Goal: Task Accomplishment & Management: Manage account settings

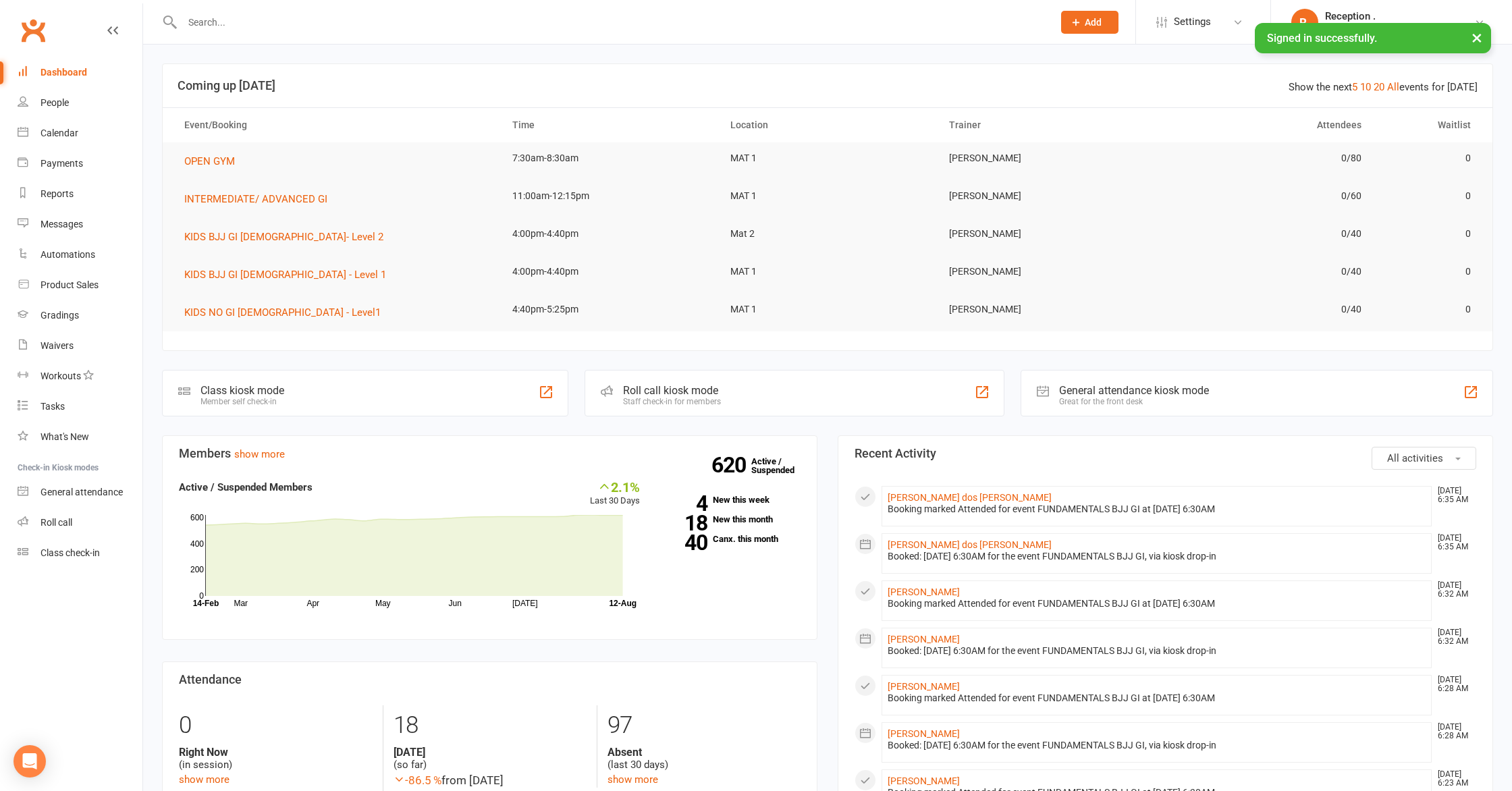
click at [290, 21] on input "text" at bounding box center [611, 22] width 865 height 19
paste input "[PERSON_NAME][EMAIL_ADDRESS][PERSON_NAME][DOMAIN_NAME]"
type input "[PERSON_NAME][EMAIL_ADDRESS][PERSON_NAME][DOMAIN_NAME]"
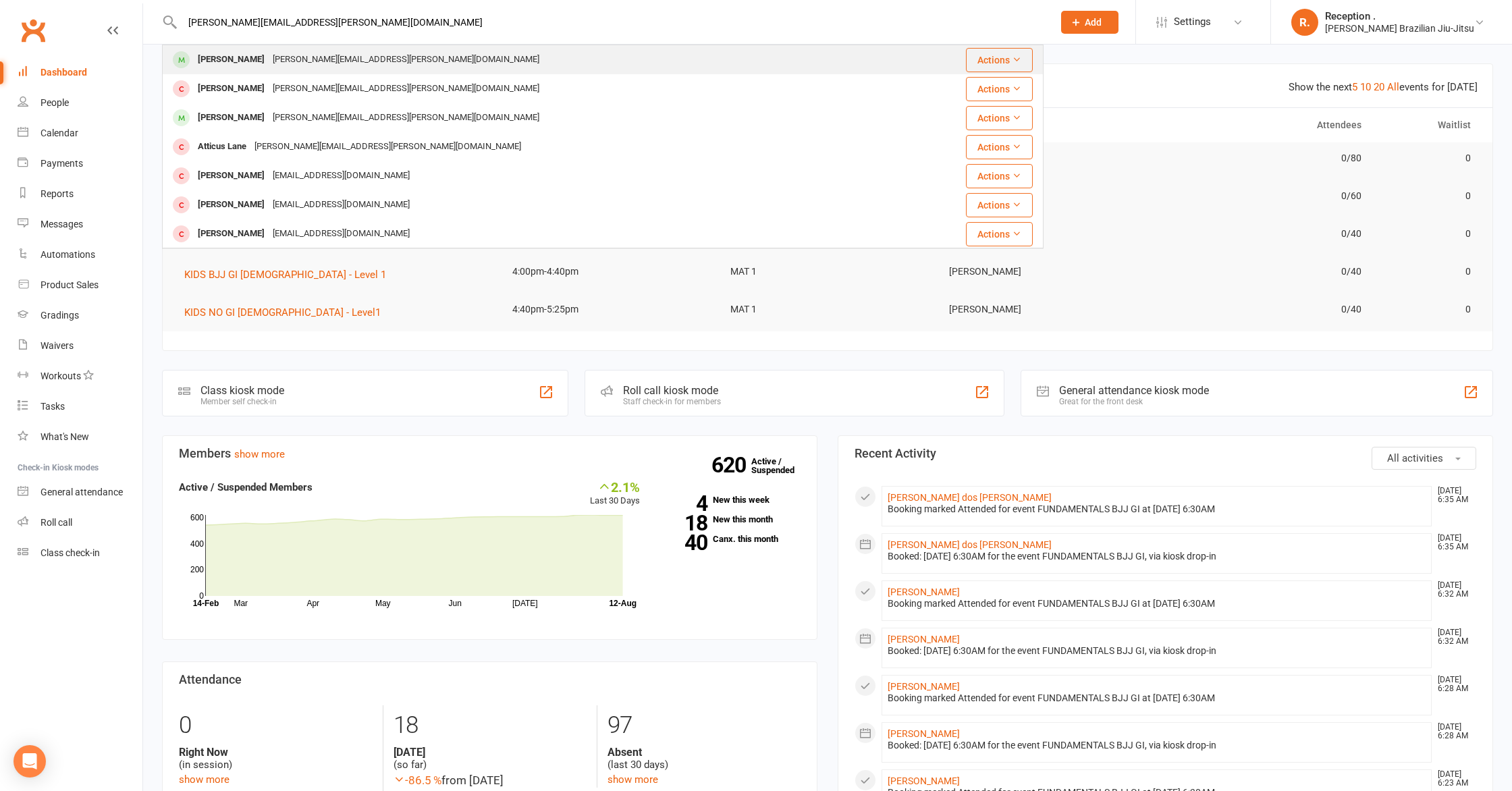
click at [293, 54] on div "[PERSON_NAME][EMAIL_ADDRESS][PERSON_NAME][DOMAIN_NAME]" at bounding box center [405, 60] width 275 height 20
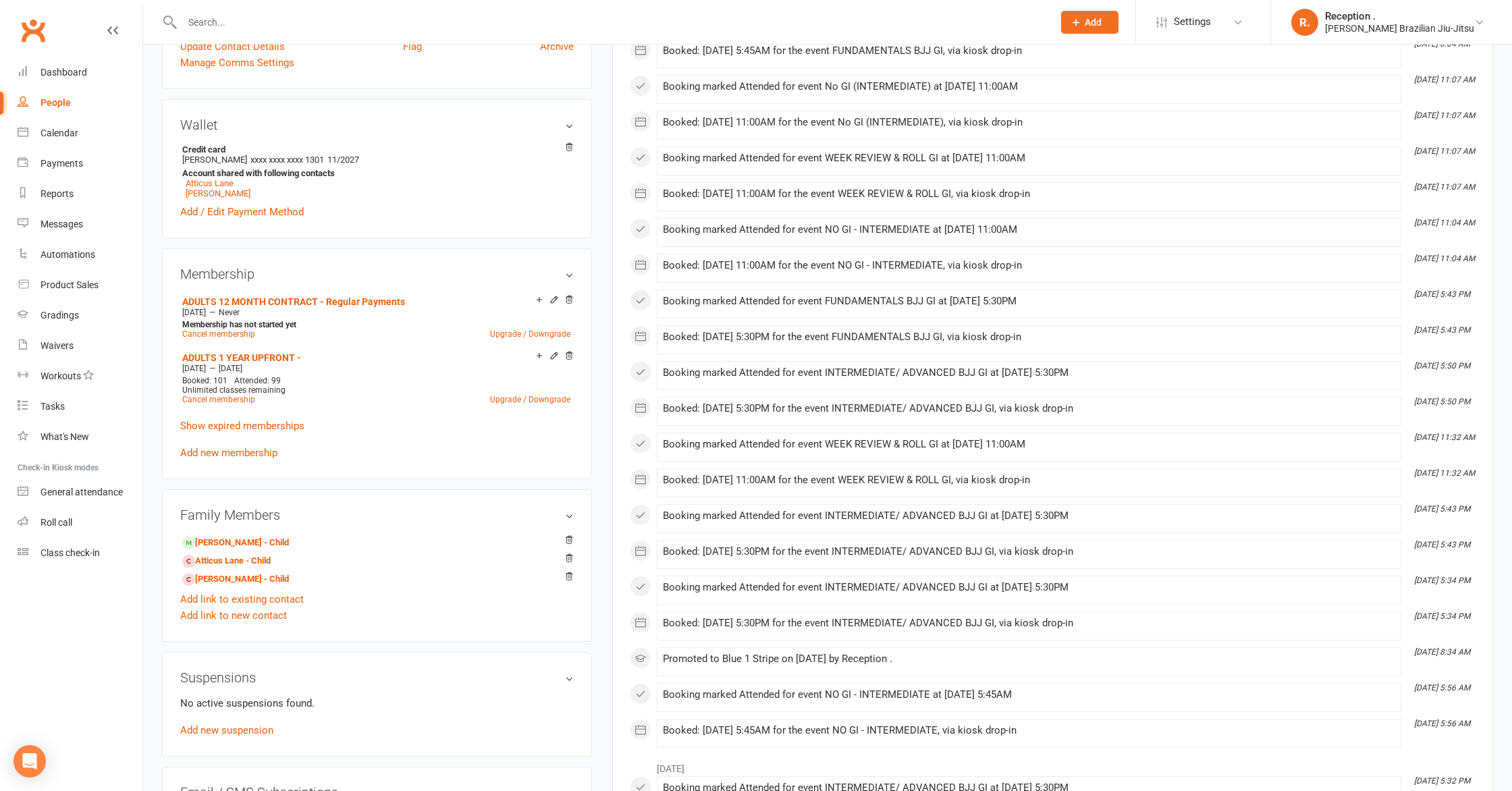
scroll to position [449, 0]
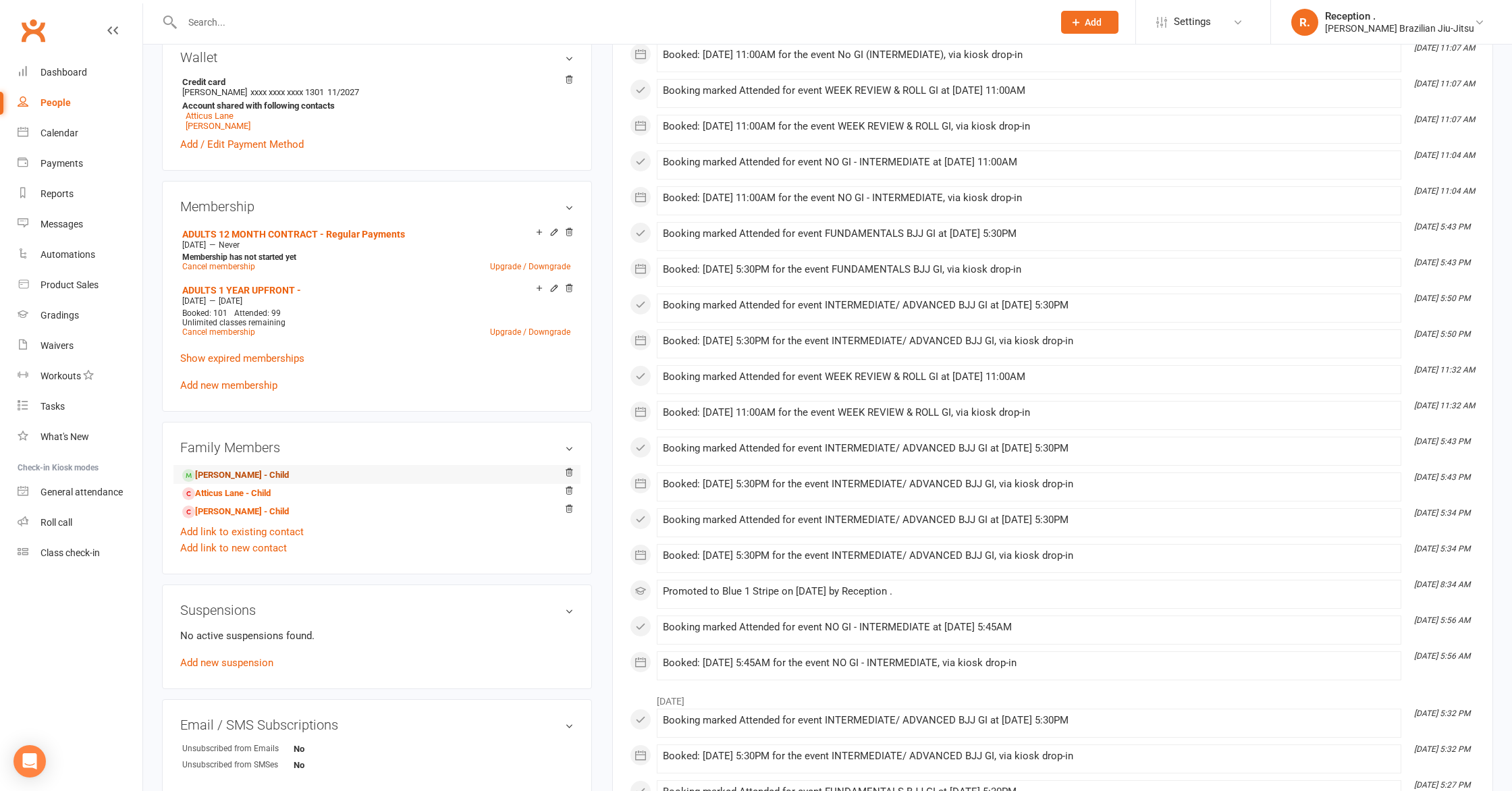
click at [255, 468] on link "[PERSON_NAME] - Child" at bounding box center [236, 476] width 107 height 14
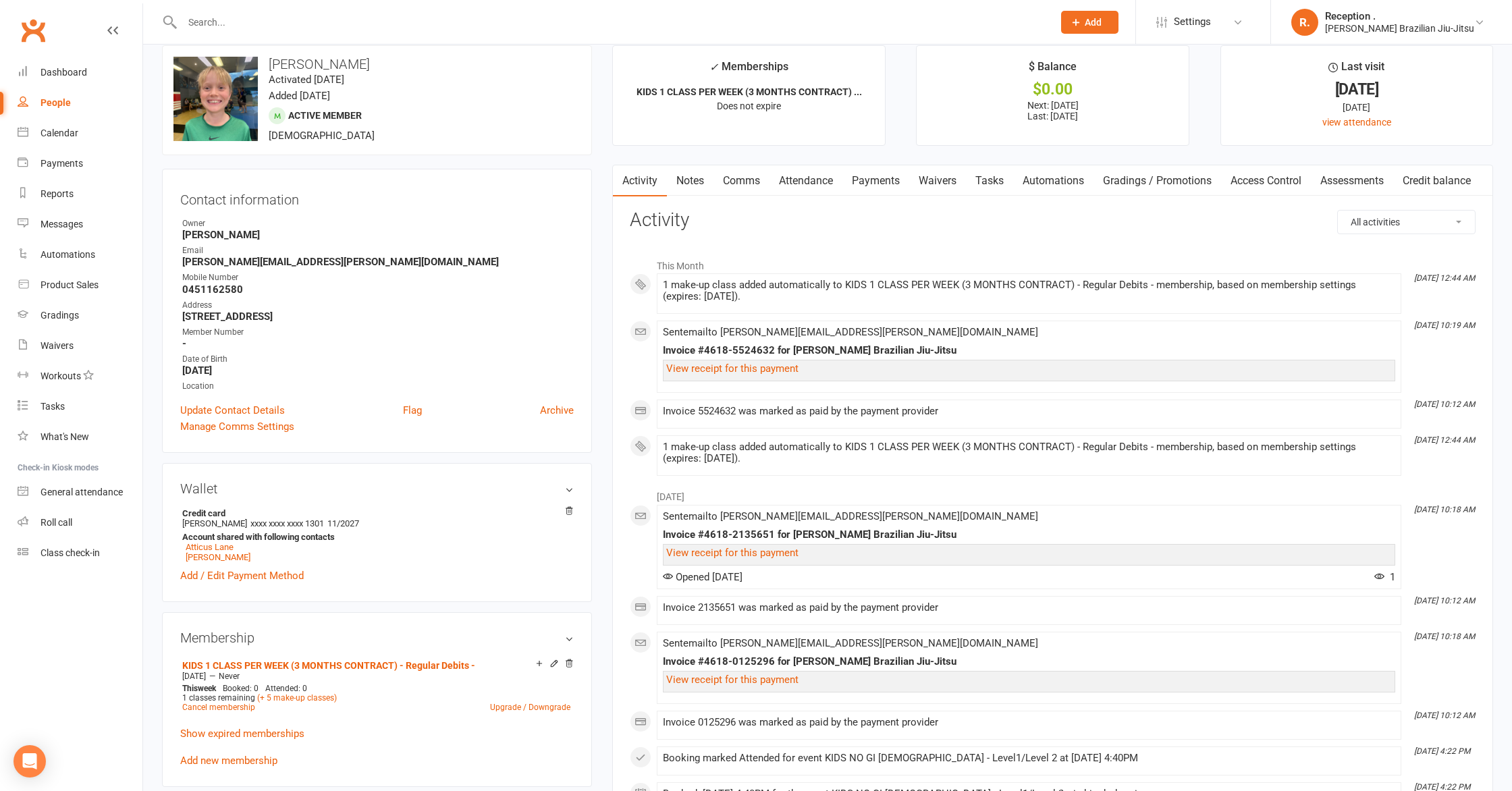
scroll to position [4, 0]
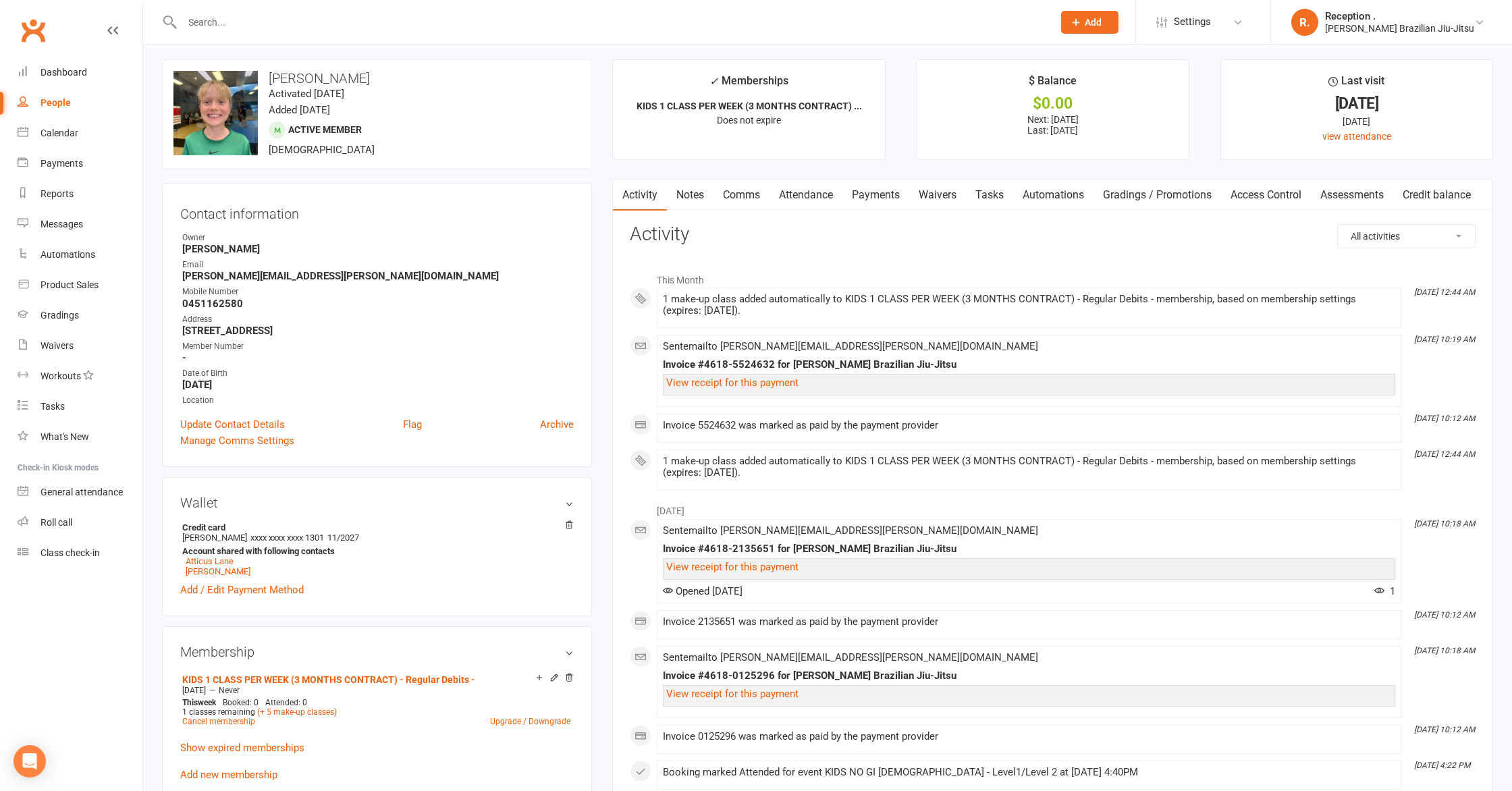
click at [697, 197] on link "Notes" at bounding box center [690, 194] width 46 height 31
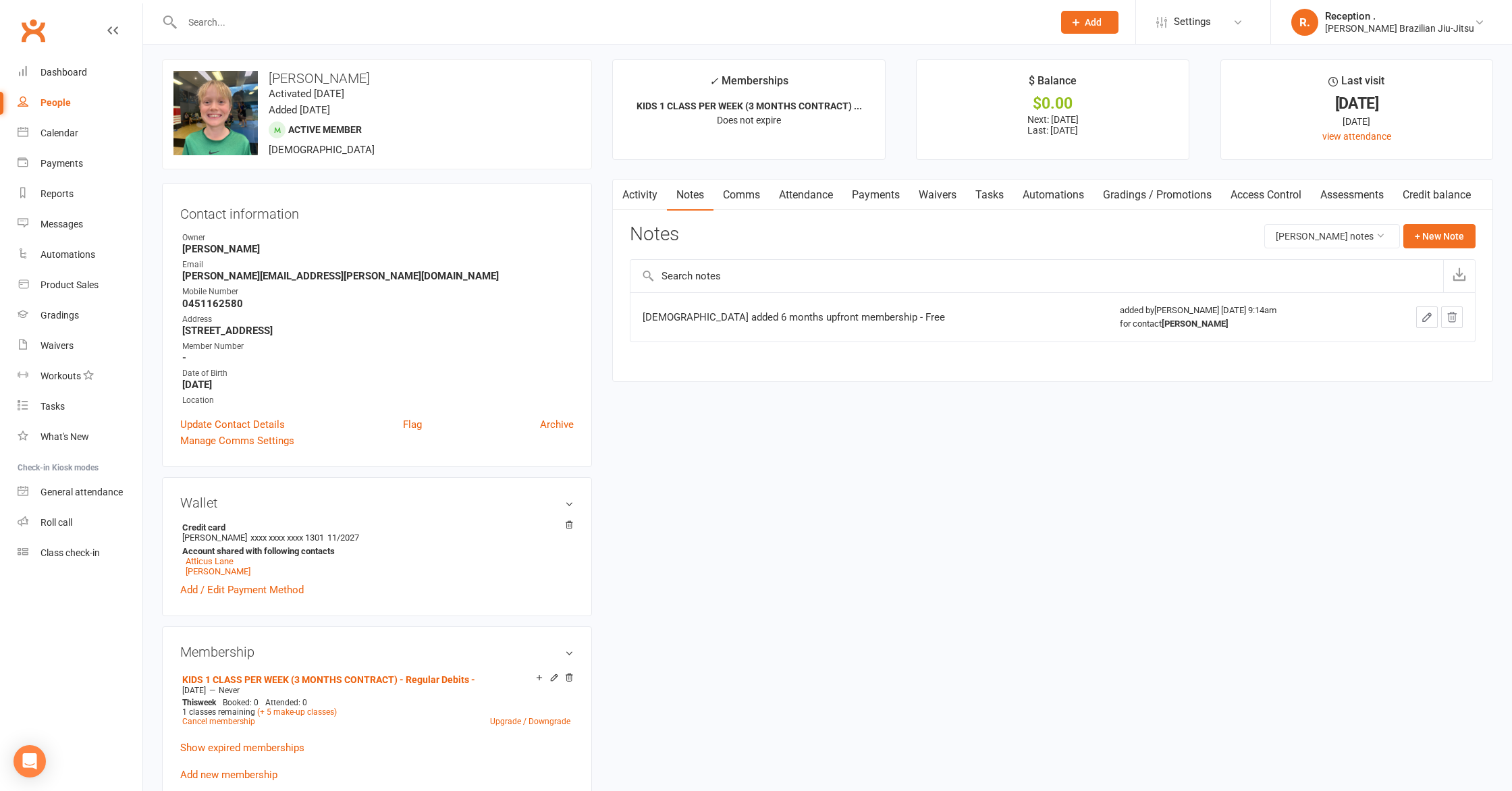
click at [742, 197] on link "Comms" at bounding box center [742, 194] width 56 height 31
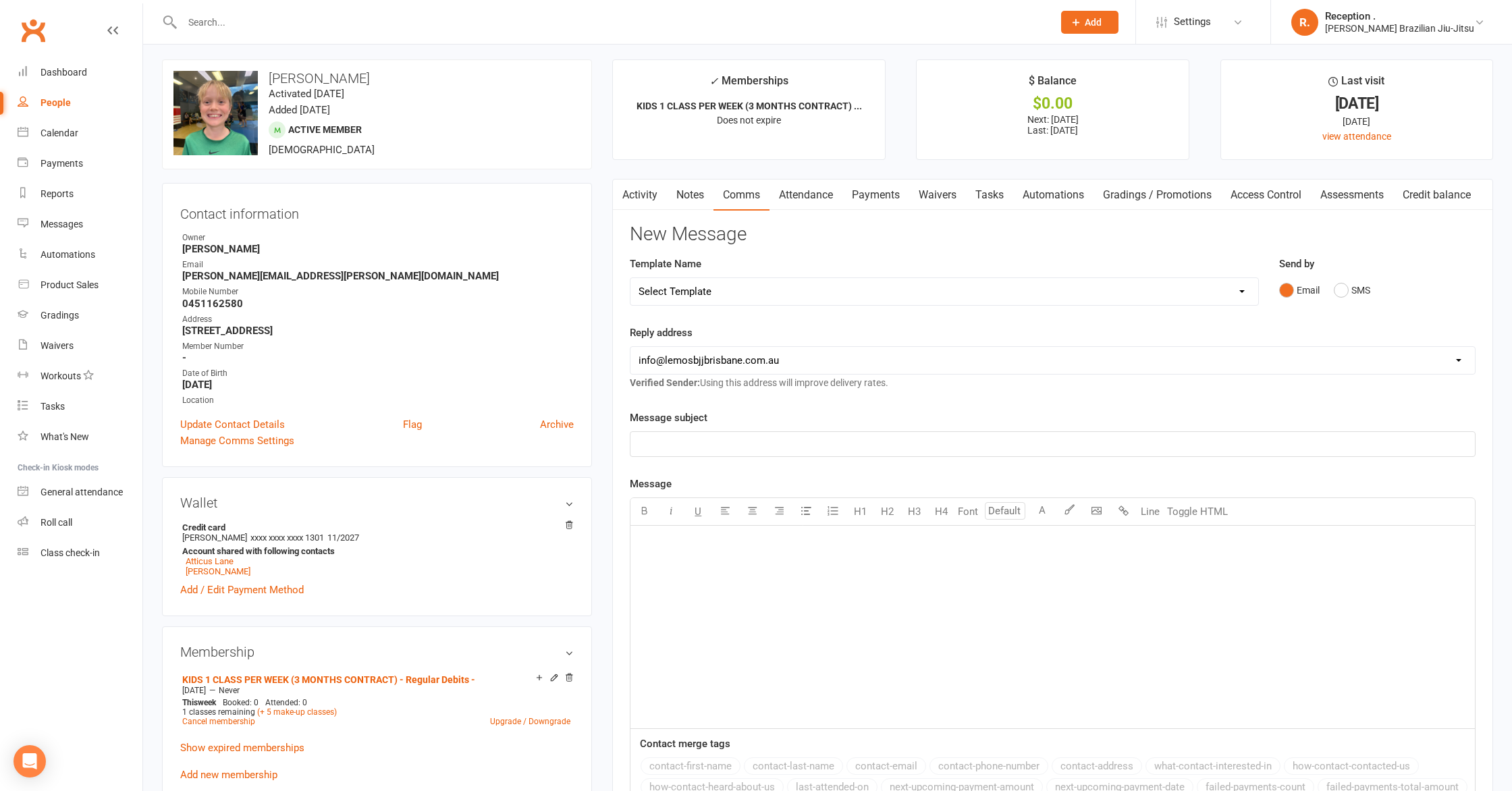
click at [832, 201] on link "Attendance" at bounding box center [806, 194] width 73 height 31
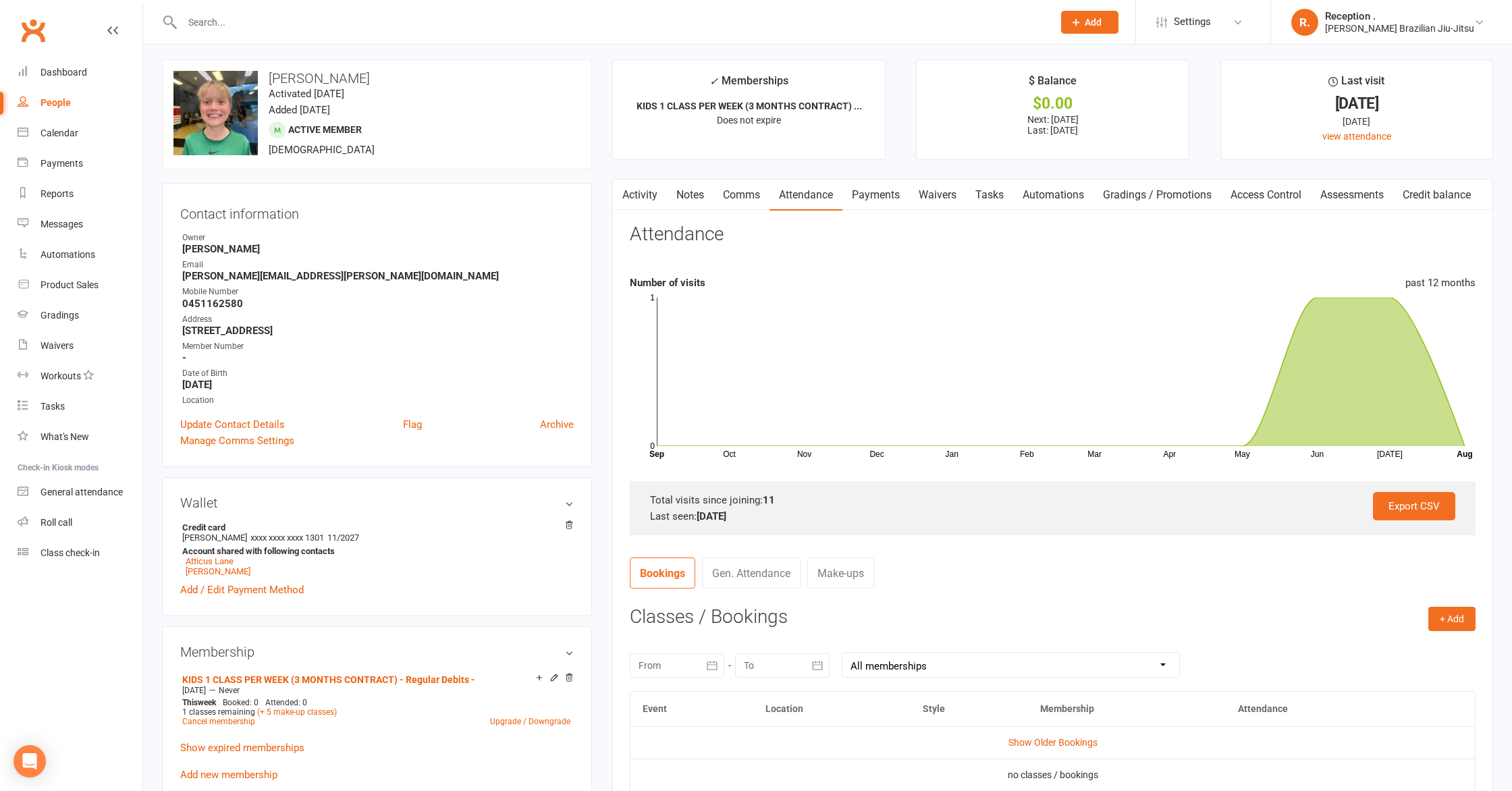
click at [872, 190] on link "Payments" at bounding box center [875, 194] width 67 height 31
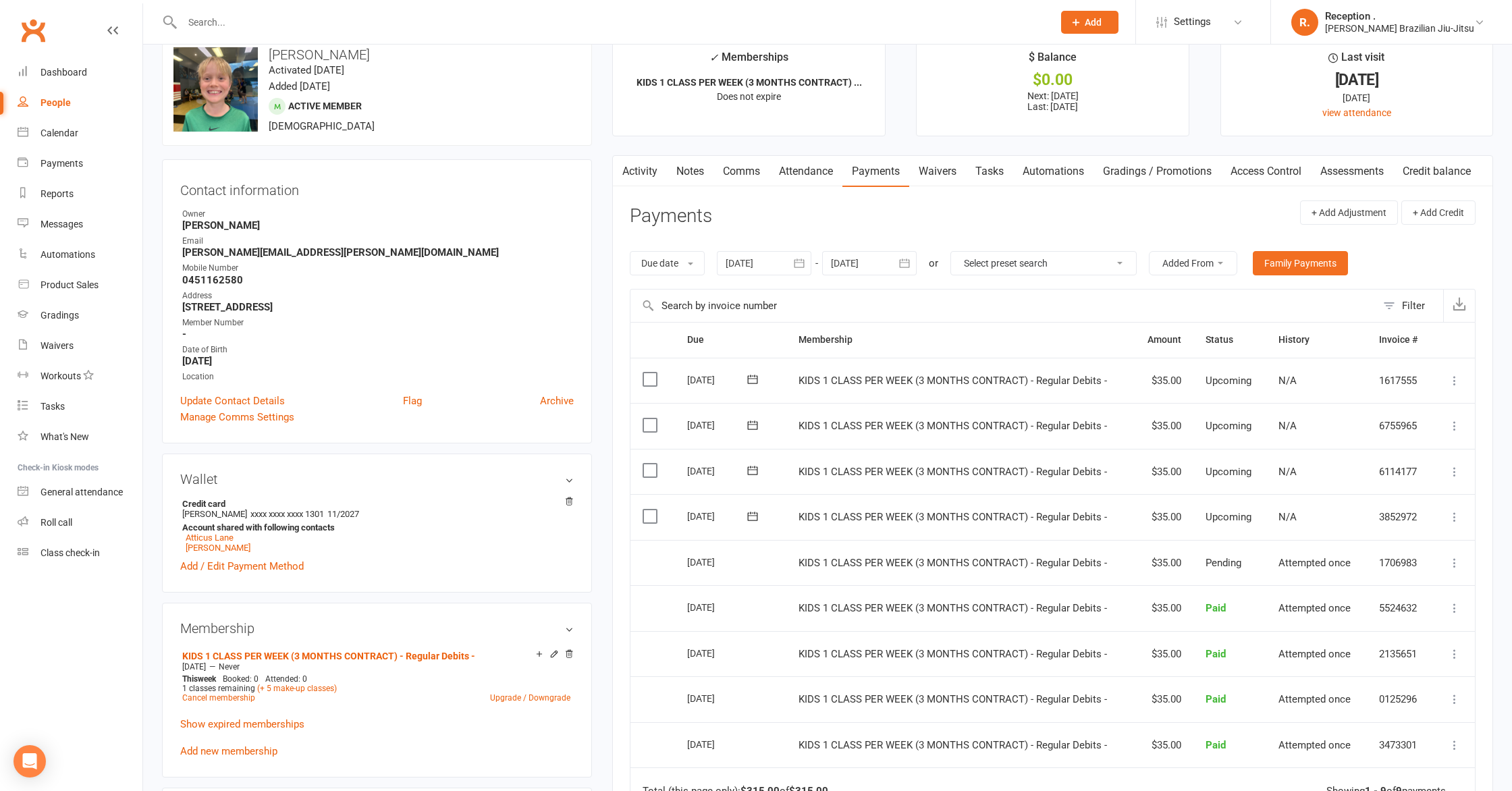
scroll to position [30, 0]
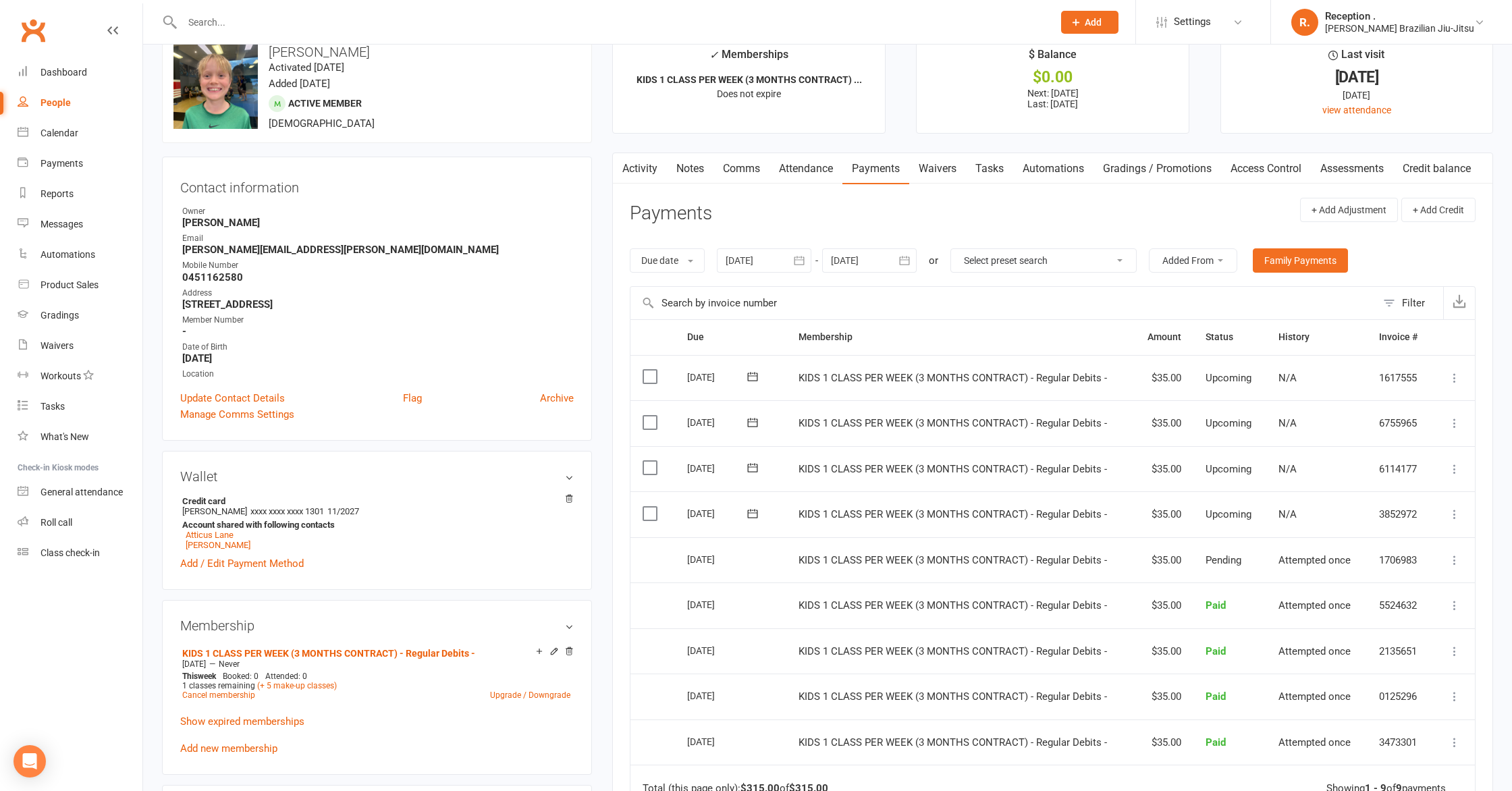
click at [899, 260] on button "button" at bounding box center [904, 260] width 25 height 25
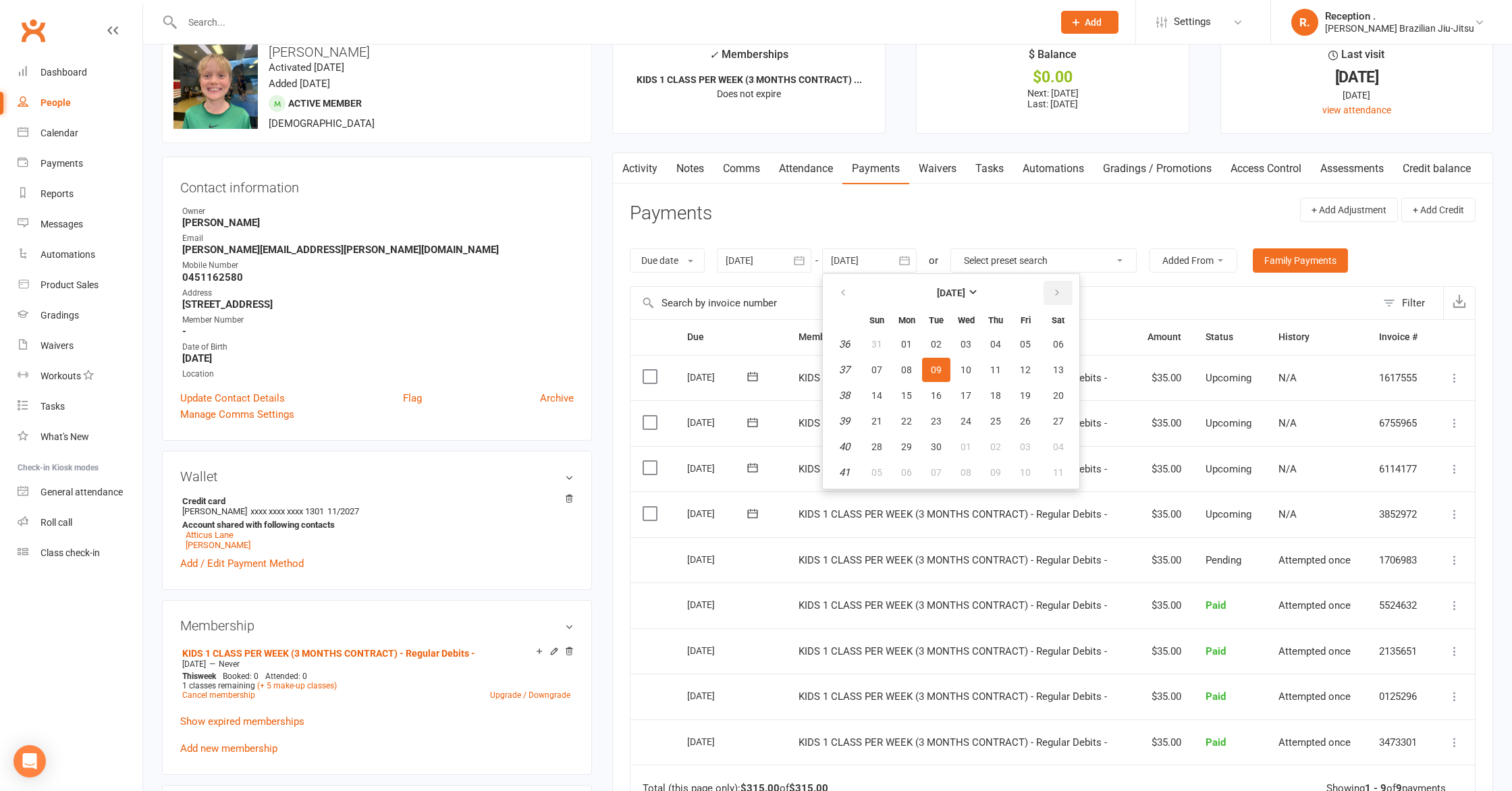
click at [1059, 294] on icon "button" at bounding box center [1057, 293] width 10 height 11
click at [1035, 361] on button "10" at bounding box center [1025, 370] width 29 height 25
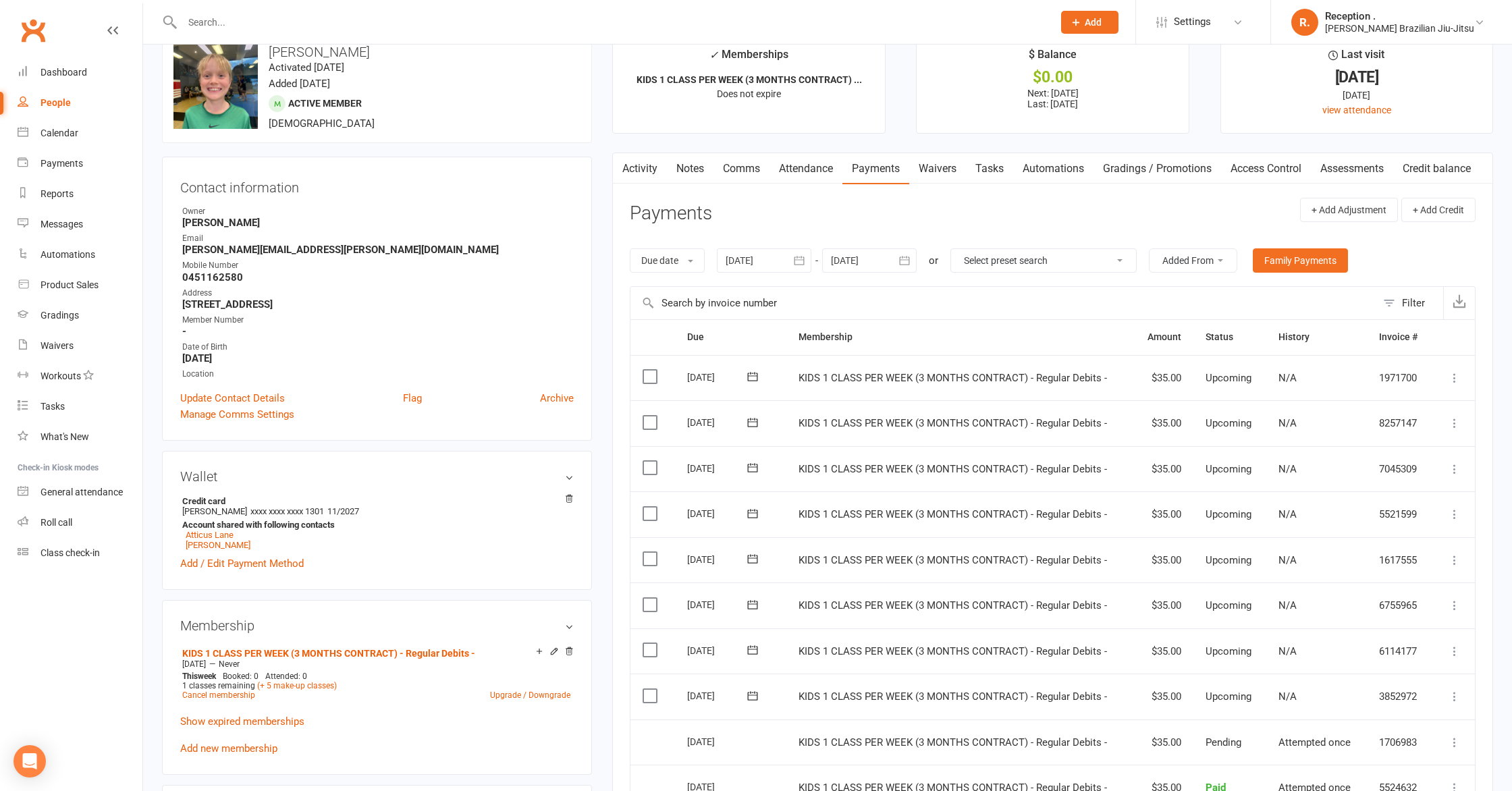
drag, startPoint x: 891, startPoint y: 261, endPoint x: 899, endPoint y: 263, distance: 8.2
click at [891, 261] on div at bounding box center [869, 260] width 95 height 25
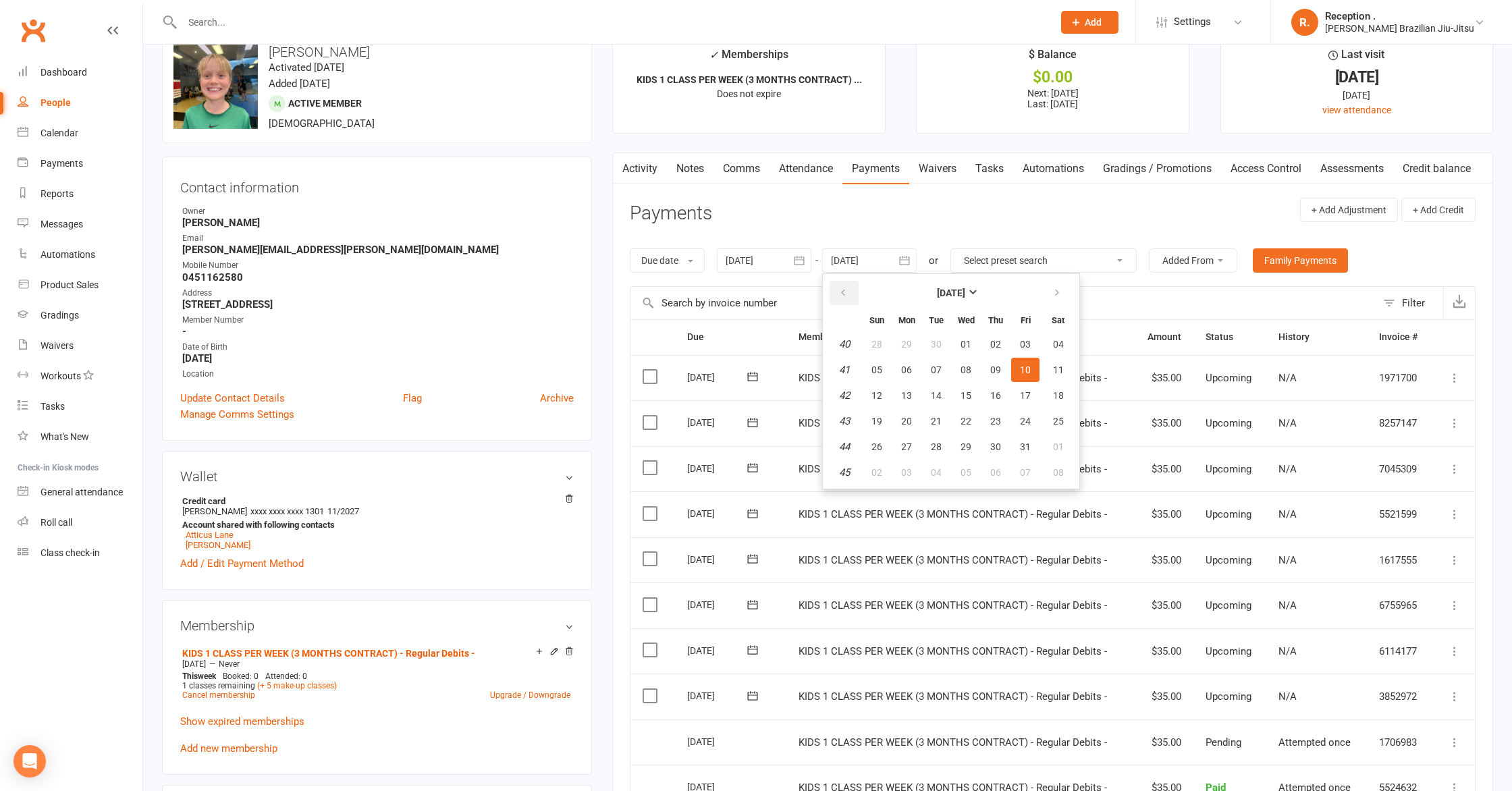
click at [851, 286] on button "button" at bounding box center [844, 292] width 29 height 25
click at [832, 290] on button "button" at bounding box center [844, 292] width 29 height 25
click at [1060, 300] on button "button" at bounding box center [1058, 292] width 29 height 25
click at [1028, 378] on button "12" at bounding box center [1025, 370] width 29 height 25
type input "[DATE]"
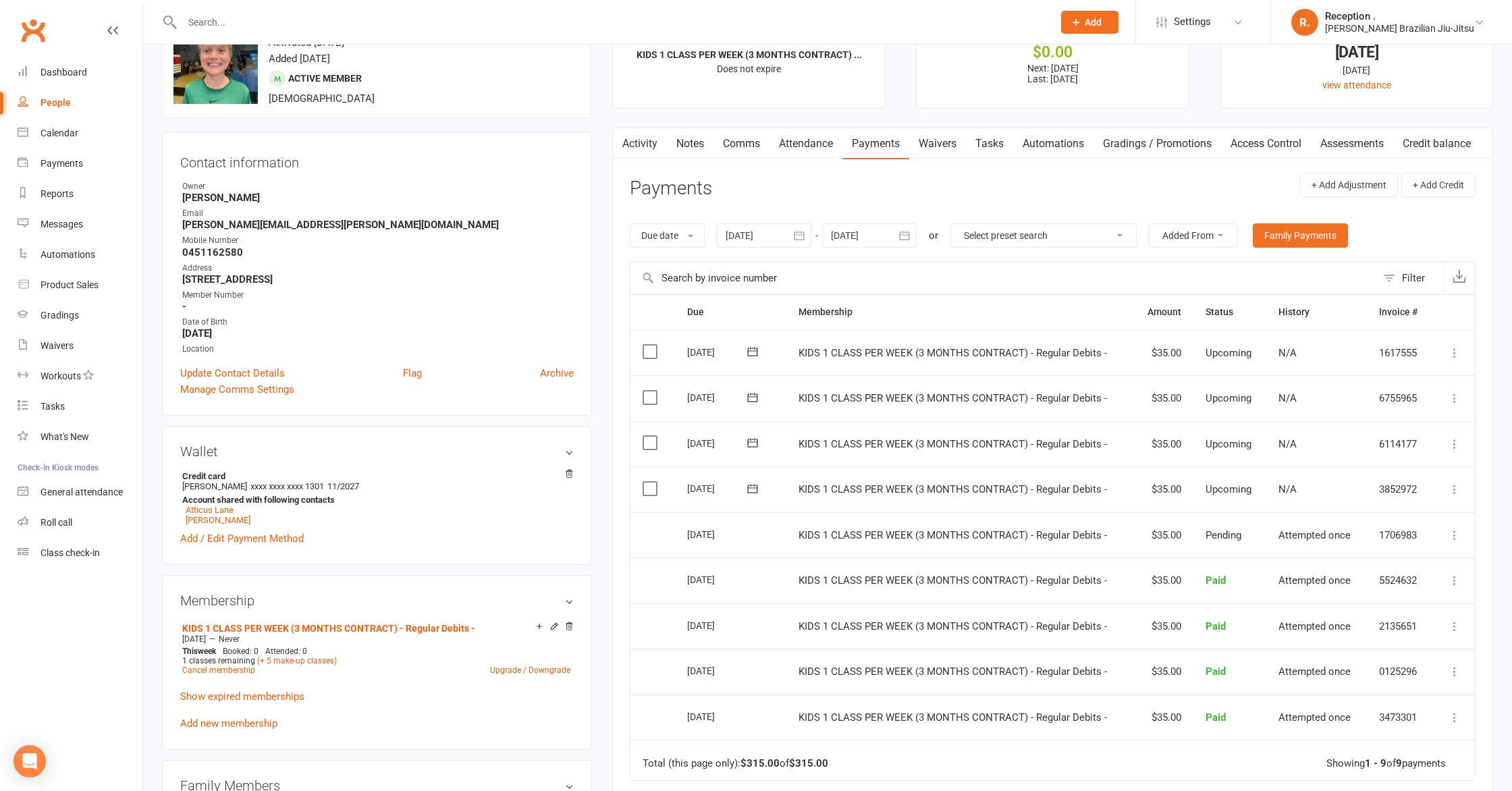
scroll to position [57, 0]
click at [754, 488] on icon at bounding box center [752, 487] width 14 height 14
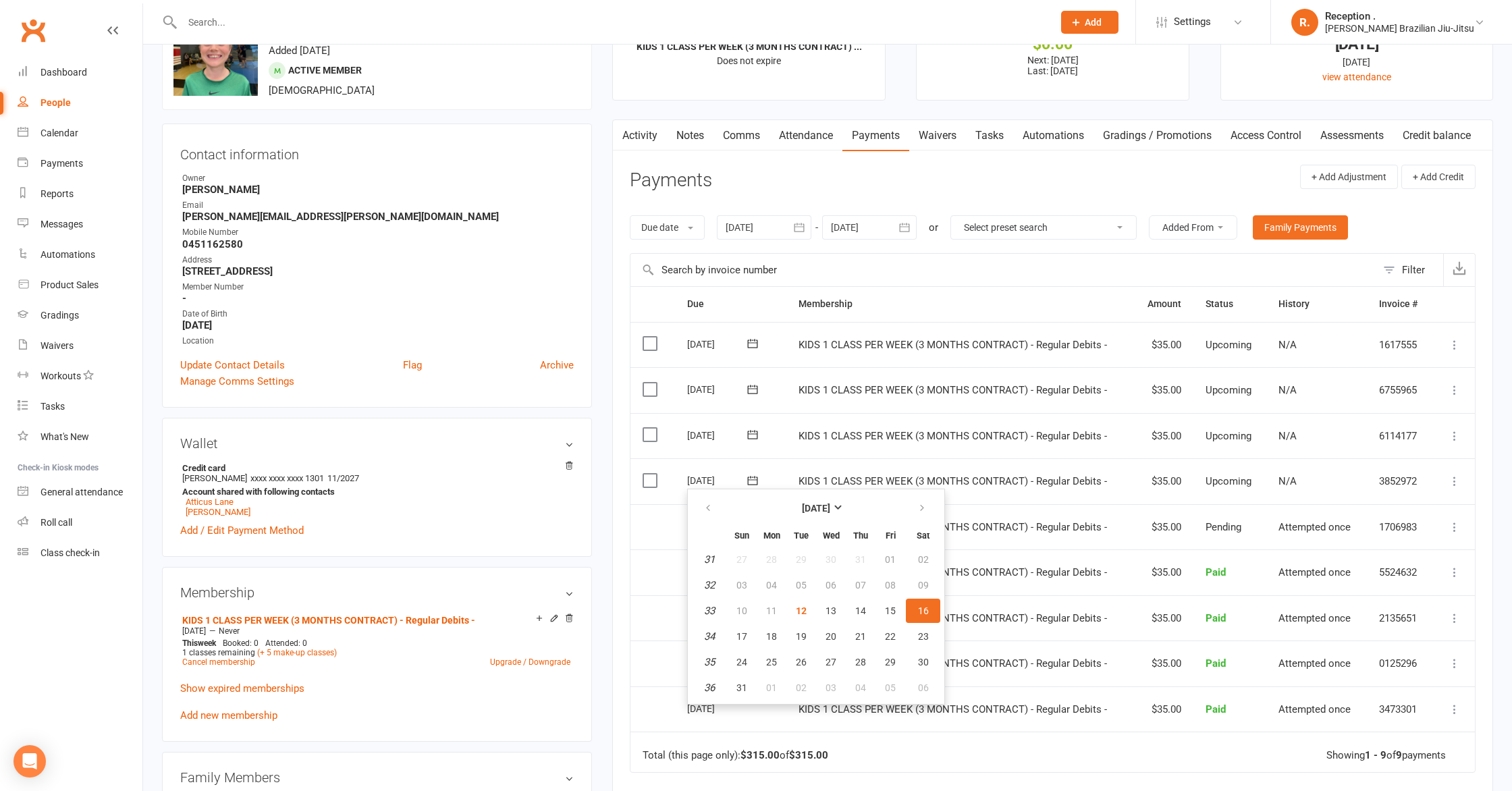
scroll to position [69, 0]
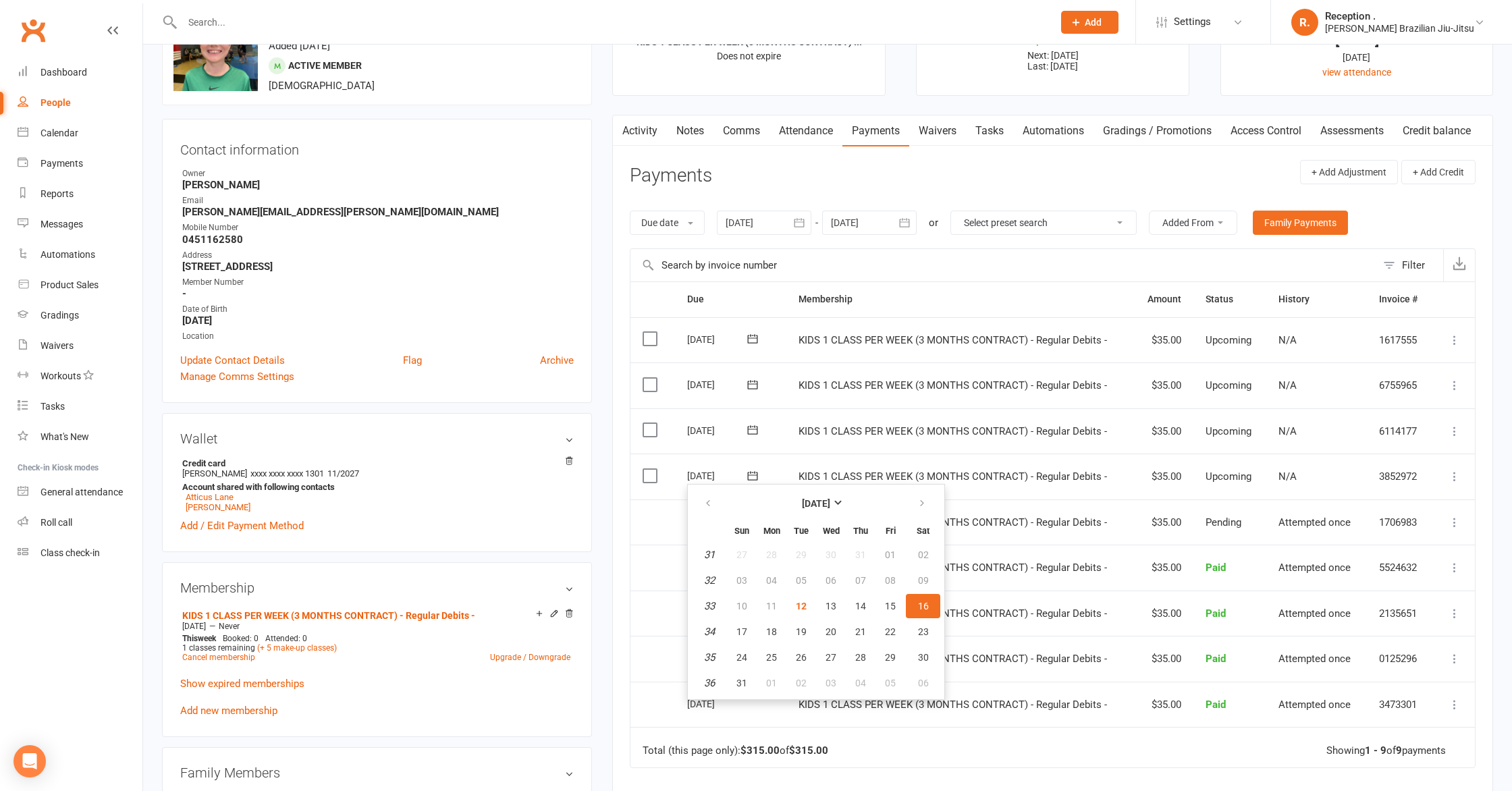
drag, startPoint x: 542, startPoint y: 371, endPoint x: 526, endPoint y: 396, distance: 29.7
click at [541, 372] on div "Manage Comms Settings" at bounding box center [377, 377] width 394 height 16
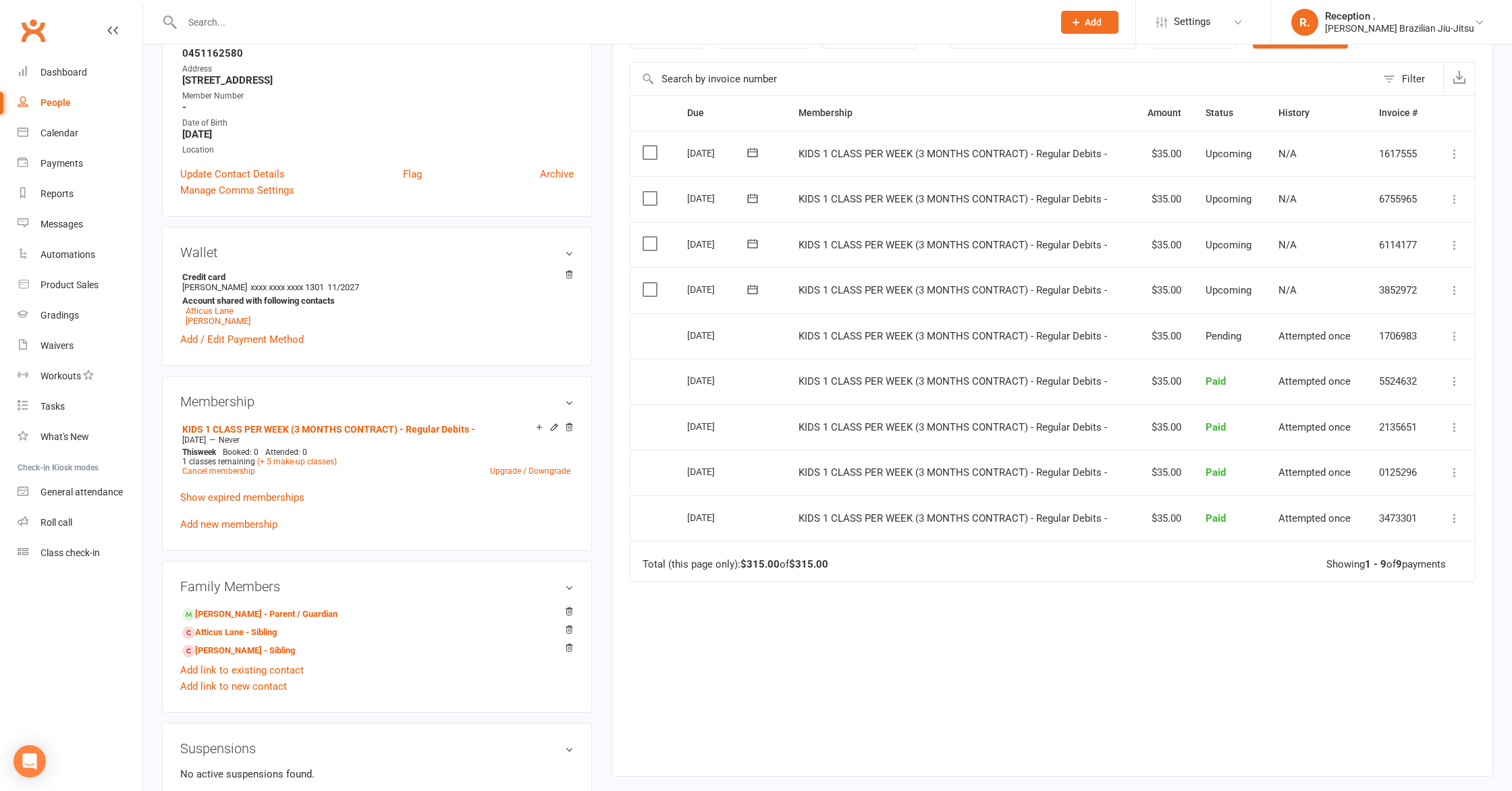
scroll to position [233, 0]
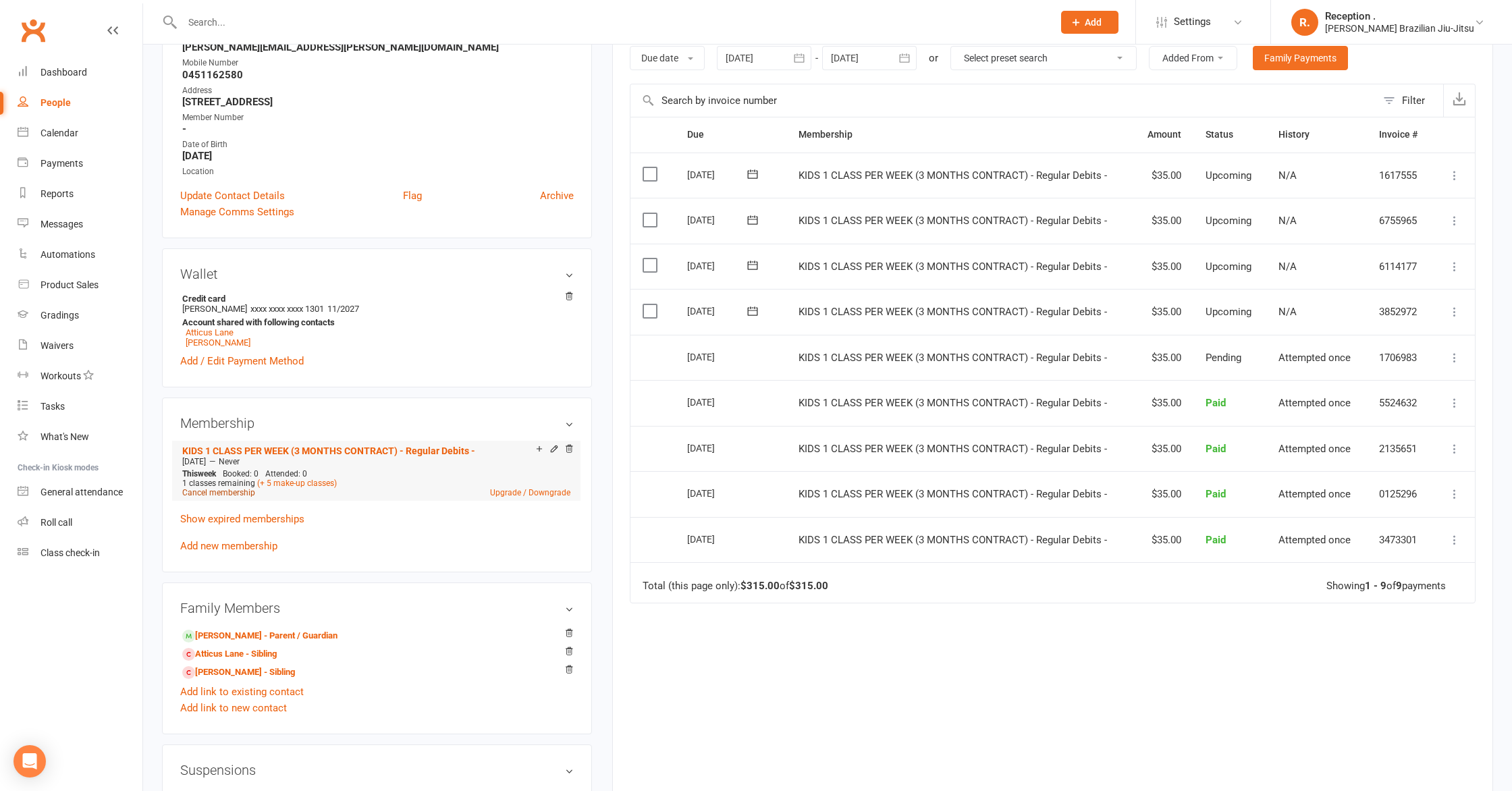
click at [209, 493] on link "Cancel membership" at bounding box center [219, 493] width 73 height 10
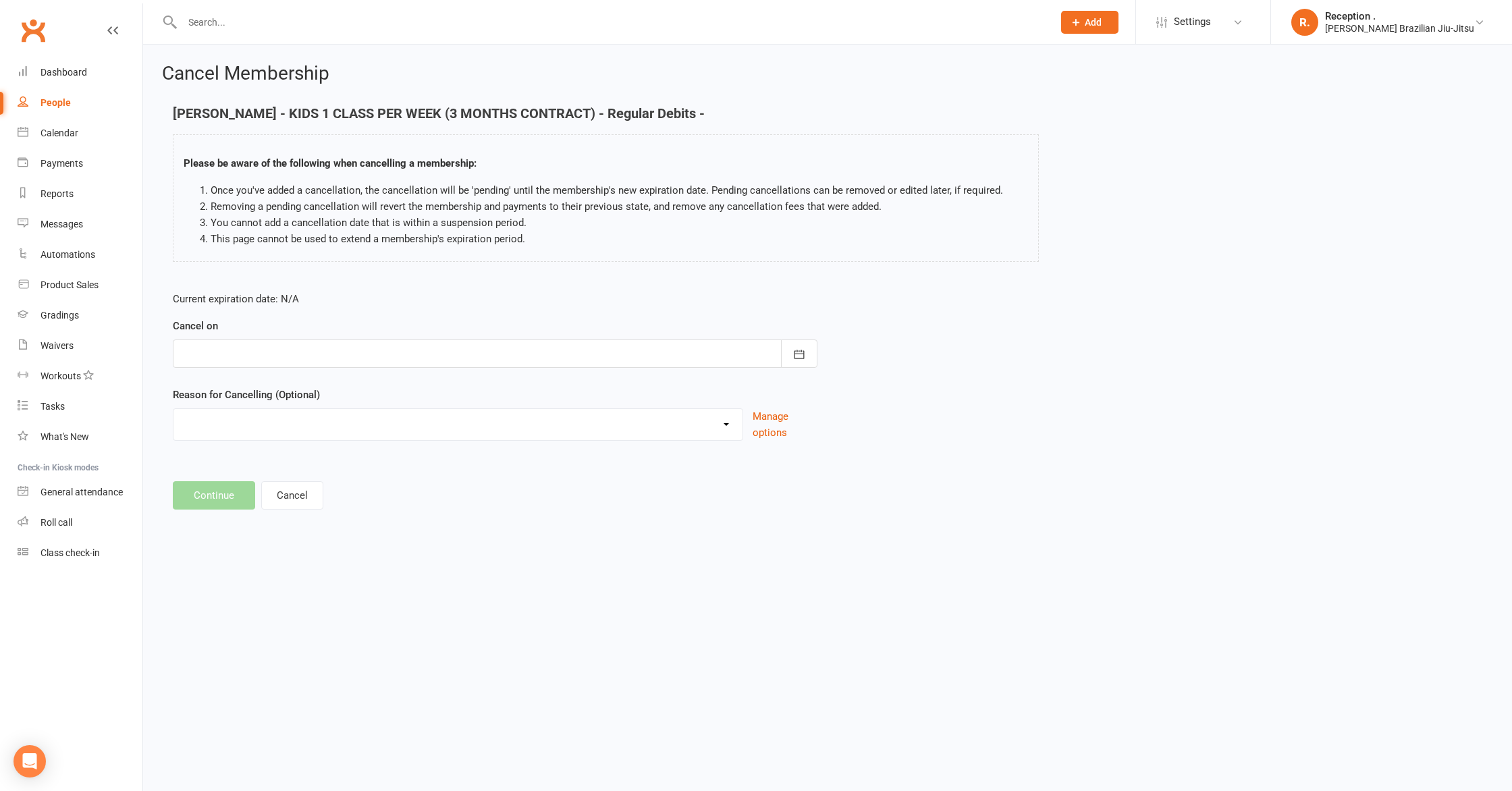
click at [405, 344] on div at bounding box center [495, 354] width 644 height 29
click at [409, 487] on span "16" at bounding box center [409, 491] width 11 height 11
type input "[DATE]"
click at [307, 418] on select "Holiday Injury Other reason" at bounding box center [458, 422] width 569 height 27
select select "2"
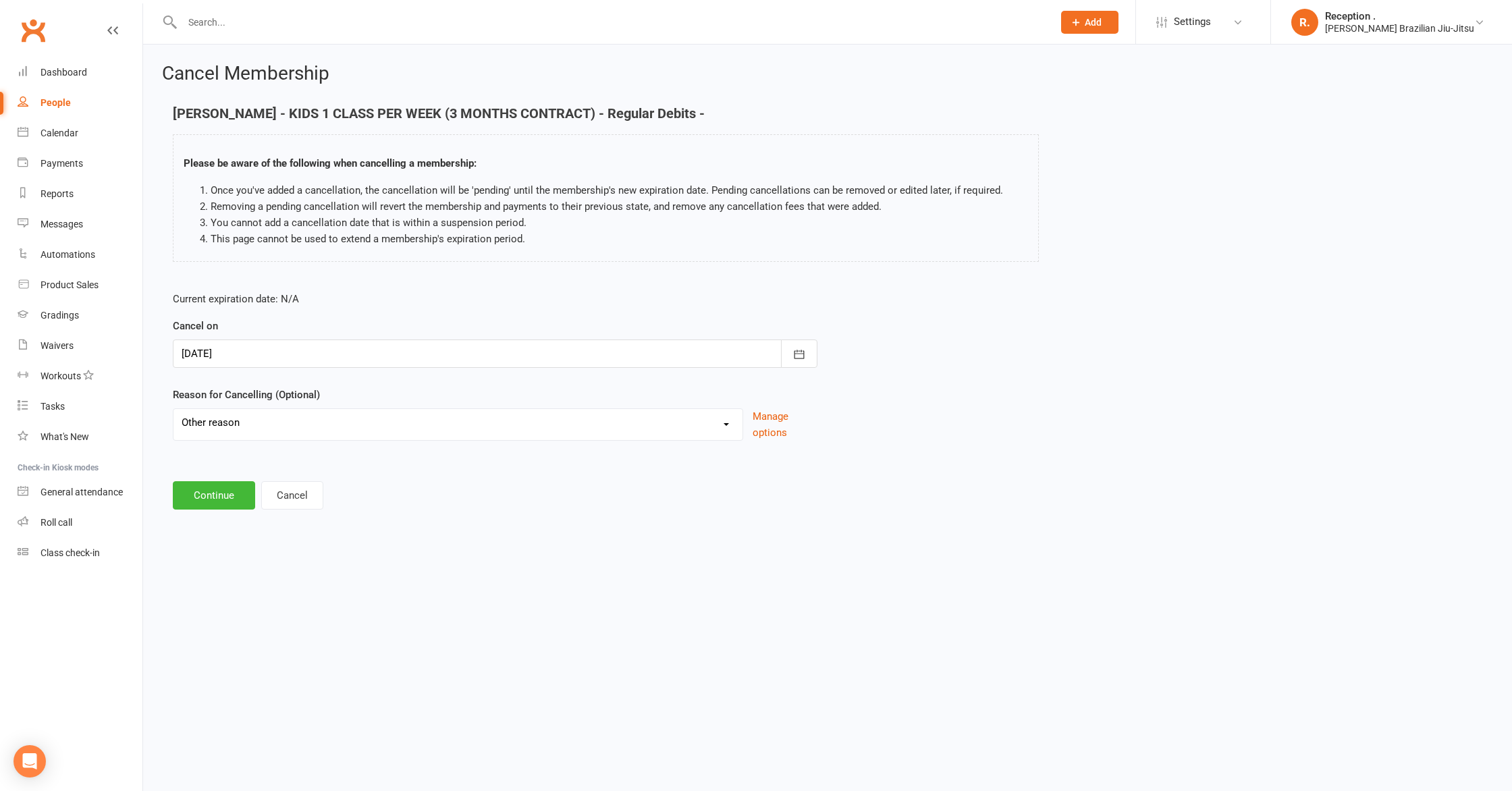
click at [174, 409] on select "Holiday Injury Other reason" at bounding box center [458, 422] width 569 height 27
click at [237, 497] on input at bounding box center [495, 495] width 644 height 29
click at [261, 511] on div "Current expiration date: N/A Cancel on [DATE] [DATE] Sun Mon Tue Wed Thu Fri Sa…" at bounding box center [495, 404] width 665 height 248
drag, startPoint x: 216, startPoint y: 497, endPoint x: 69, endPoint y: 472, distance: 149.1
click at [69, 473] on ui-view "Prospect Member Non-attending contact Class / event Appointment Grading event T…" at bounding box center [756, 301] width 1512 height 597
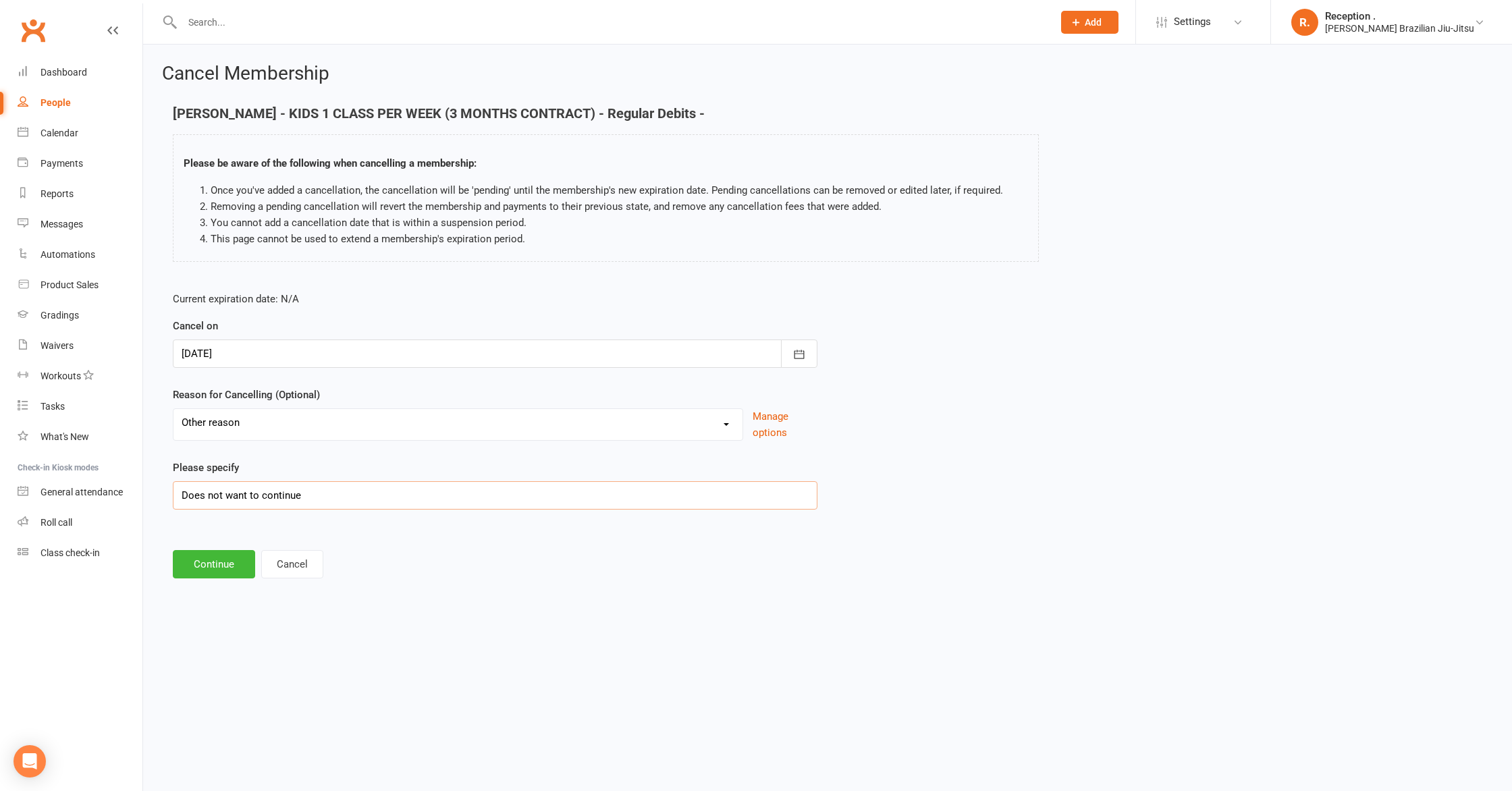
type input "Does not want to continue"
click at [343, 460] on div "Please specify Does not want to continue" at bounding box center [495, 484] width 644 height 50
click at [216, 563] on button "Continue" at bounding box center [213, 565] width 82 height 29
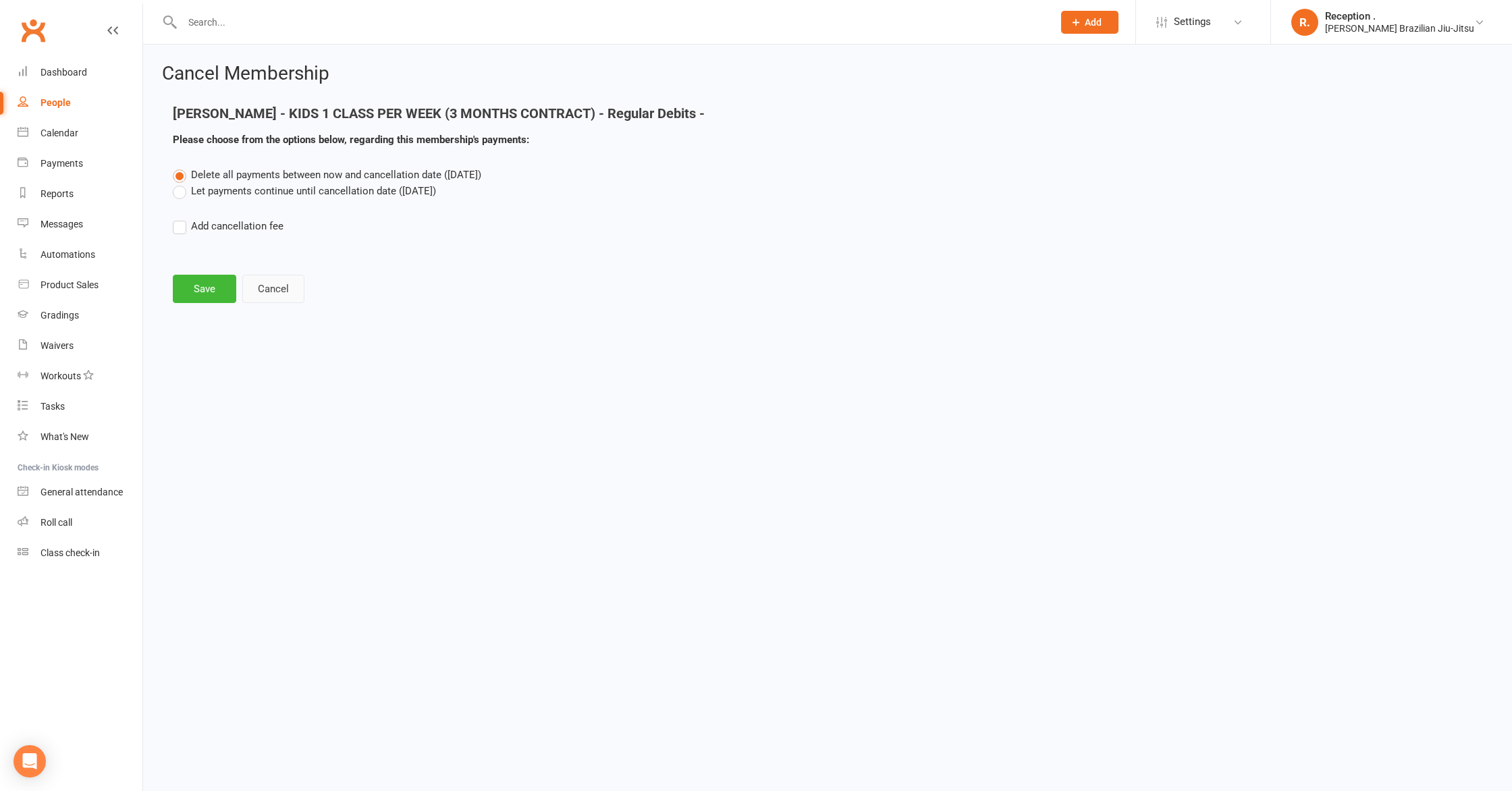
click at [284, 285] on button "Cancel" at bounding box center [273, 289] width 62 height 29
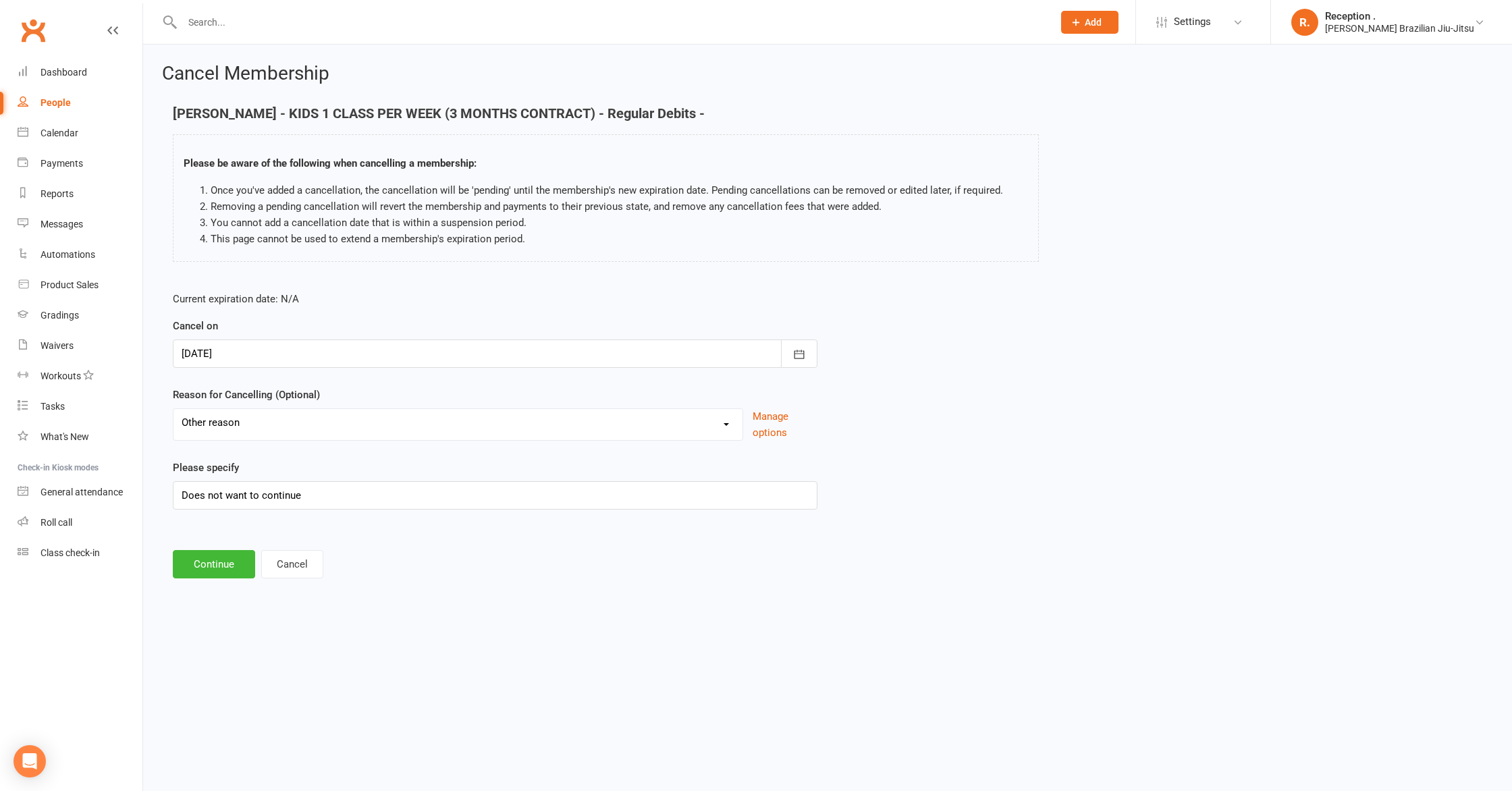
click at [311, 361] on div at bounding box center [495, 354] width 644 height 29
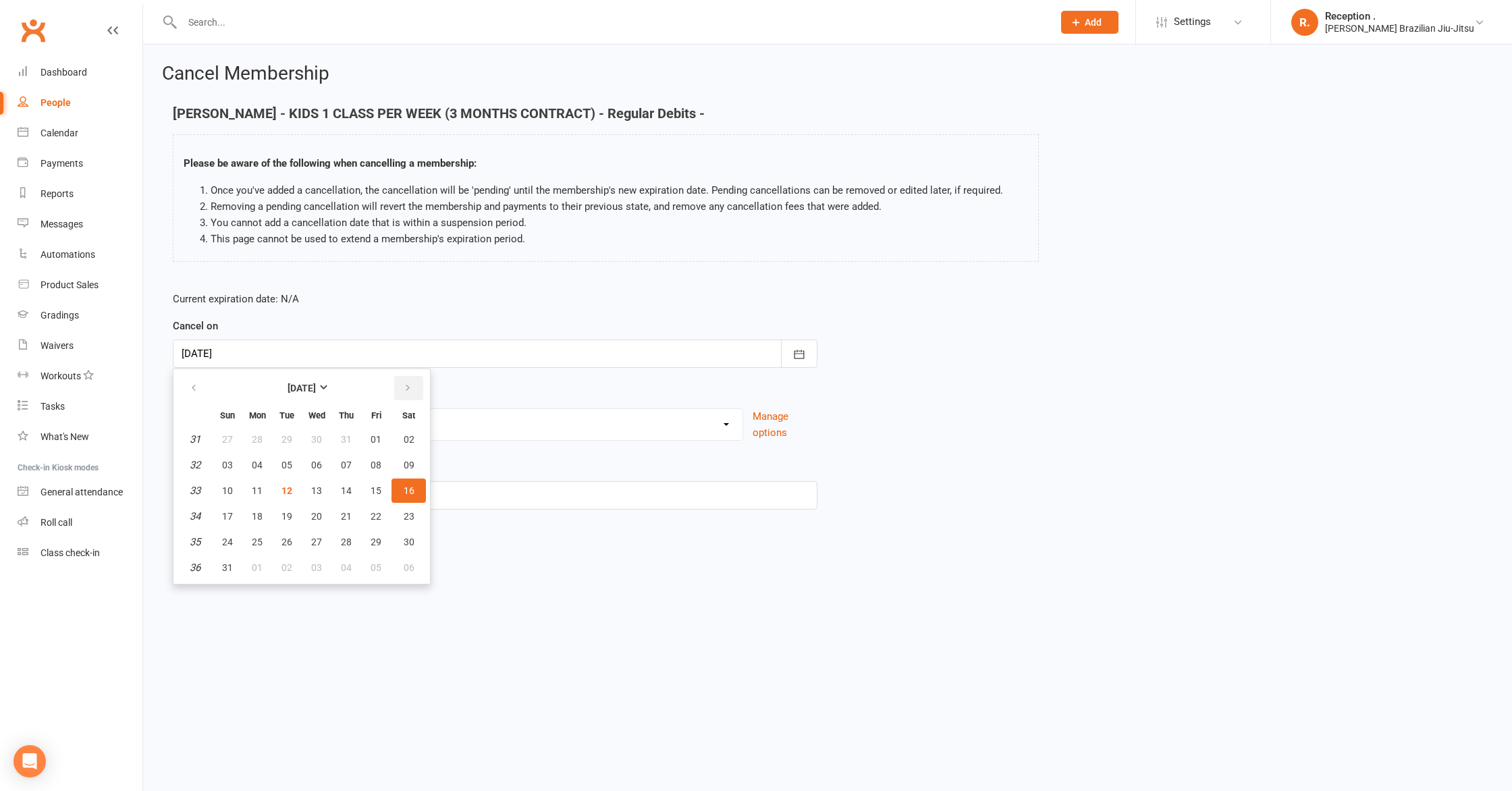
click at [412, 390] on button "button" at bounding box center [409, 388] width 29 height 25
click at [410, 440] on span "06" at bounding box center [409, 440] width 11 height 11
type input "[DATE]"
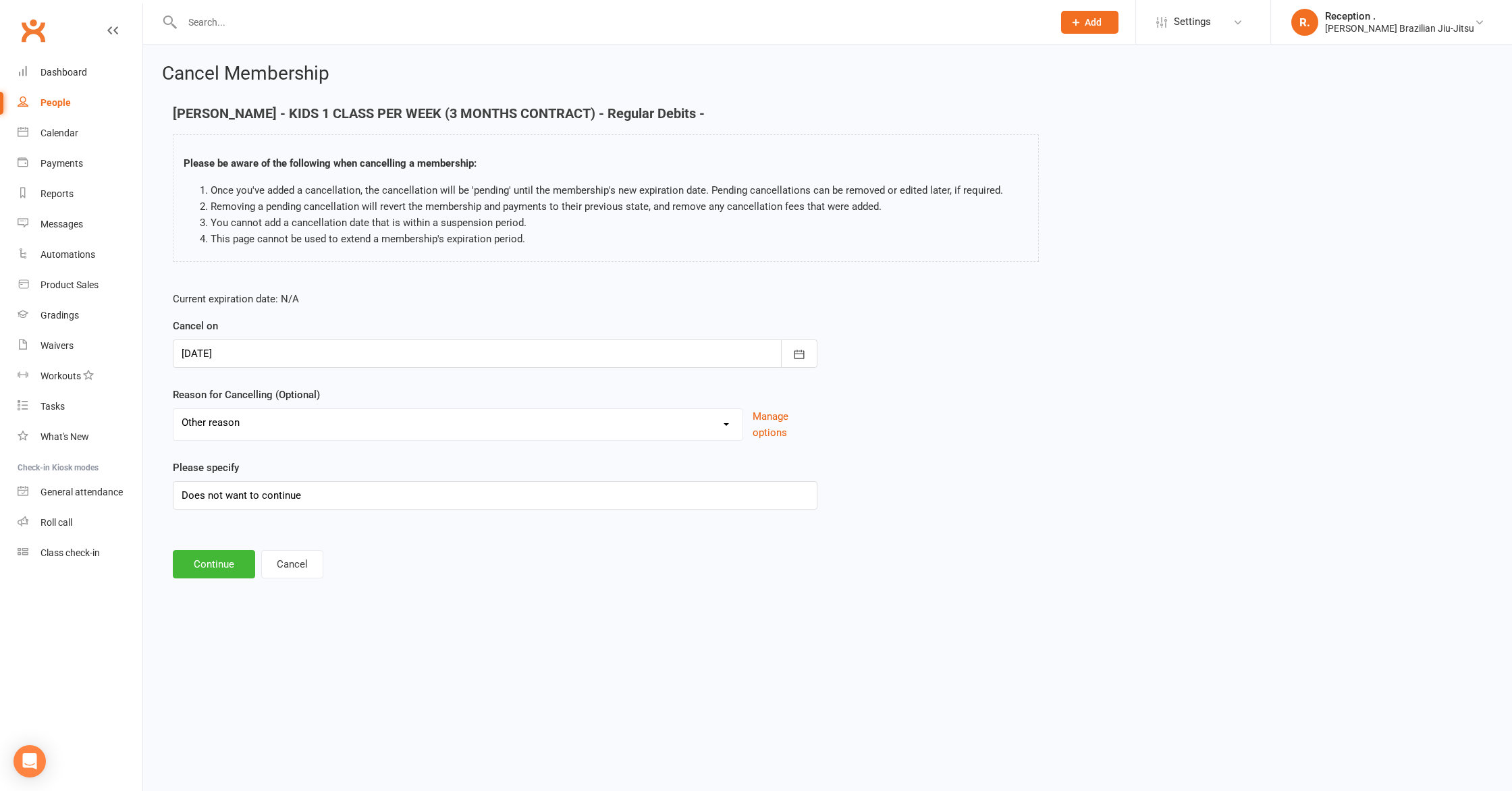
click at [473, 301] on p "Current expiration date: N/A" at bounding box center [495, 299] width 644 height 16
click at [441, 339] on div at bounding box center [495, 354] width 644 height 29
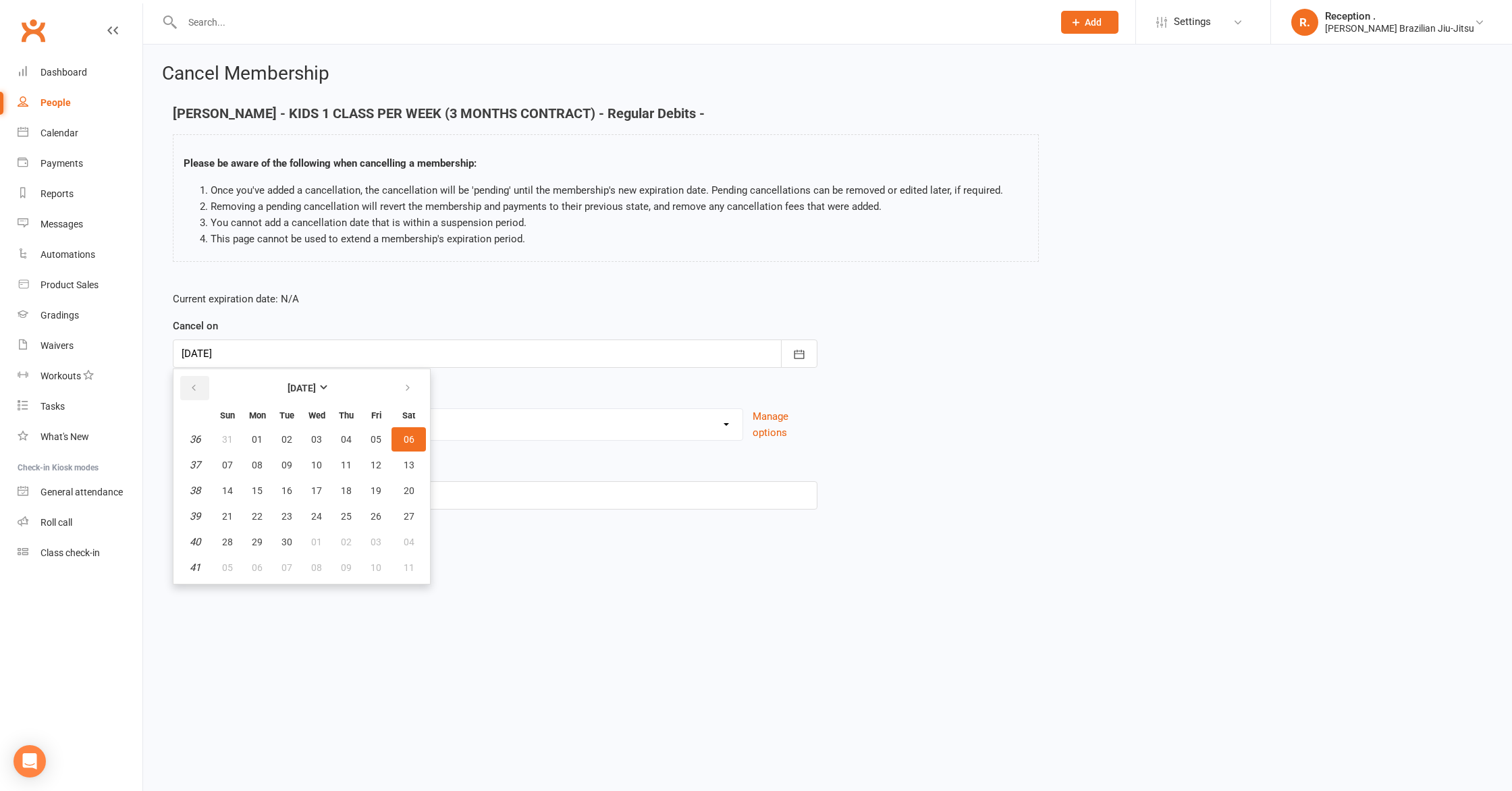
click at [205, 383] on button "button" at bounding box center [194, 388] width 29 height 25
click at [417, 568] on button "06" at bounding box center [408, 567] width 34 height 25
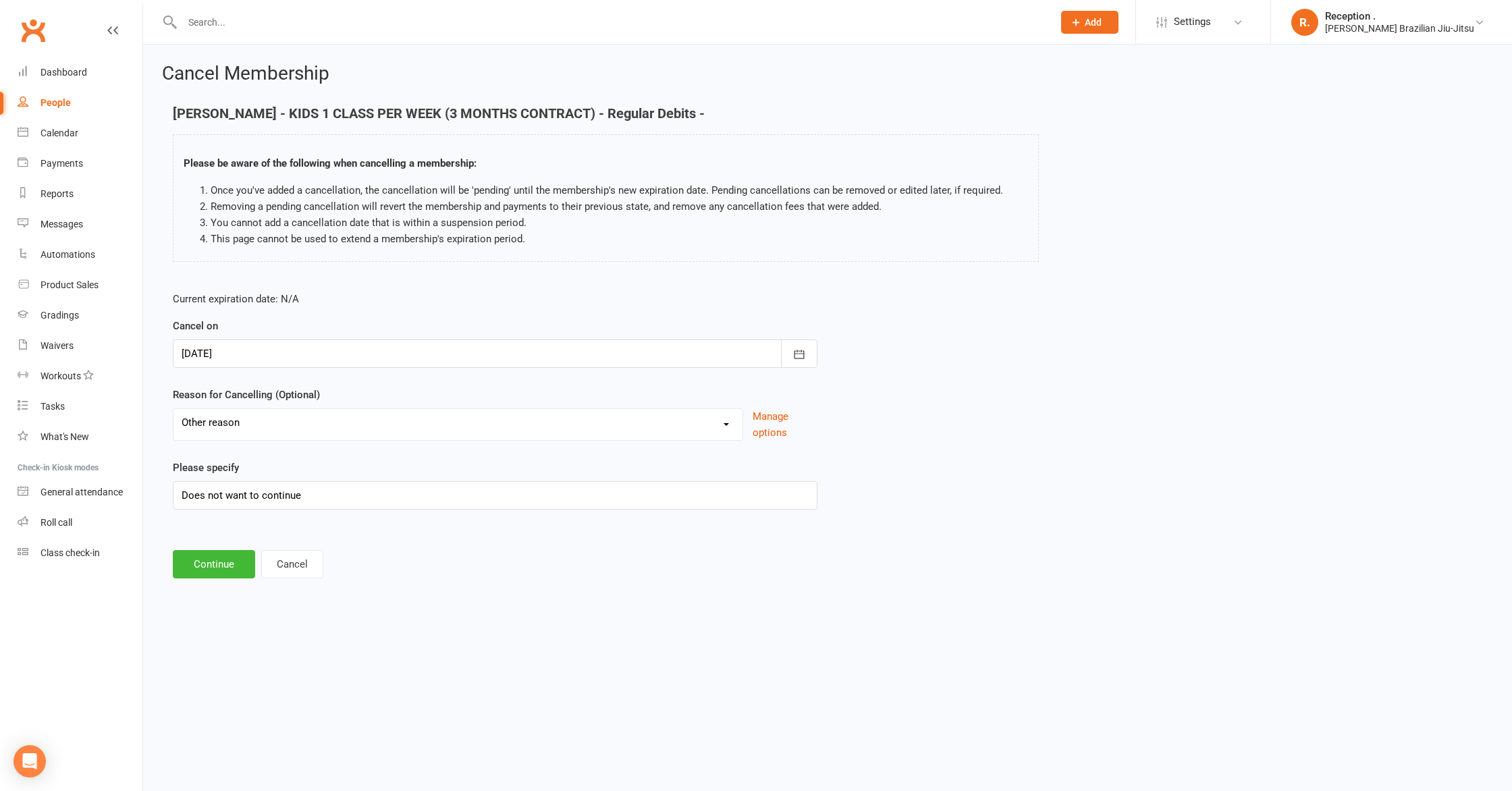
click at [386, 386] on form "Current expiration date: N/A Cancel on [DATE] [DATE] Sun Mon Tue Wed Thu Fri Sa…" at bounding box center [495, 400] width 644 height 219
click at [233, 554] on button "Continue" at bounding box center [213, 565] width 82 height 29
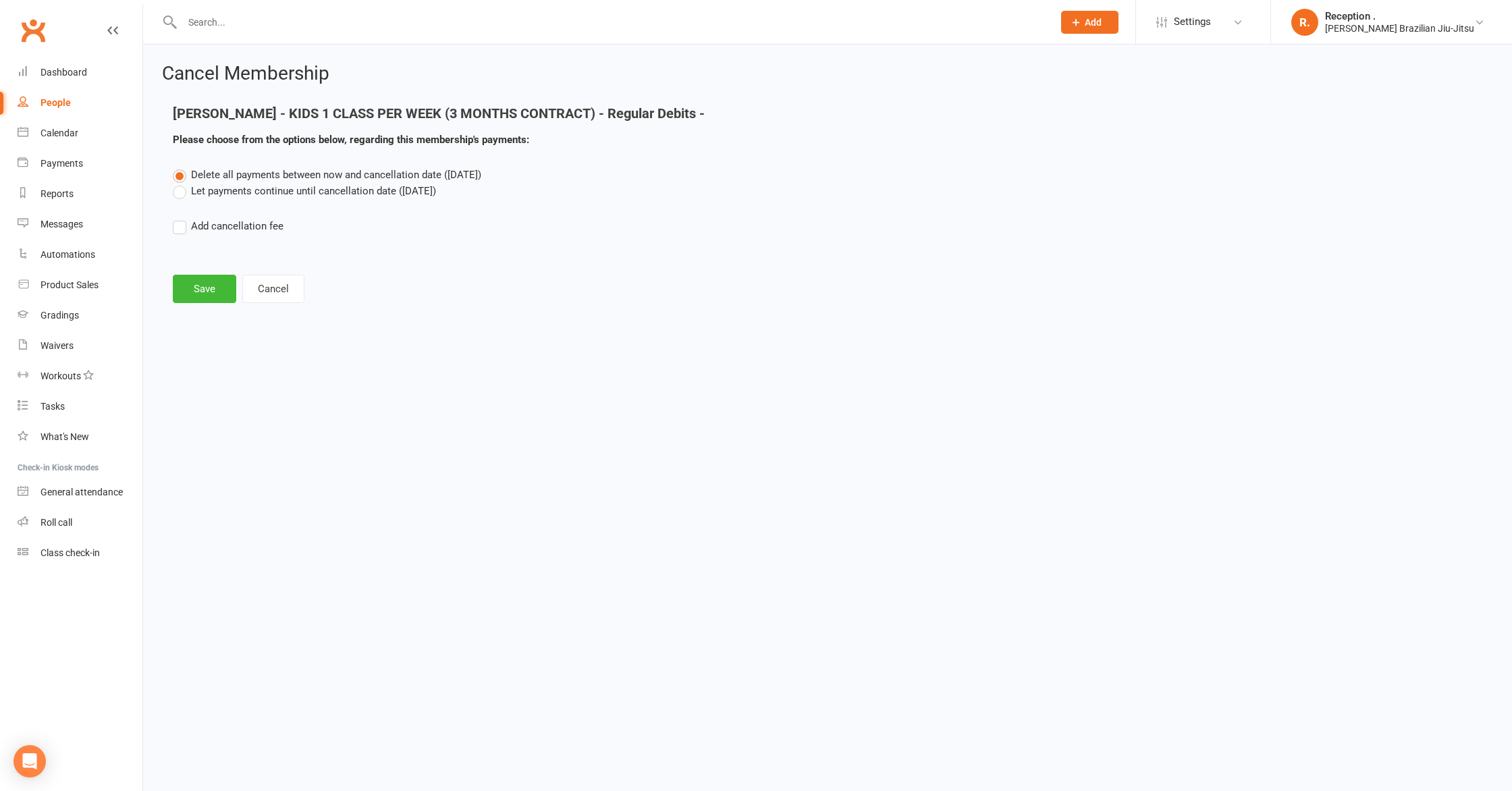
click at [310, 192] on label "Let payments continue until cancellation date ([DATE])" at bounding box center [304, 191] width 263 height 16
click at [182, 183] on input "Let payments continue until cancellation date ([DATE])" at bounding box center [177, 183] width 9 height 0
click at [202, 294] on button "Save" at bounding box center [205, 289] width 64 height 29
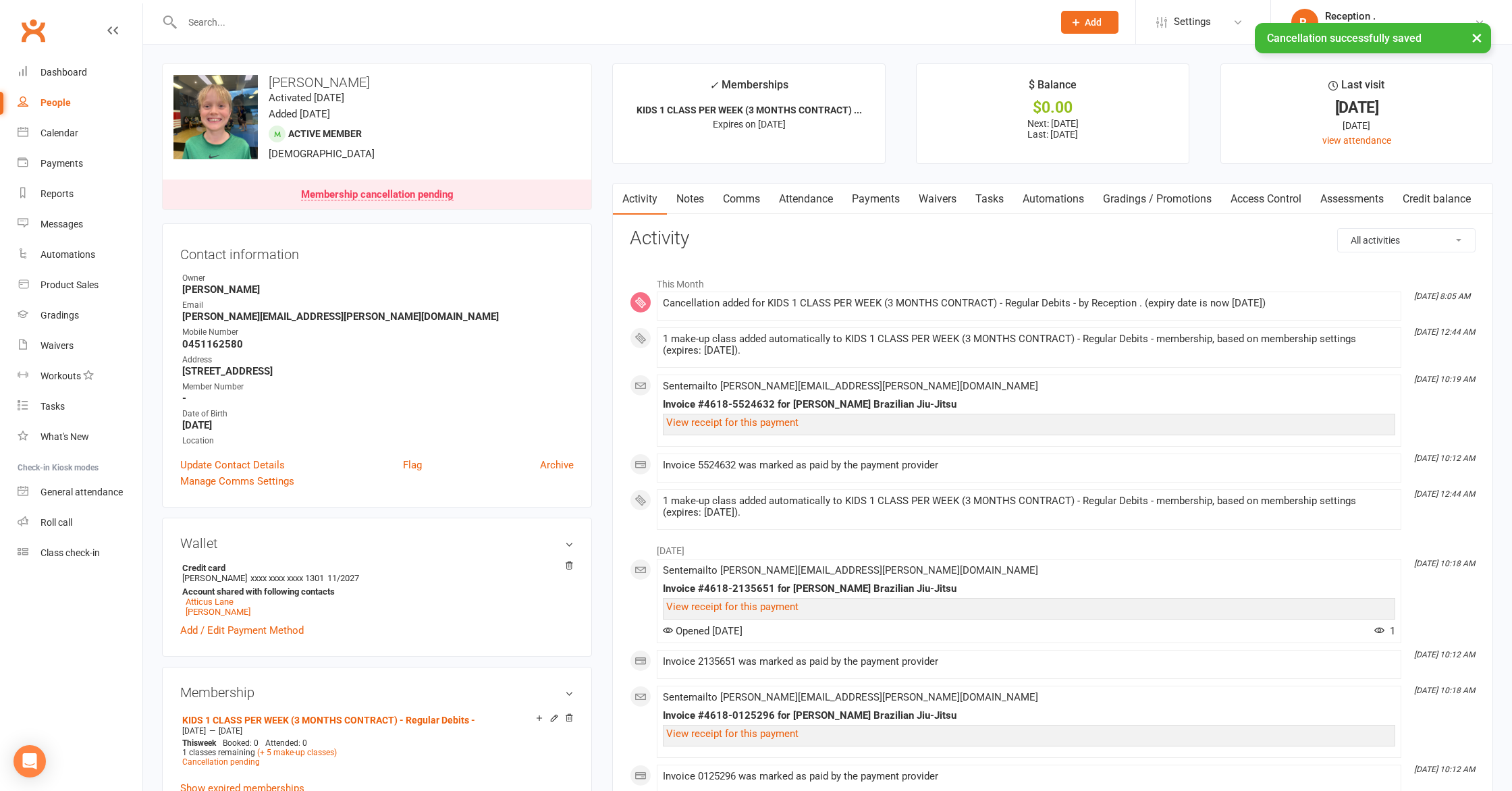
click at [695, 206] on link "Notes" at bounding box center [690, 198] width 46 height 31
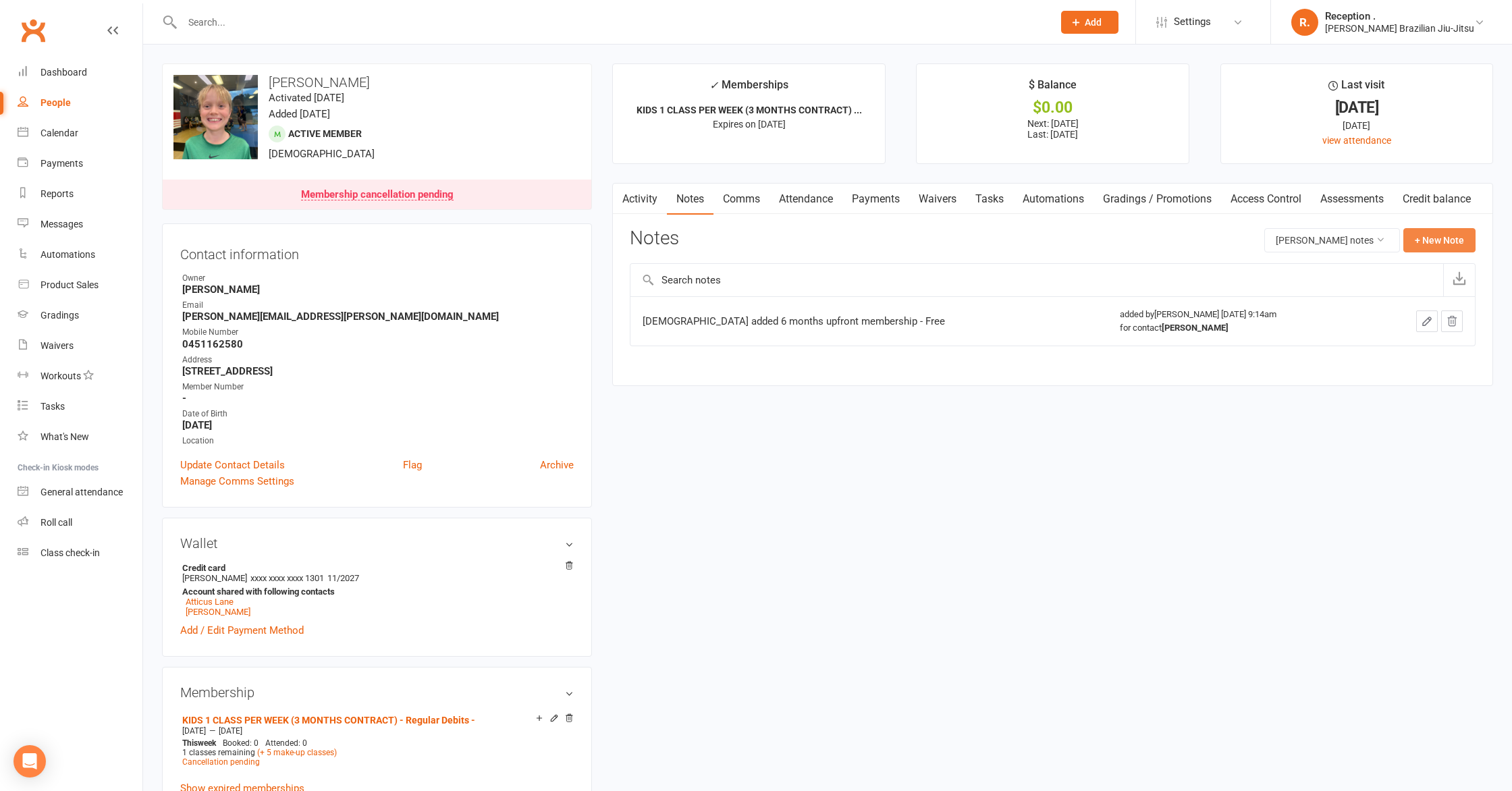
click at [1457, 246] on button "+ New Note" at bounding box center [1439, 240] width 72 height 25
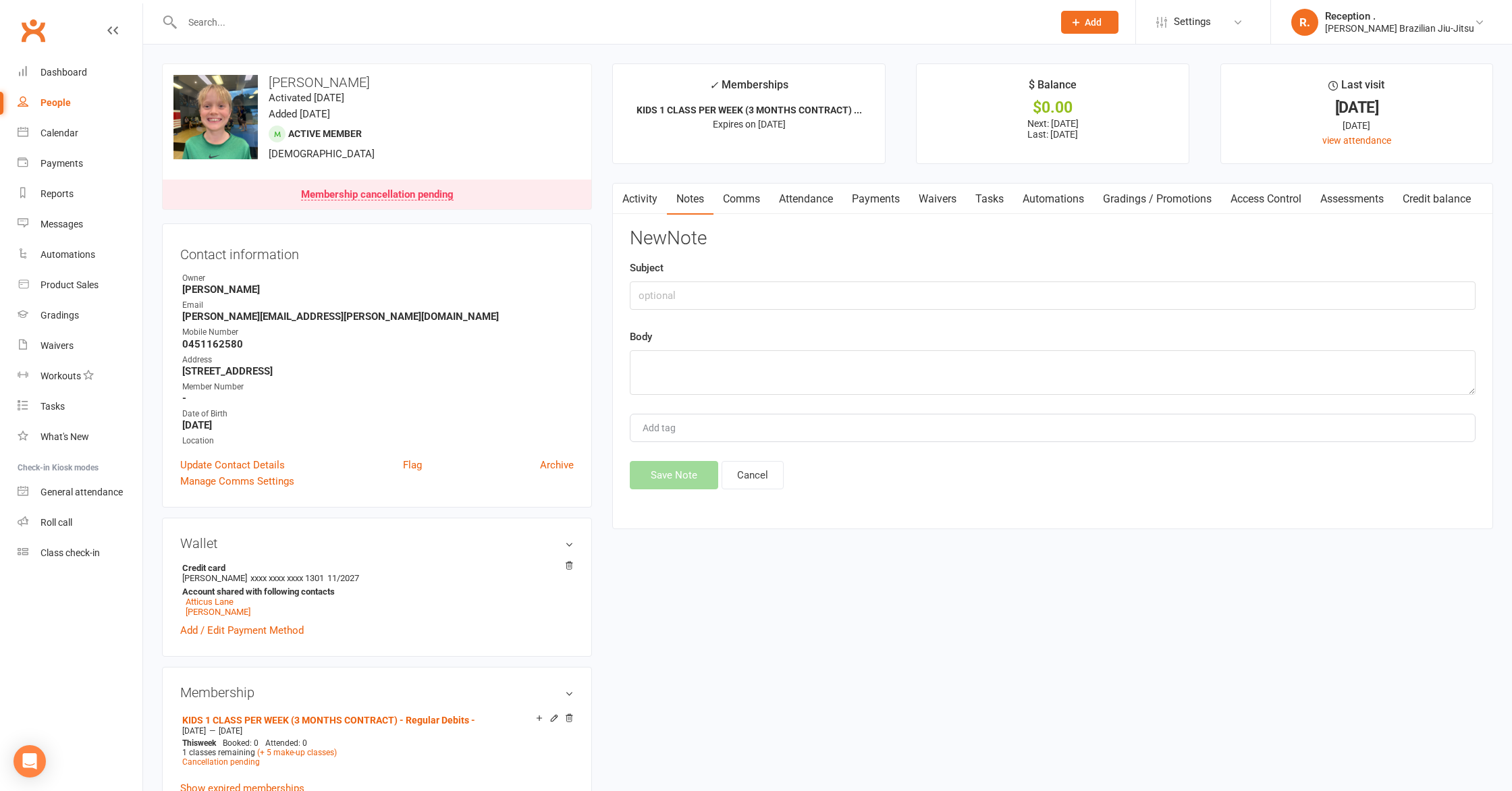
click at [1040, 311] on div "New Note Subject Body Add tag Save Note Cancel" at bounding box center [1052, 358] width 846 height 261
click at [981, 371] on textarea at bounding box center [1052, 373] width 846 height 45
type textarea "D"
paste textarea "Membership cancelled as the member has chosen not to continue."
type textarea "Membership cancelled as the member has chosen not to continue."
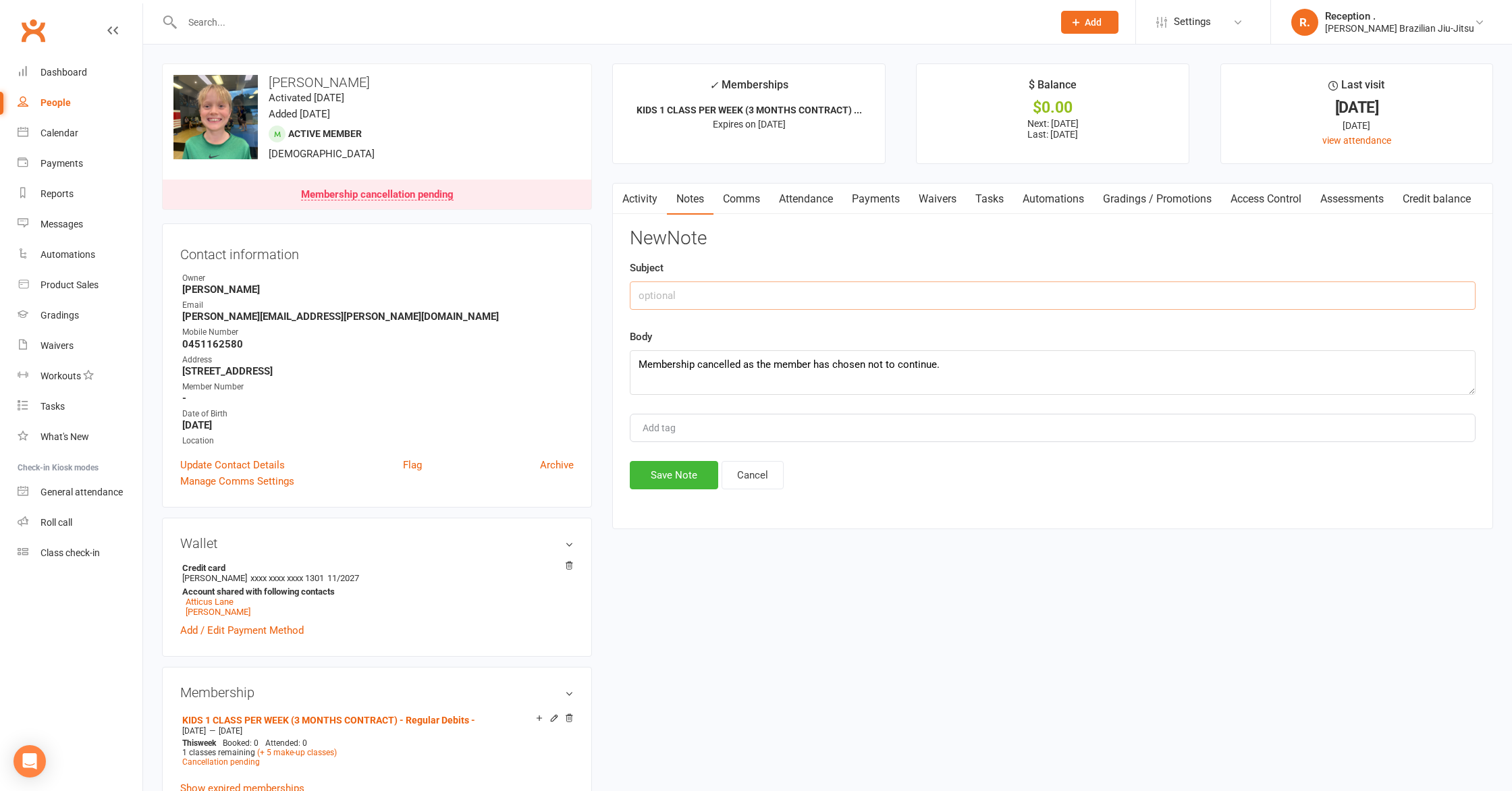
click at [674, 295] on input "text" at bounding box center [1052, 296] width 846 height 29
type input "Cancelation"
click at [668, 475] on button "Save Note" at bounding box center [673, 476] width 88 height 29
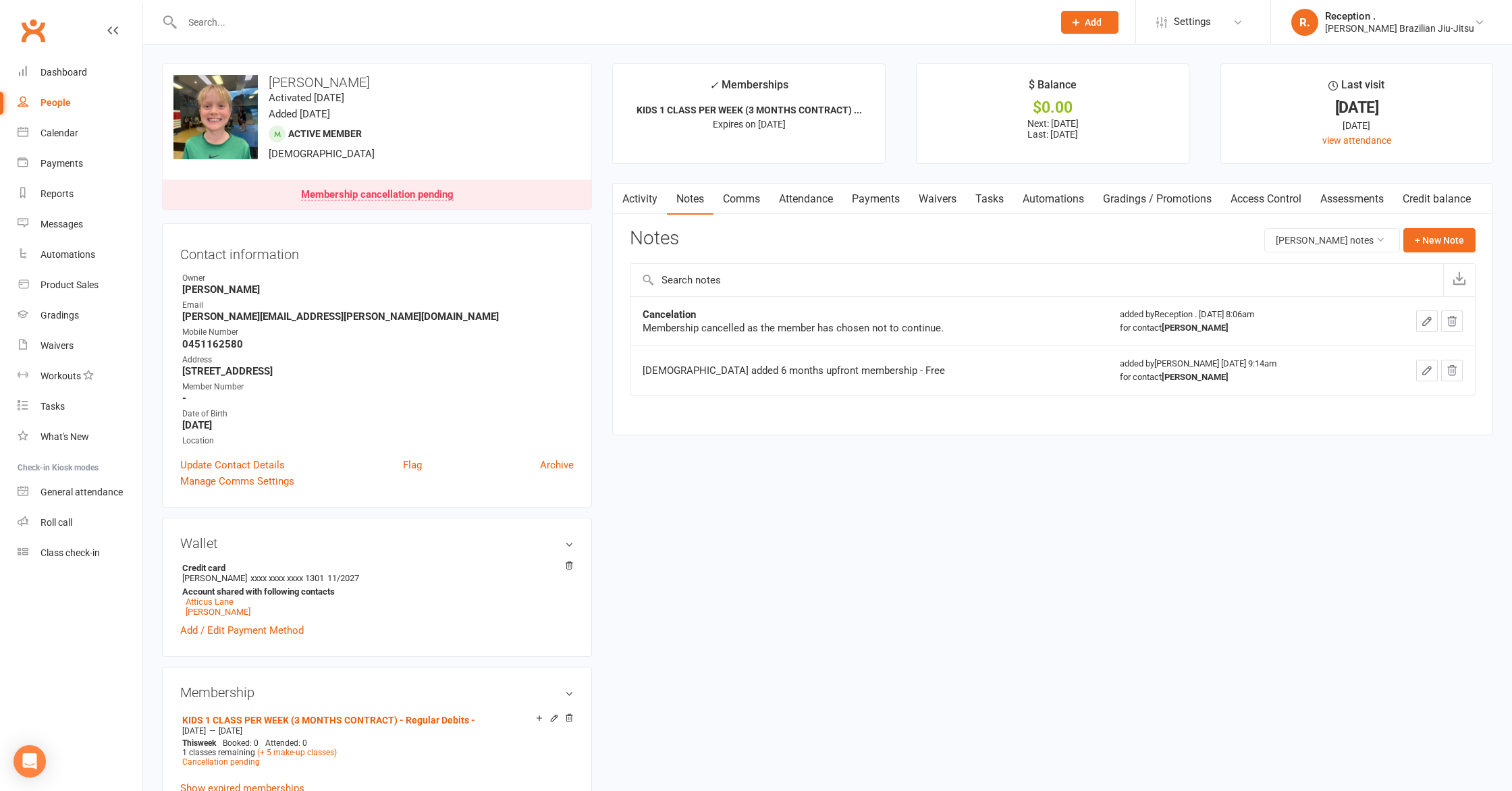
click at [643, 208] on link "Activity" at bounding box center [640, 198] width 54 height 31
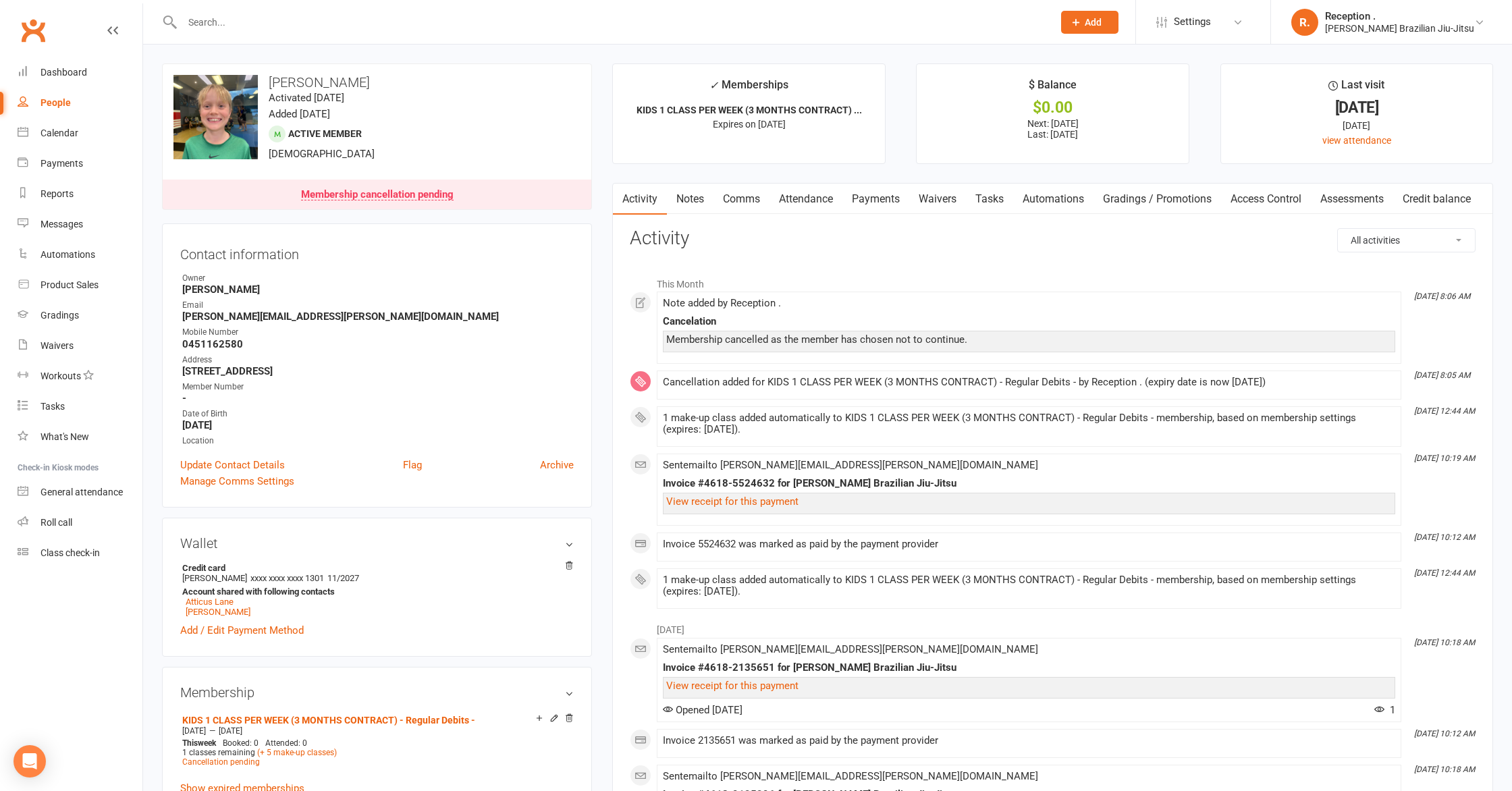
click at [856, 201] on link "Payments" at bounding box center [875, 198] width 67 height 31
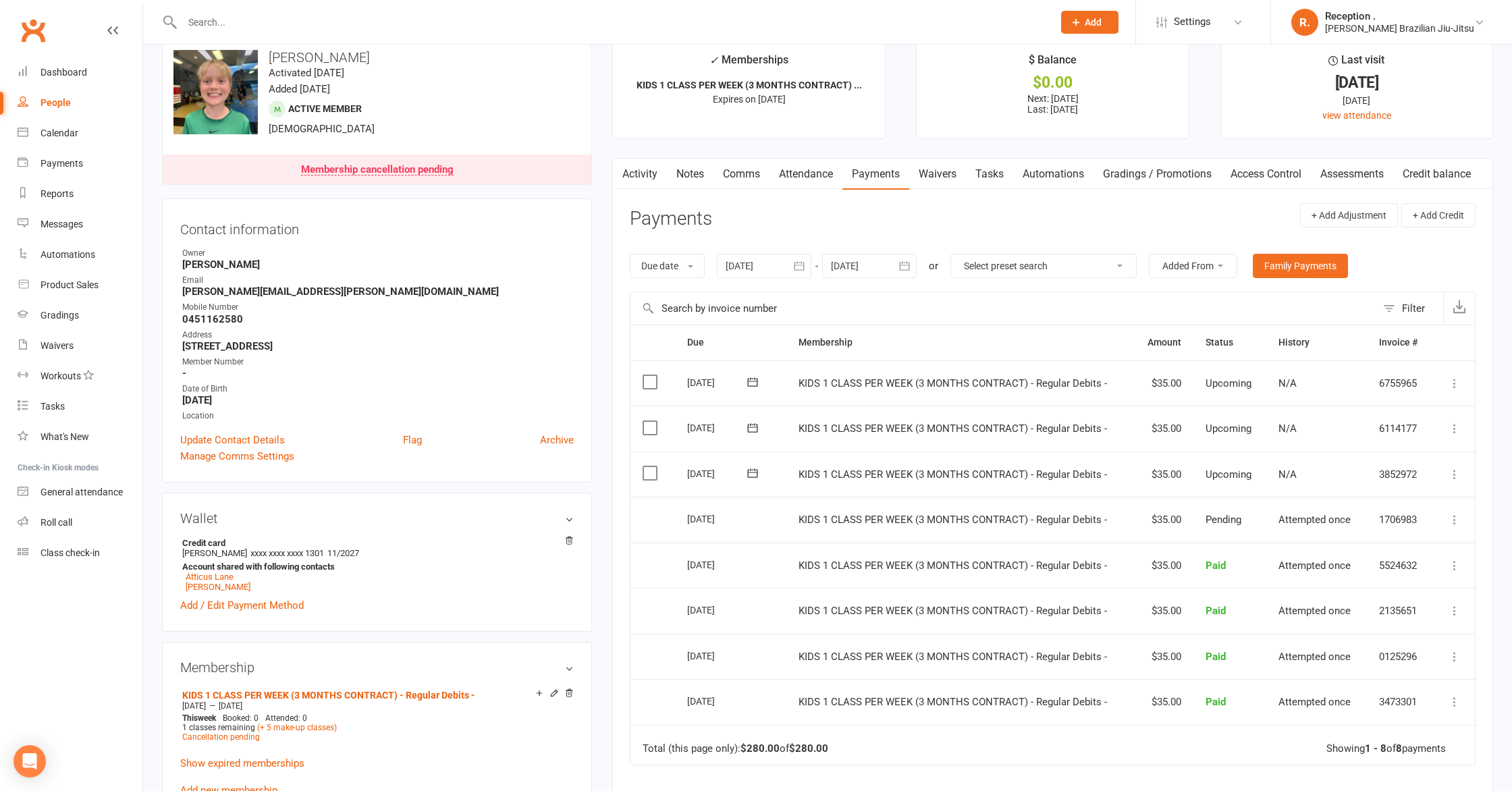
scroll to position [38, 0]
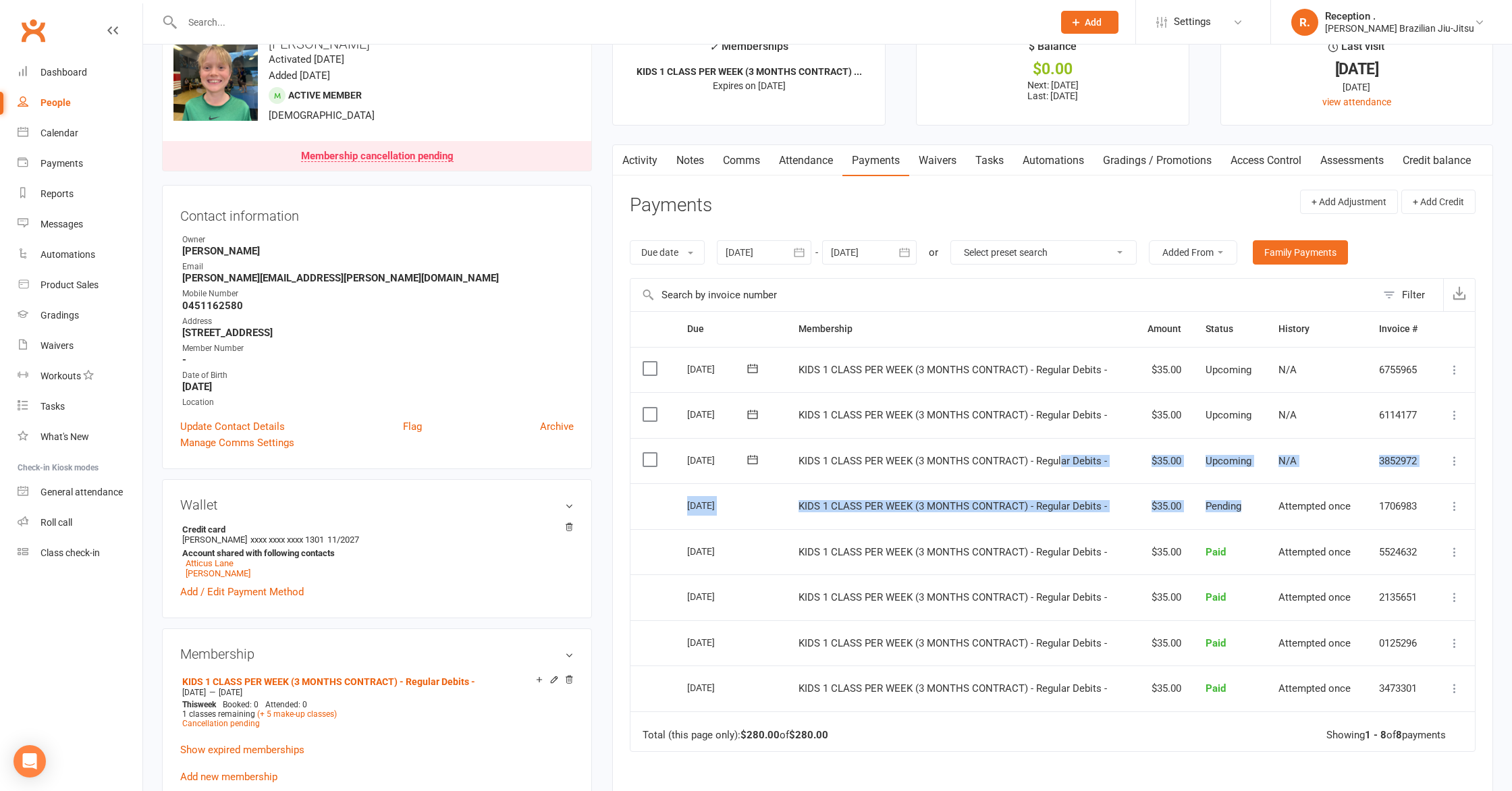
drag, startPoint x: 1250, startPoint y: 507, endPoint x: 1060, endPoint y: 464, distance: 194.8
click at [1060, 464] on table "Due Contact Membership Amount Status History Invoice # Select this [DATE] [PERS…" at bounding box center [1052, 531] width 846 height 441
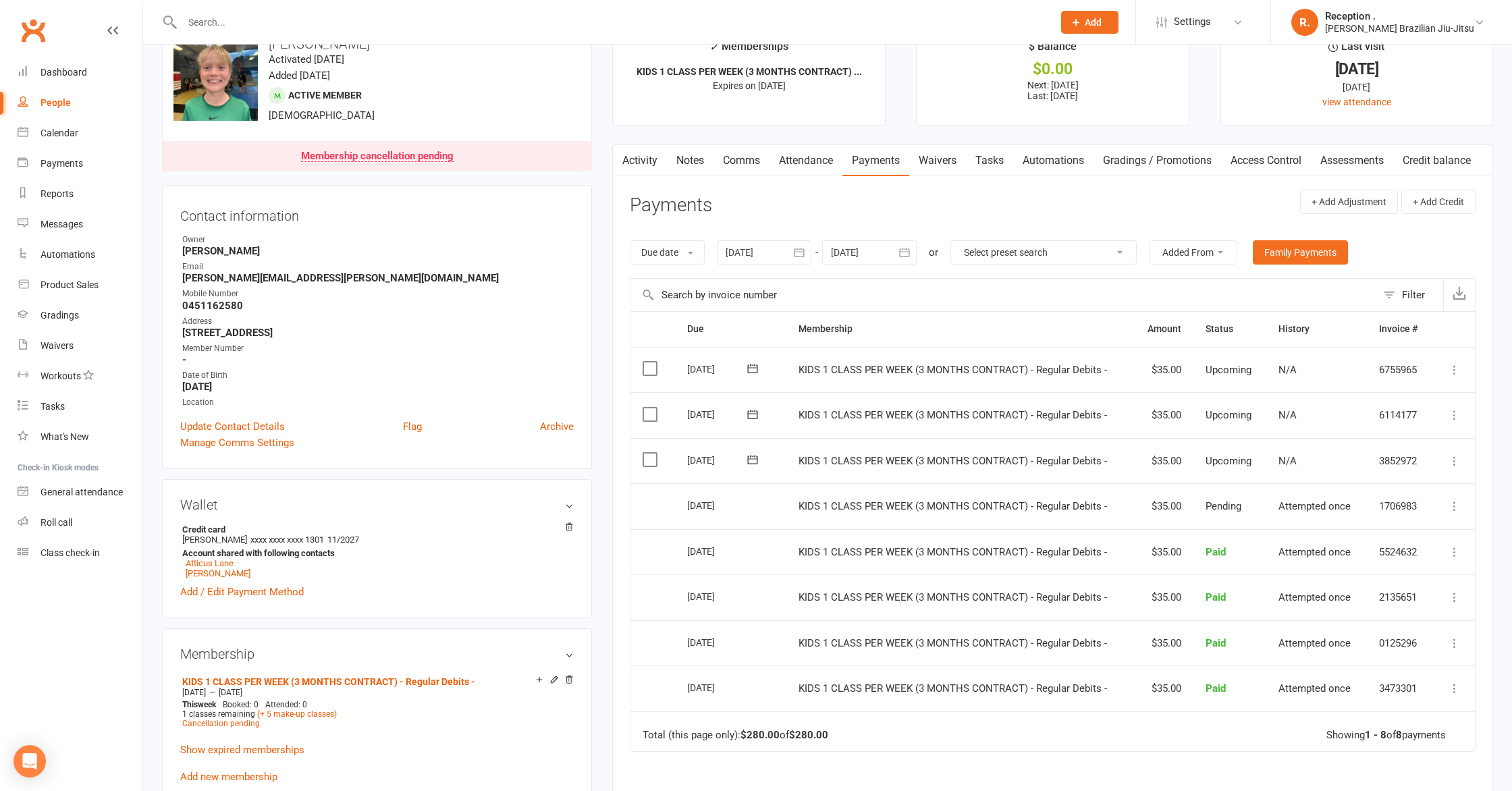
click at [1283, 507] on span "Attempted once" at bounding box center [1314, 506] width 72 height 12
click at [911, 249] on icon "button" at bounding box center [904, 252] width 14 height 14
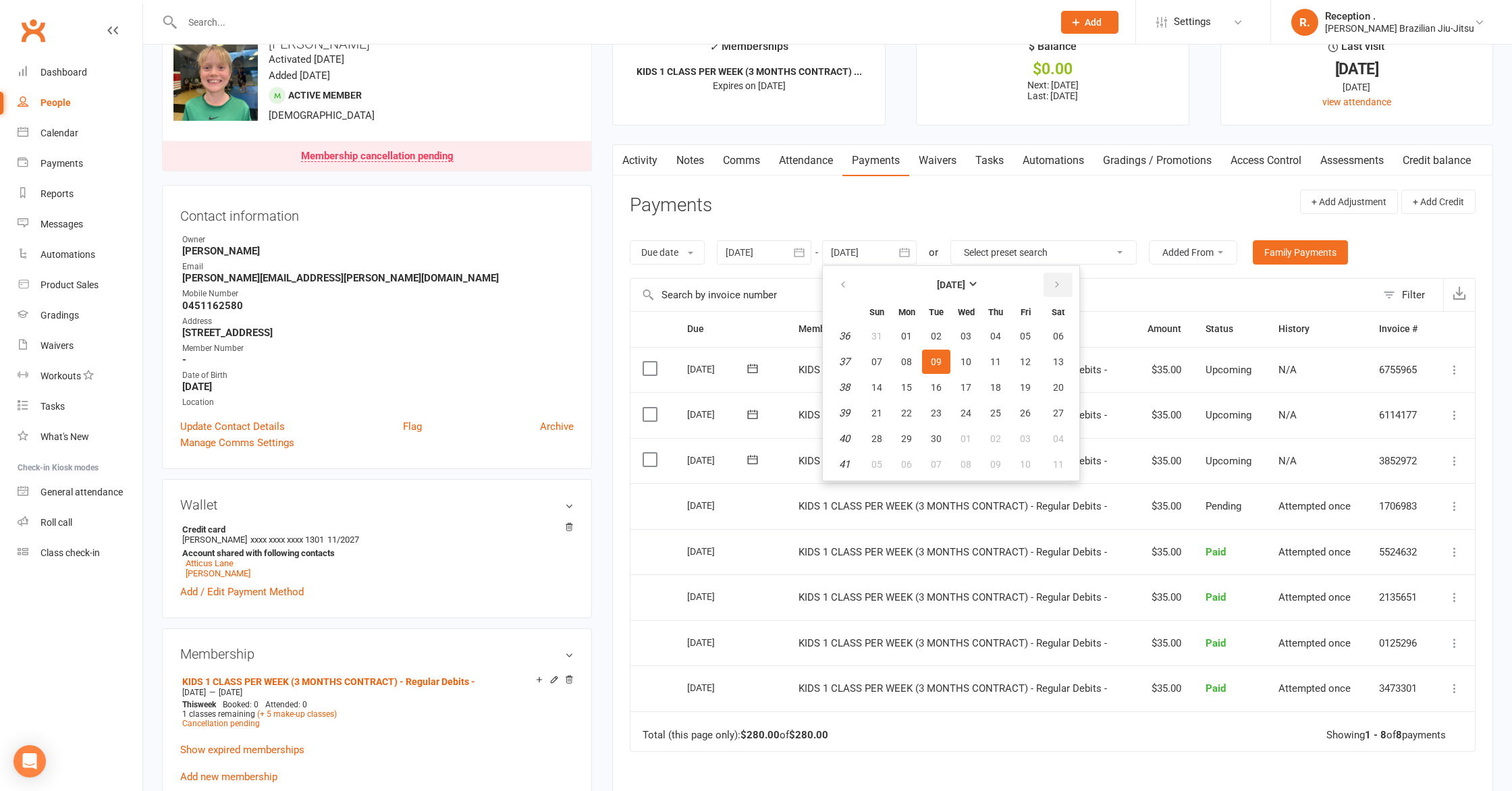
click at [1057, 285] on icon "button" at bounding box center [1057, 285] width 10 height 11
click at [980, 355] on button "08" at bounding box center [966, 362] width 29 height 25
type input "[DATE]"
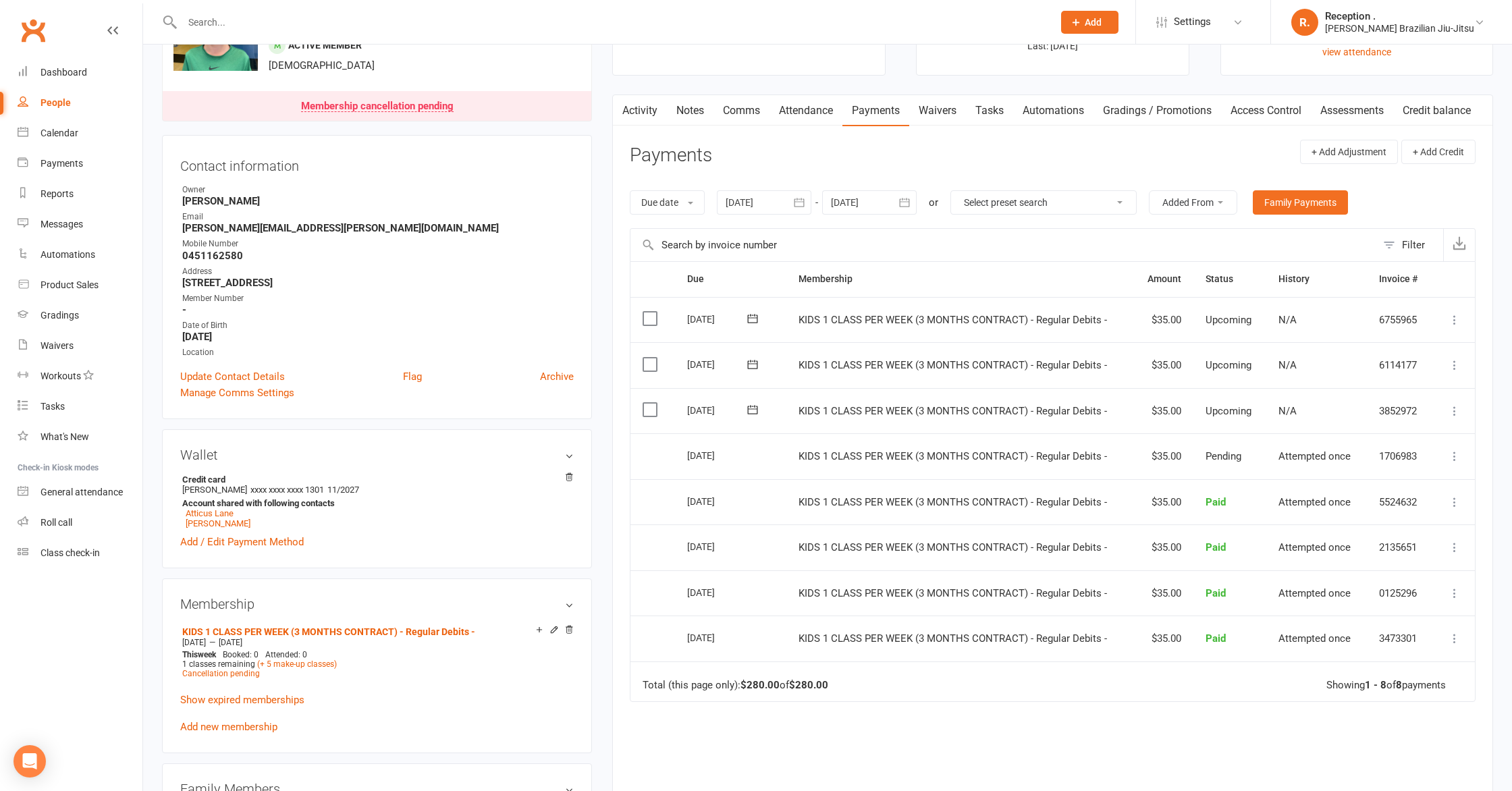
scroll to position [104, 0]
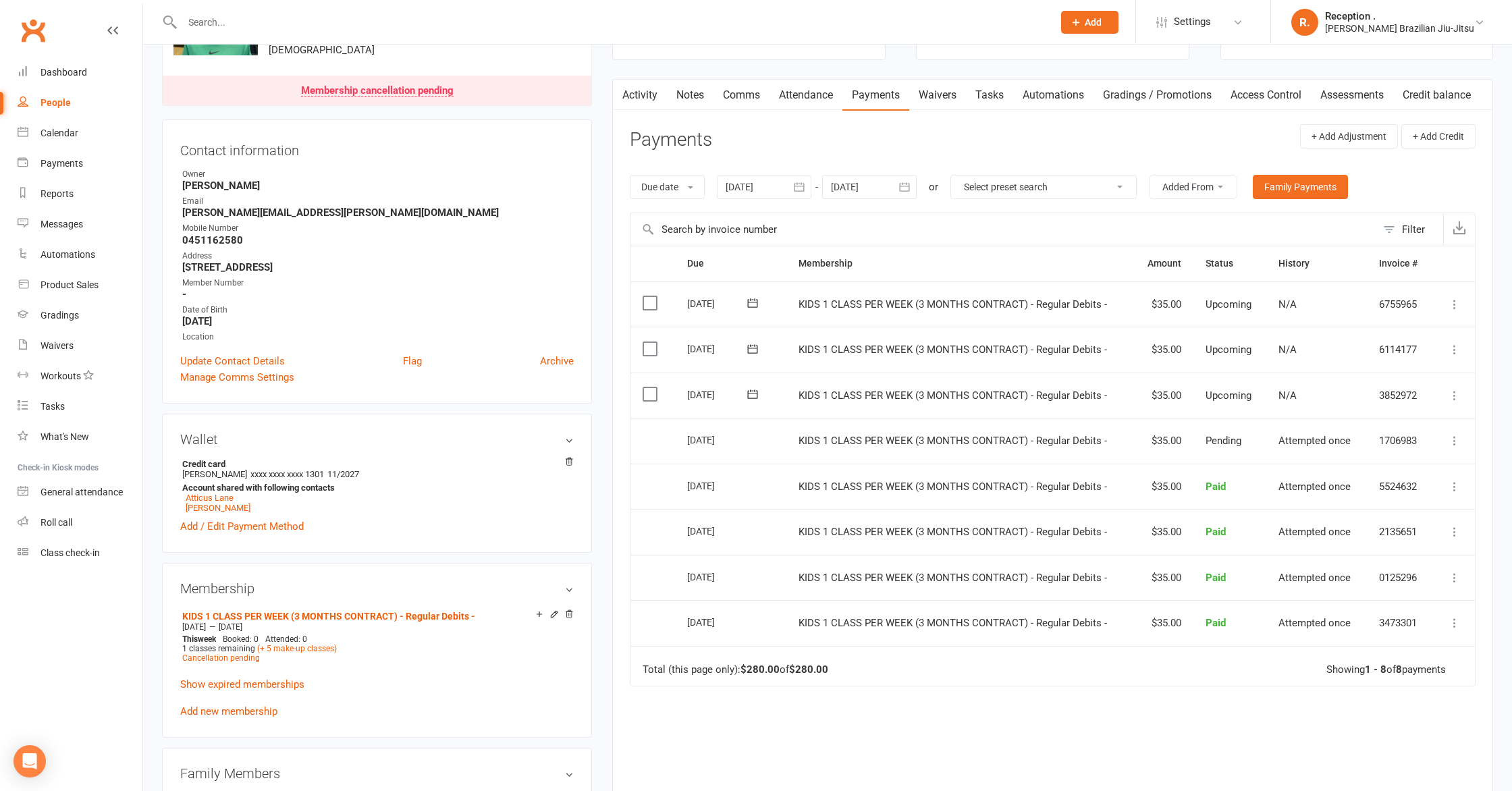
click at [820, 393] on span "KIDS 1 CLASS PER WEEK (3 MONTHS CONTRACT) - Regular Debits -" at bounding box center [952, 395] width 308 height 12
click at [1131, 163] on div "Due date Due date Date paid Date failed Date settled [DATE] [DATE] Sun Mon Tue …" at bounding box center [1052, 186] width 846 height 51
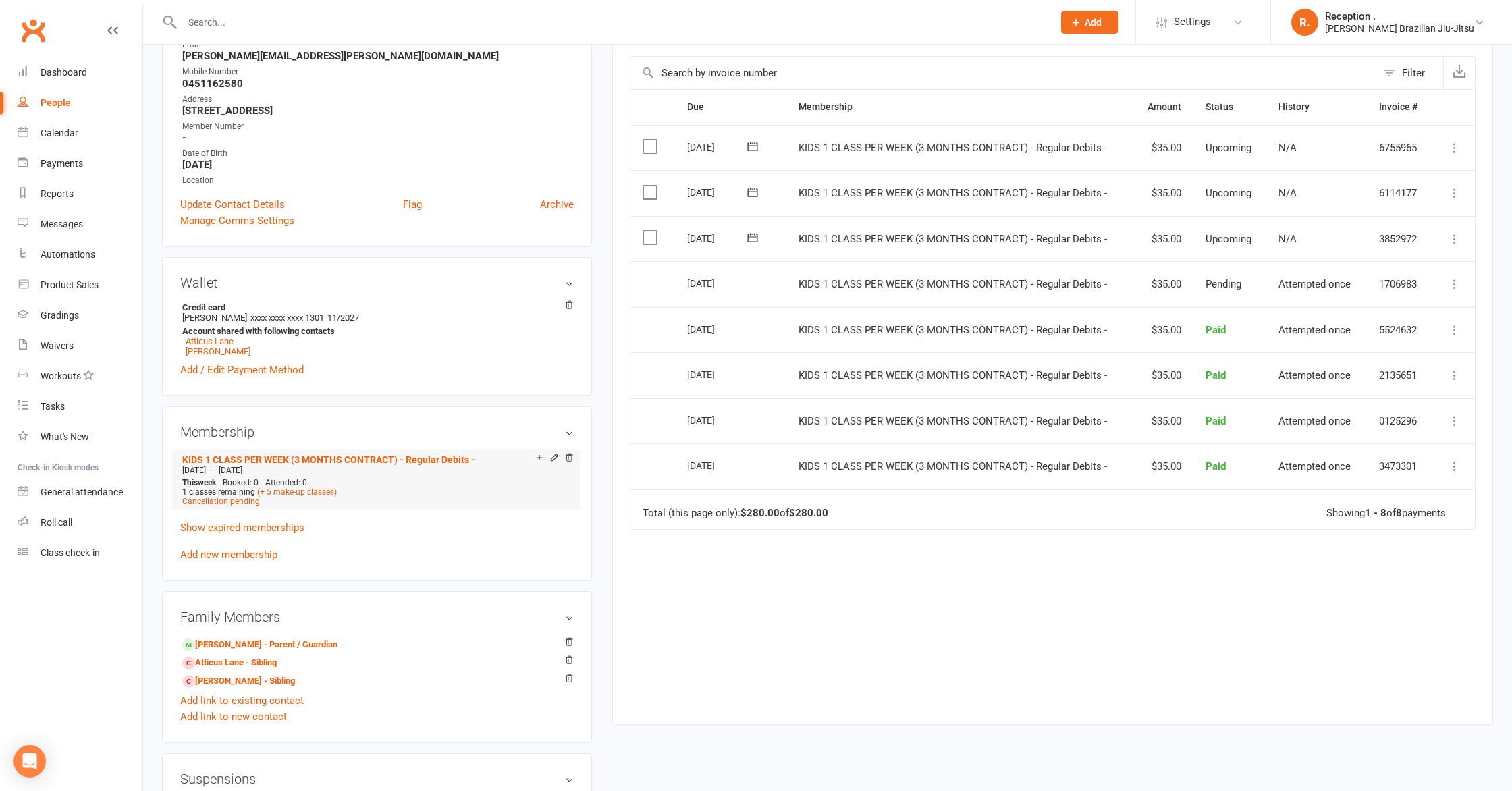
scroll to position [266, 0]
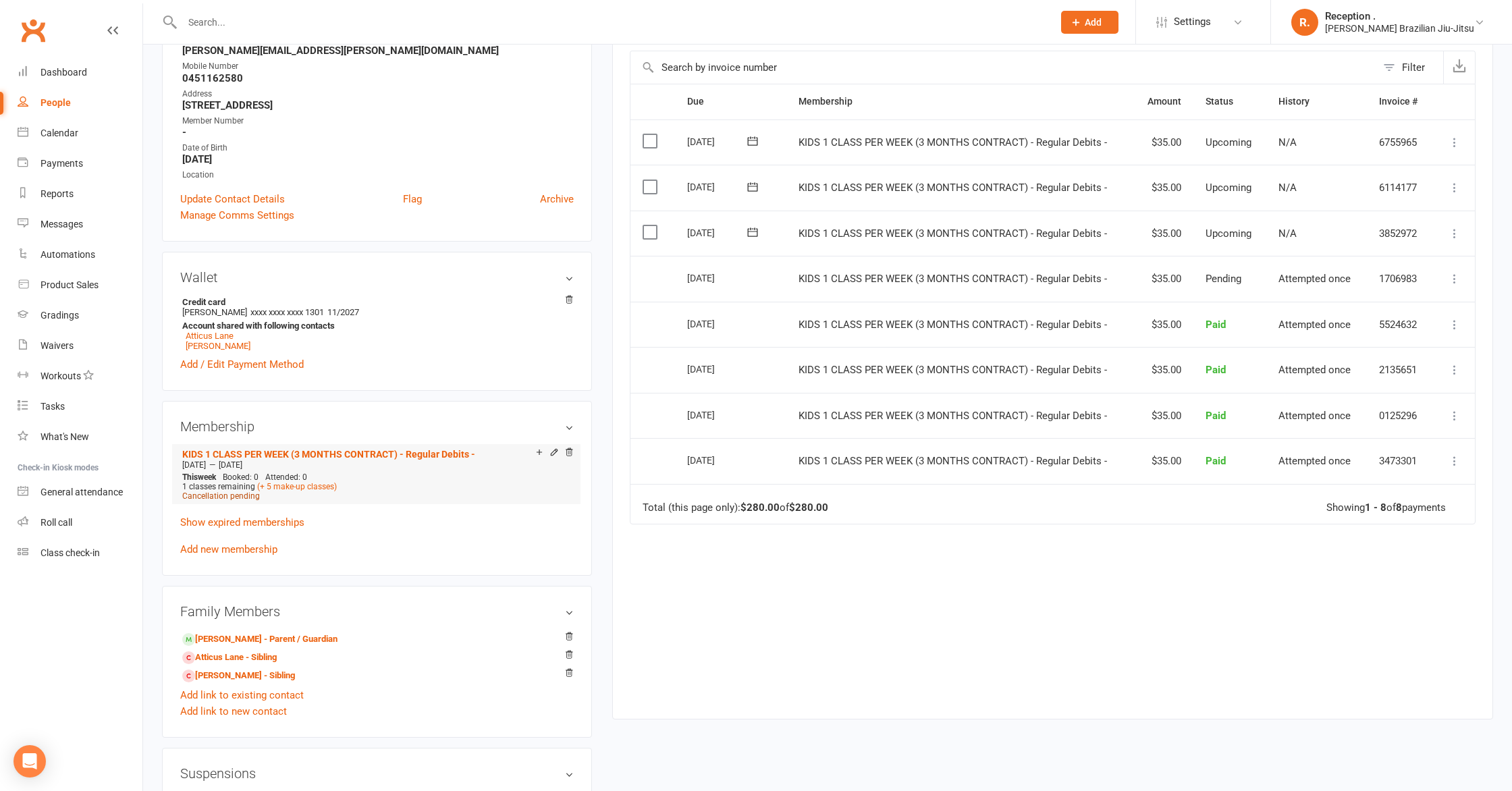
click at [210, 492] on span "Cancellation pending" at bounding box center [221, 496] width 77 height 10
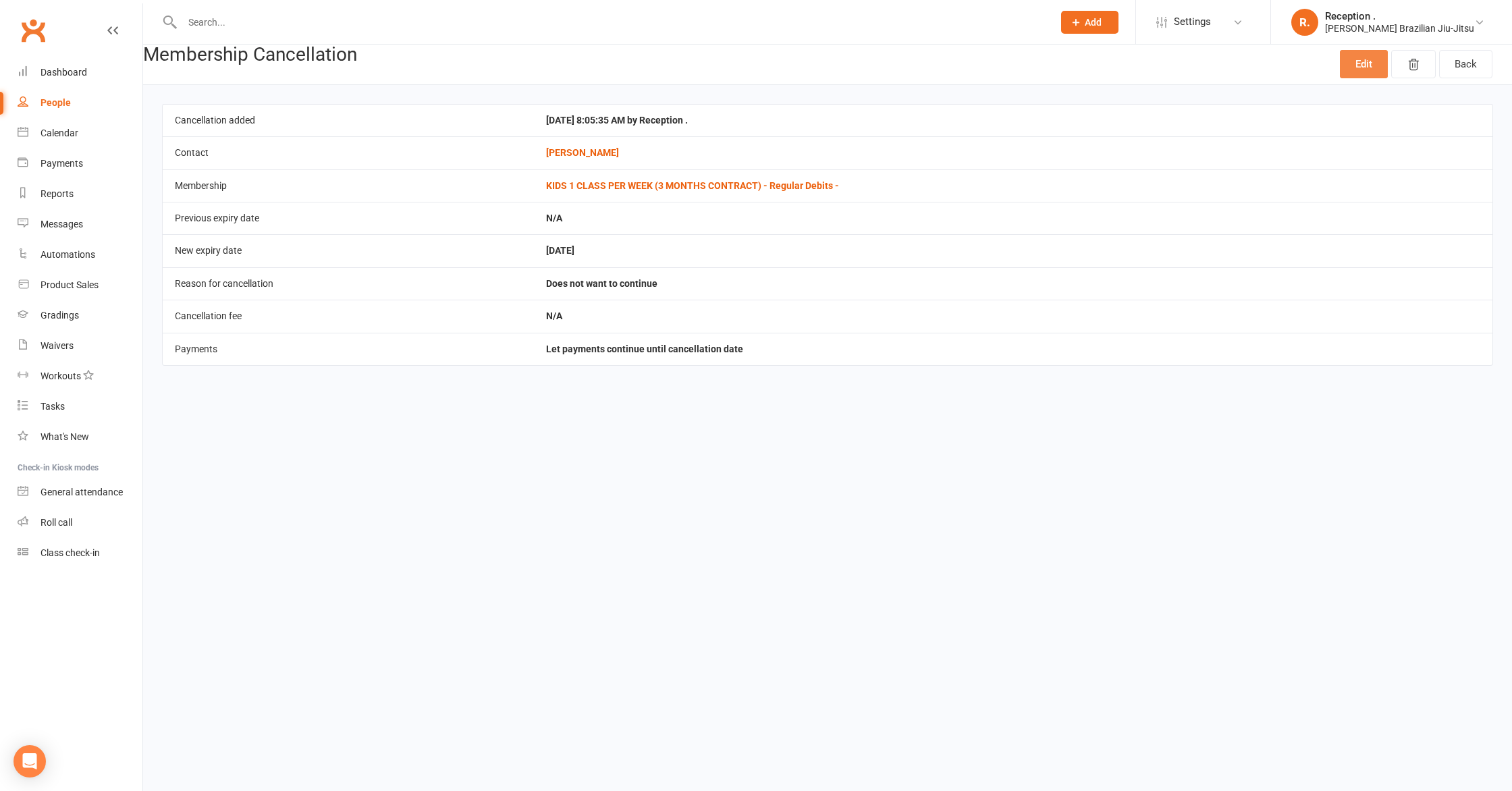
drag, startPoint x: 1363, startPoint y: 64, endPoint x: 1353, endPoint y: 71, distance: 12.2
click at [1363, 64] on link "Edit" at bounding box center [1364, 65] width 48 height 29
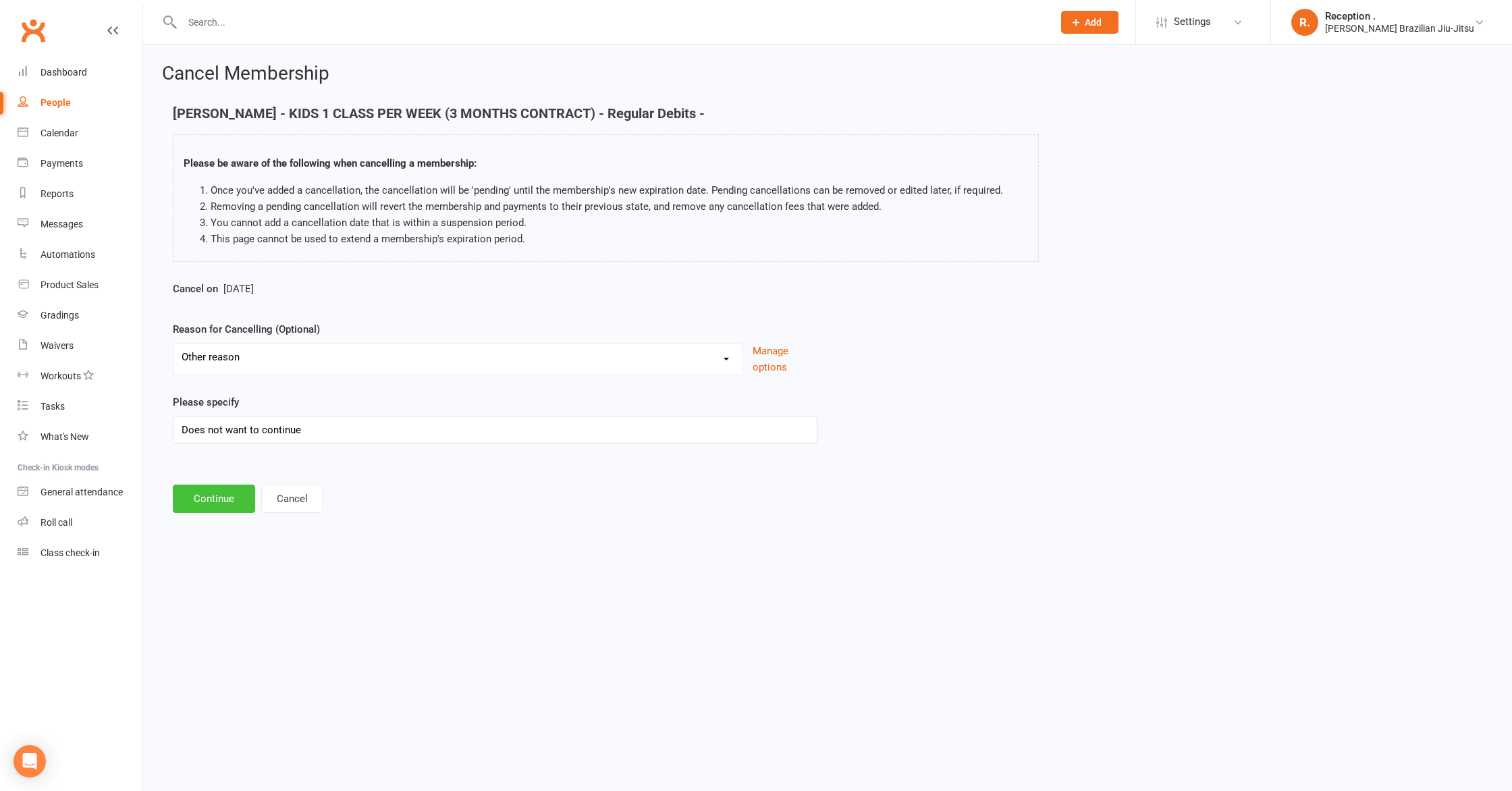
click at [232, 505] on button "Continue" at bounding box center [213, 499] width 82 height 29
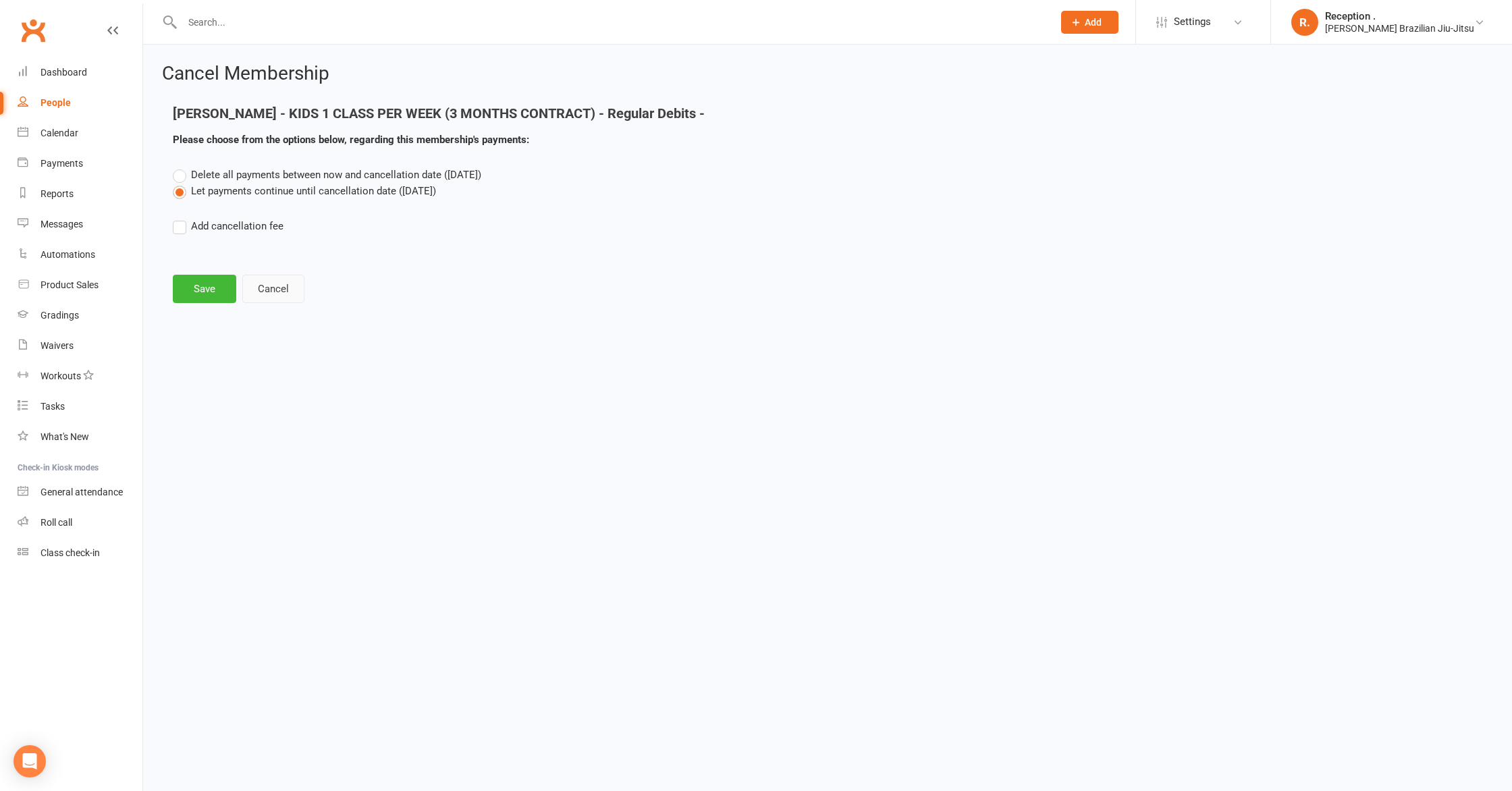
click at [292, 296] on button "Cancel" at bounding box center [273, 289] width 62 height 29
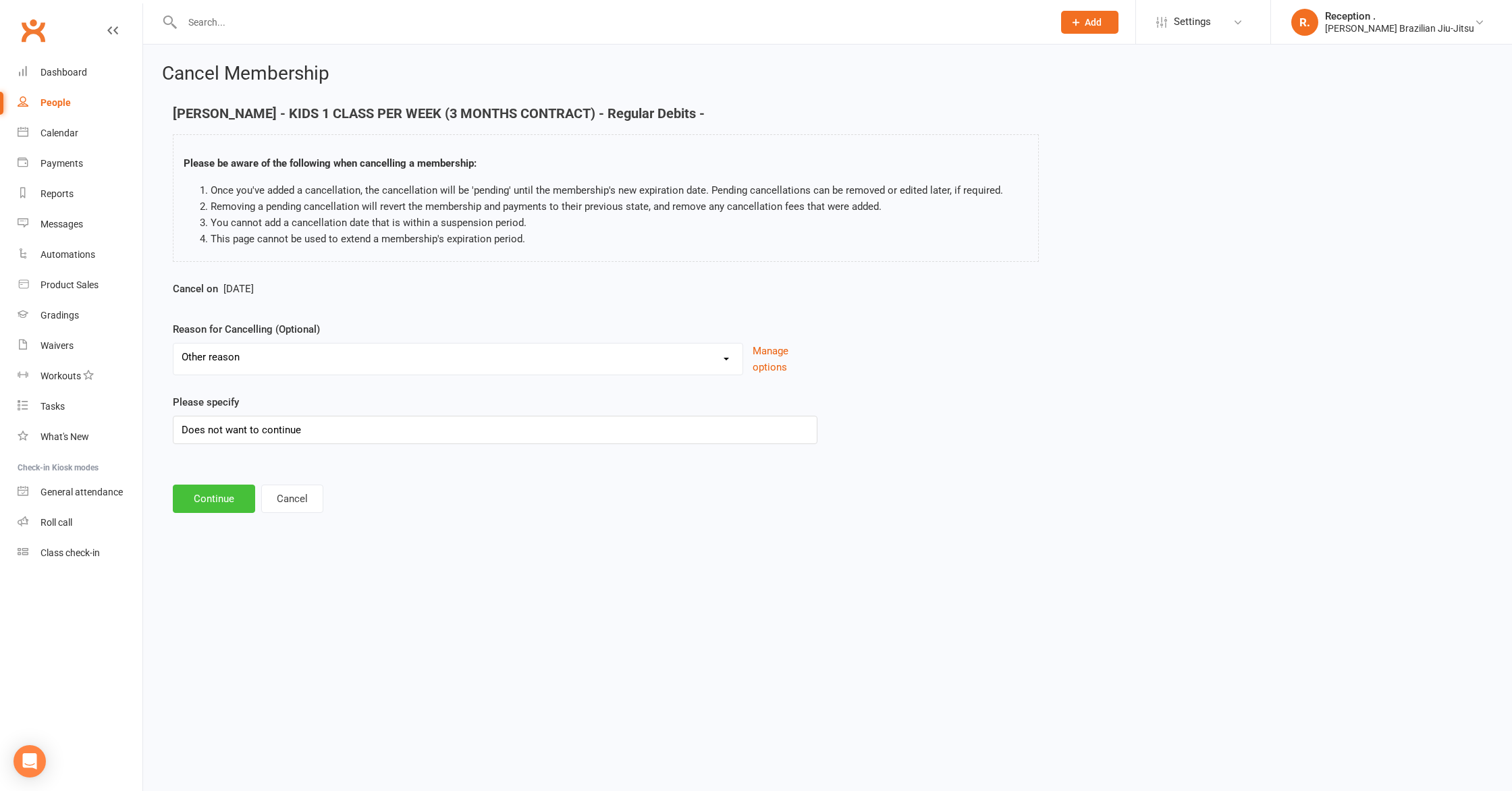
click at [199, 500] on button "Continue" at bounding box center [213, 499] width 82 height 29
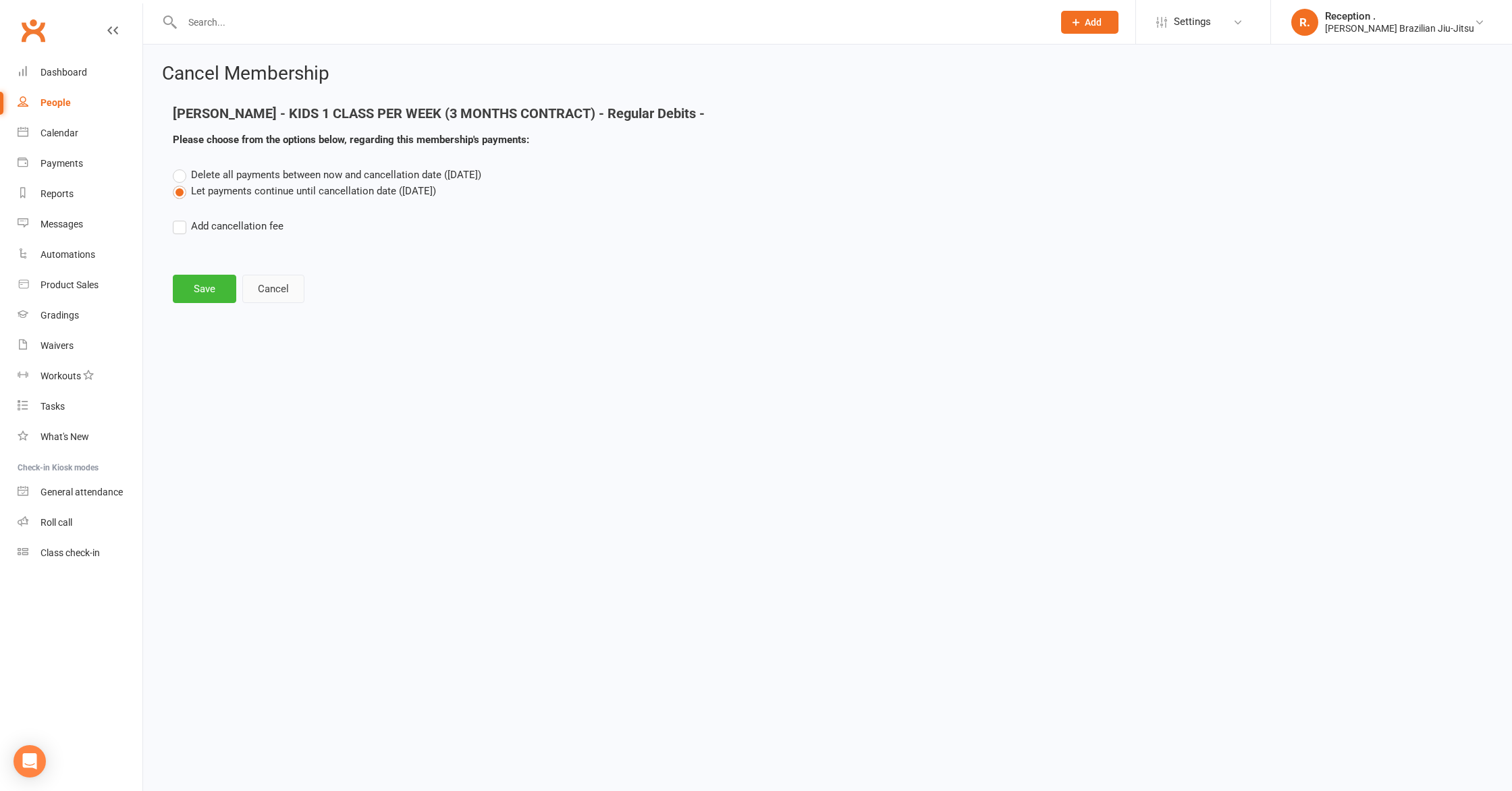
click at [285, 285] on button "Cancel" at bounding box center [273, 289] width 62 height 29
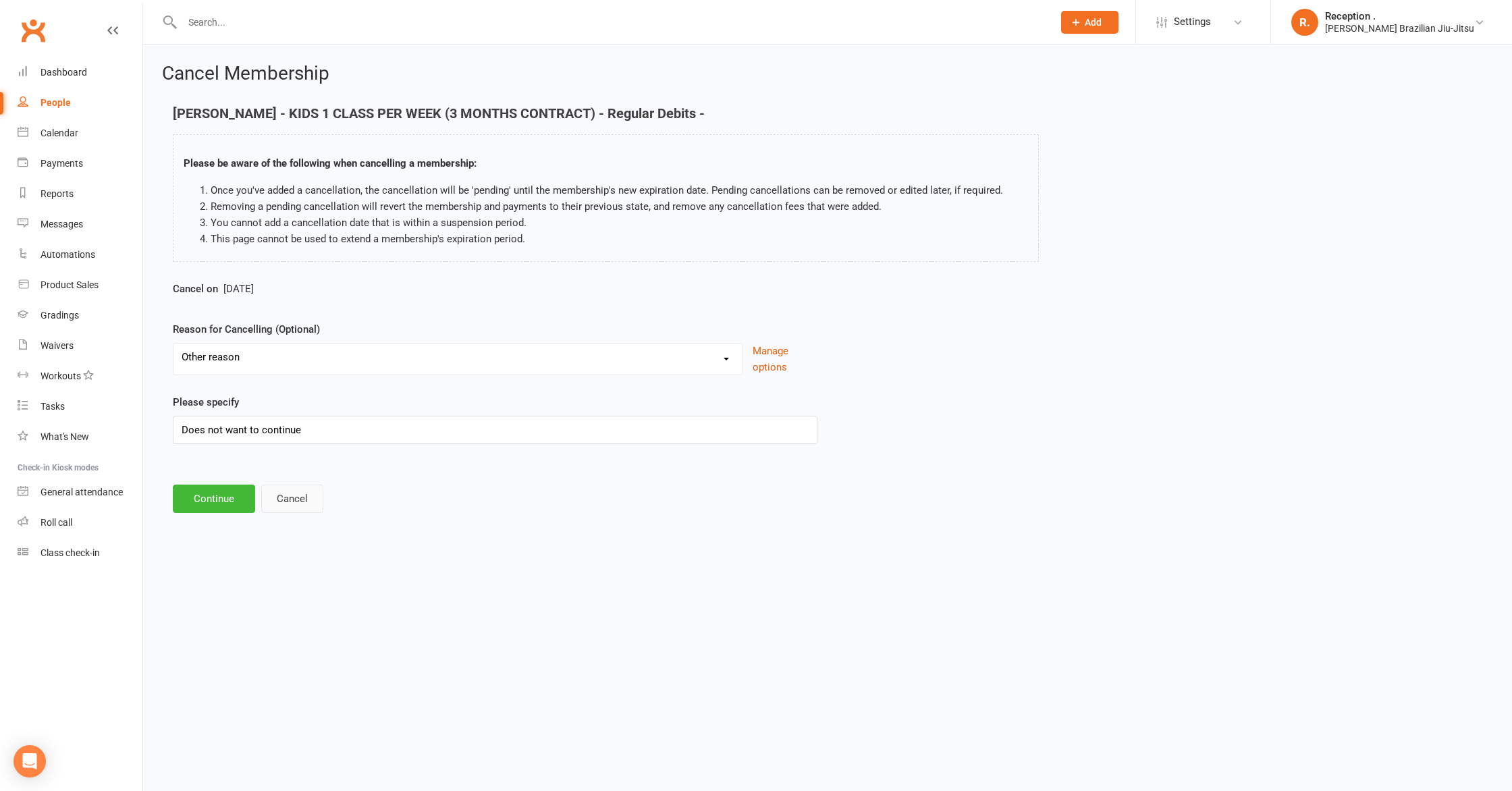
click at [312, 499] on button "Cancel" at bounding box center [292, 499] width 62 height 29
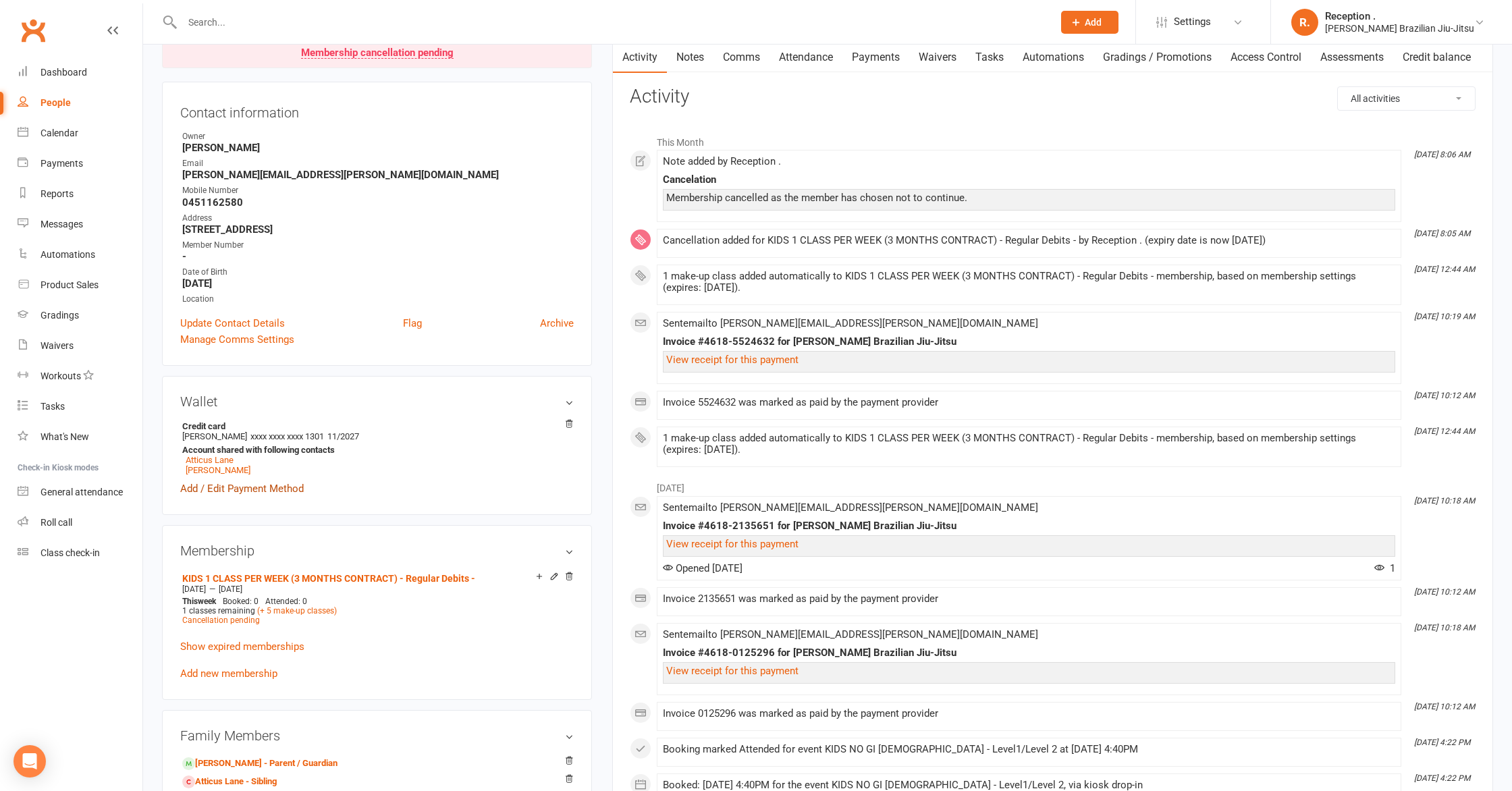
scroll to position [143, 0]
click at [235, 617] on span "Cancellation pending" at bounding box center [221, 619] width 77 height 10
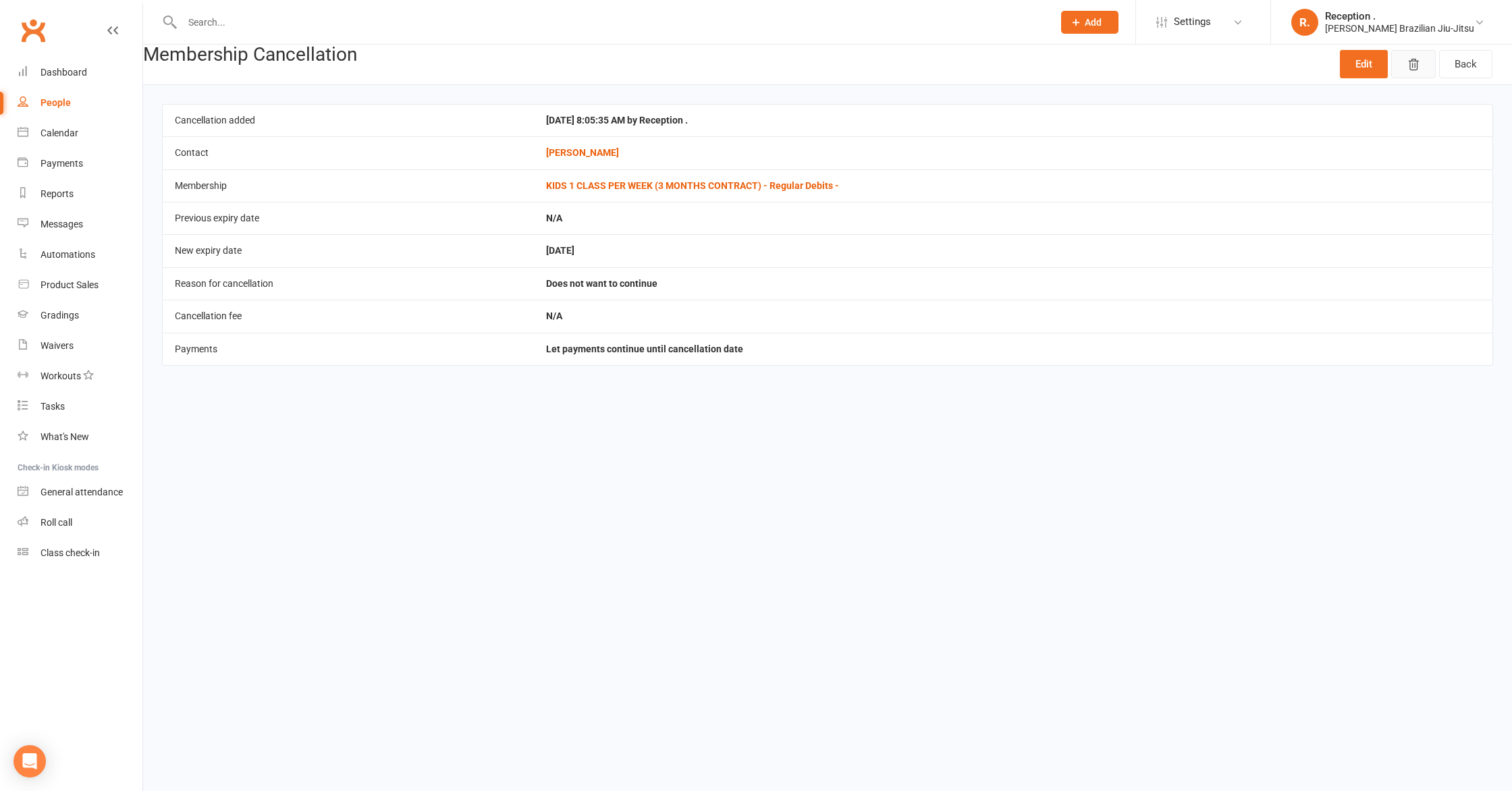
click at [1426, 66] on button "button" at bounding box center [1413, 65] width 45 height 29
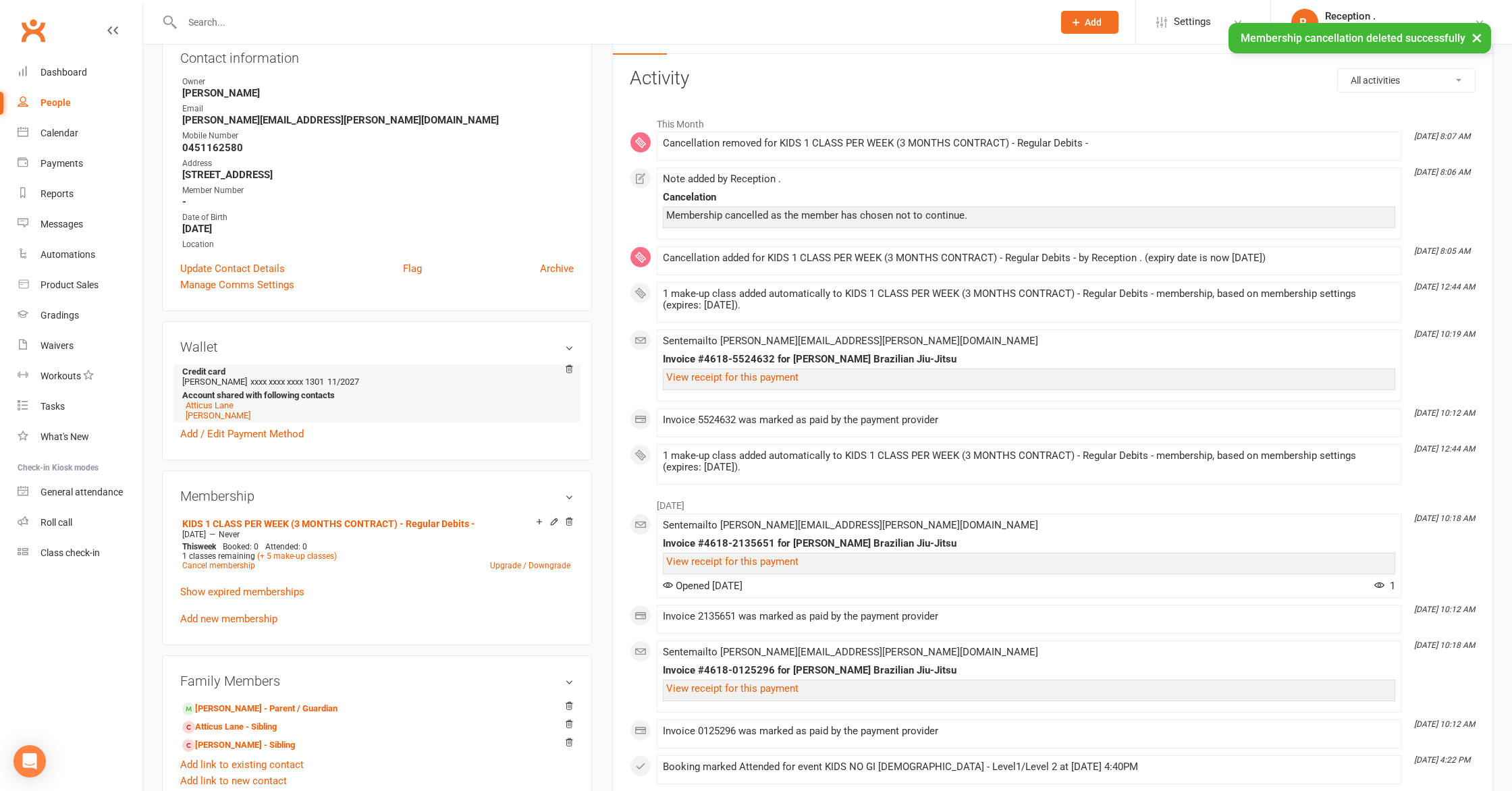
scroll to position [162, 0]
click at [199, 559] on link "Cancel membership" at bounding box center [219, 564] width 73 height 10
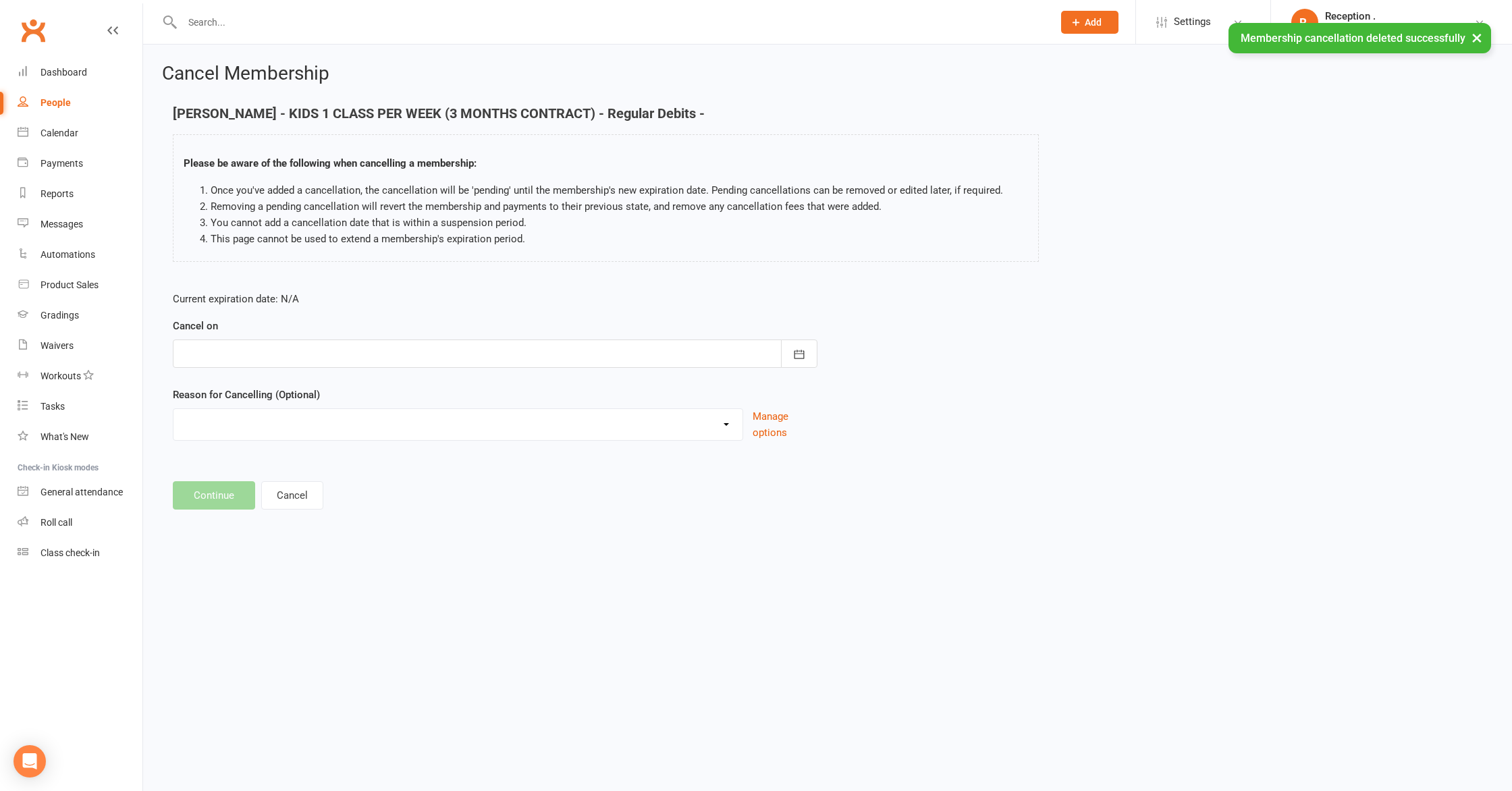
click at [311, 350] on div at bounding box center [495, 354] width 644 height 29
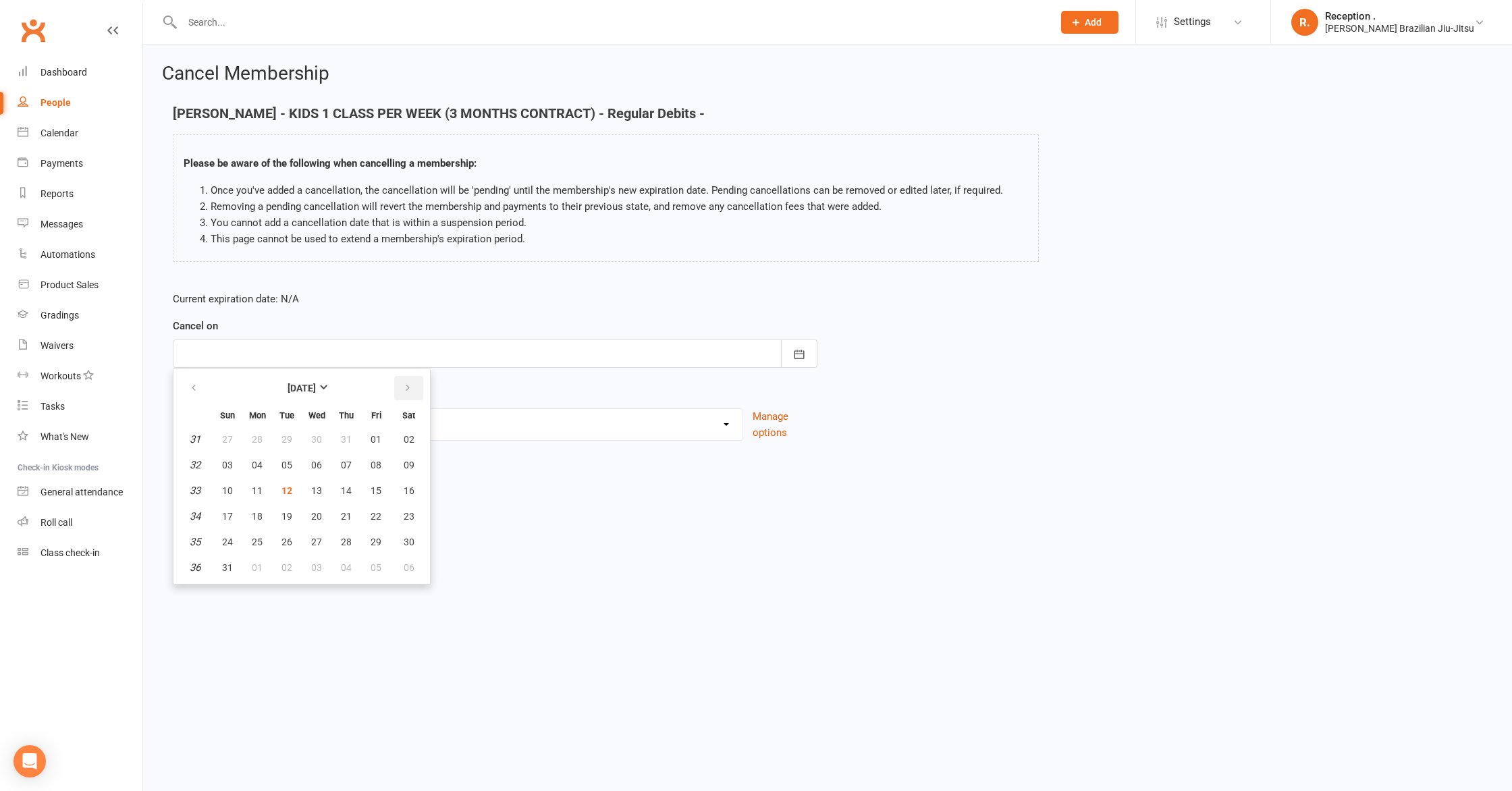
click at [408, 390] on icon "button" at bounding box center [408, 388] width 10 height 11
click at [219, 466] on button "07" at bounding box center [228, 465] width 29 height 25
type input "[DATE]"
click at [224, 429] on select "Holiday Injury Other reason" at bounding box center [458, 422] width 569 height 27
select select "2"
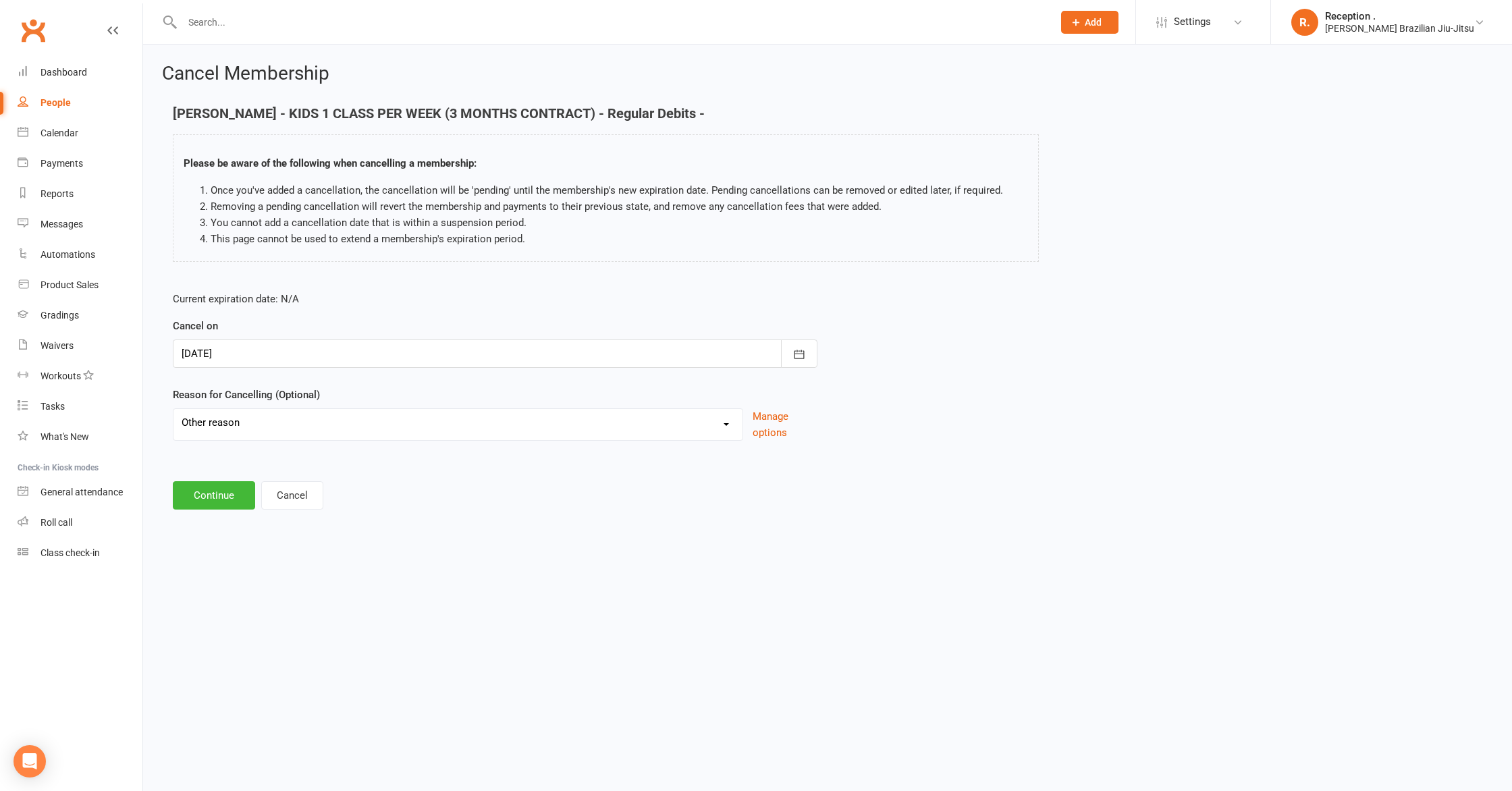
click at [174, 409] on select "Holiday Injury Other reason" at bounding box center [458, 422] width 569 height 27
click at [242, 481] on input at bounding box center [495, 495] width 644 height 29
paste input "Membership cancelled as the member has chosen not to continue."
drag, startPoint x: 398, startPoint y: 541, endPoint x: 389, endPoint y: 540, distance: 9.1
click at [397, 541] on main "[PERSON_NAME] - KIDS 1 CLASS PER WEEK (3 MONTHS CONTRACT) - Regular Debits - Pl…" at bounding box center [827, 342] width 1331 height 472
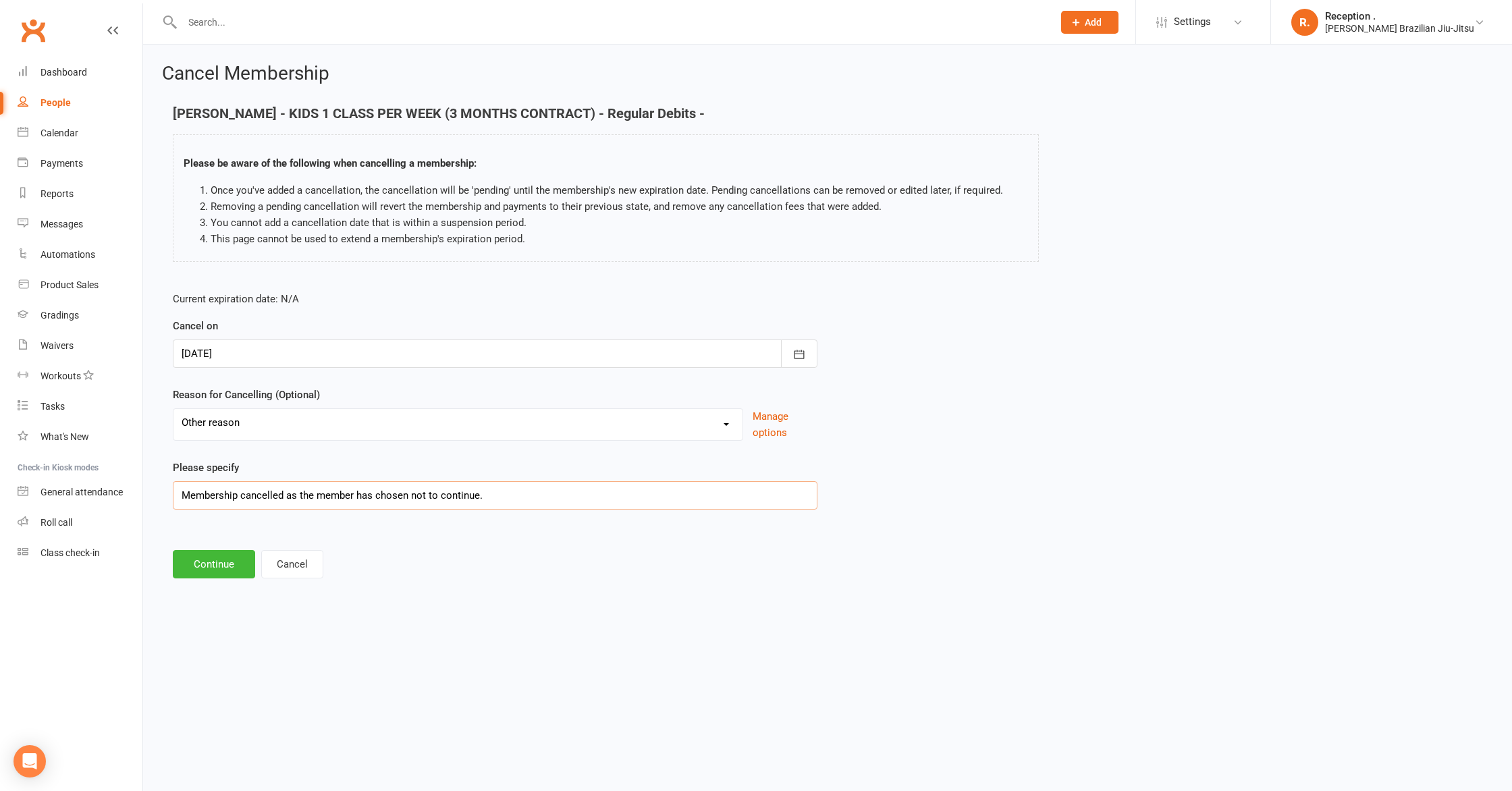
drag, startPoint x: 316, startPoint y: 494, endPoint x: 0, endPoint y: 474, distance: 316.6
click at [0, 474] on ui-view "Prospect Member Non-attending contact Class / event Appointment Grading event T…" at bounding box center [756, 301] width 1512 height 597
type input "Member has chosen not to continue."
click at [197, 571] on button "Continue" at bounding box center [213, 565] width 82 height 29
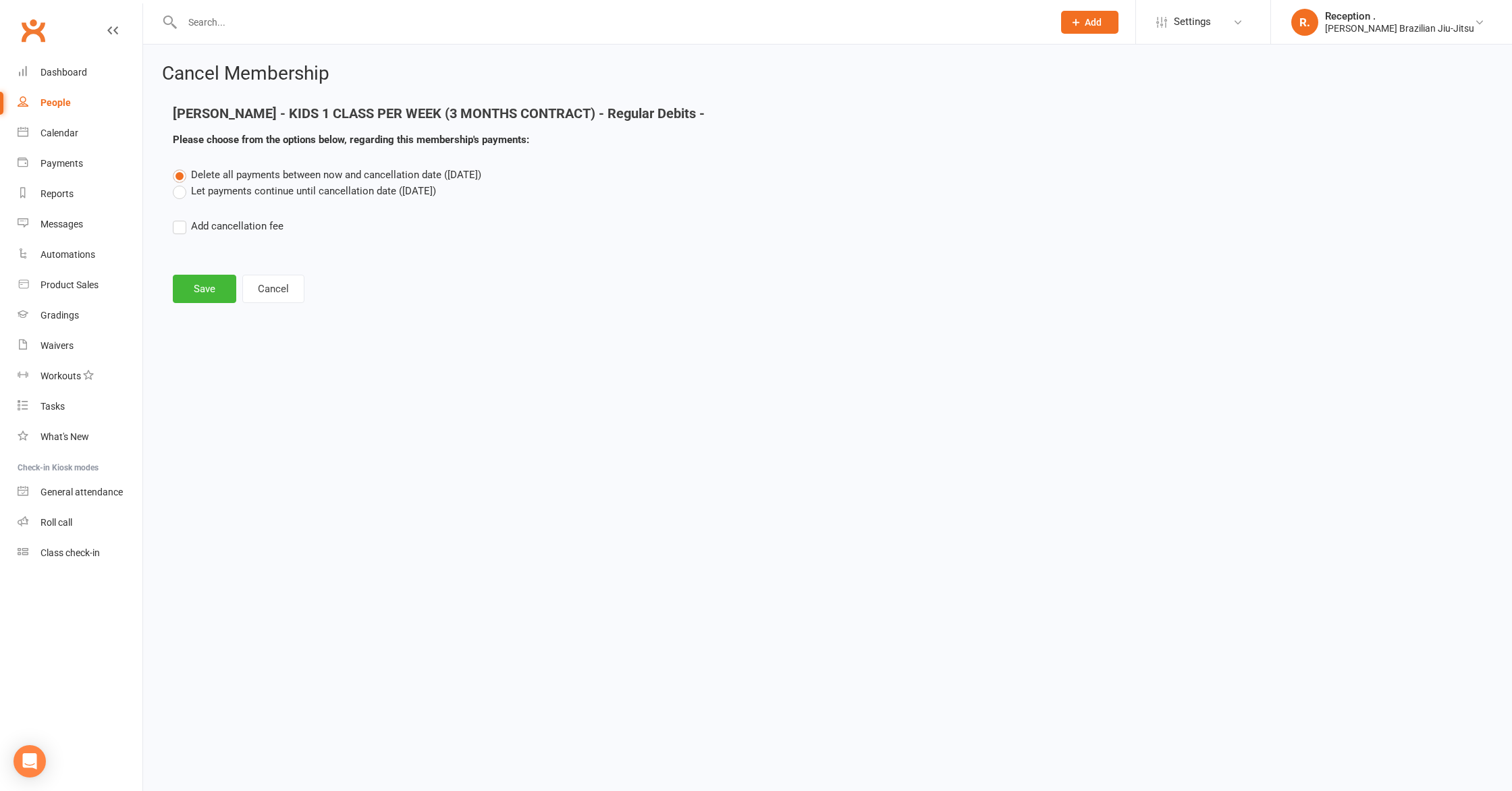
click at [323, 202] on div "Delete all payments between now and cancellation date ([DATE]) Let payments con…" at bounding box center [827, 209] width 1330 height 86
click at [323, 189] on label "Let payments continue until cancellation date ([DATE])" at bounding box center [304, 191] width 263 height 16
click at [182, 183] on input "Let payments continue until cancellation date ([DATE])" at bounding box center [177, 183] width 9 height 0
click at [199, 285] on button "Save" at bounding box center [205, 289] width 64 height 29
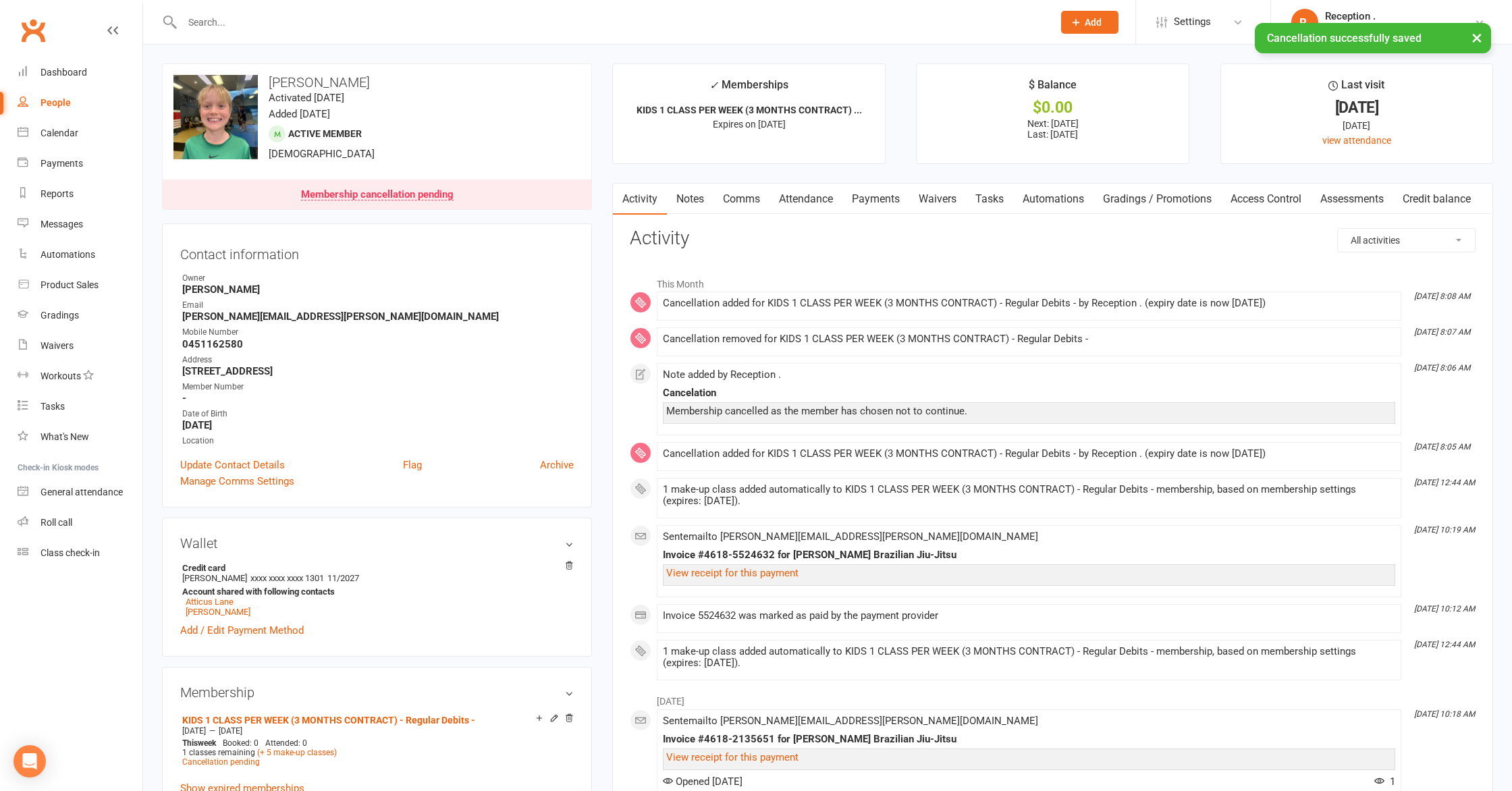
click at [890, 202] on link "Payments" at bounding box center [875, 198] width 67 height 31
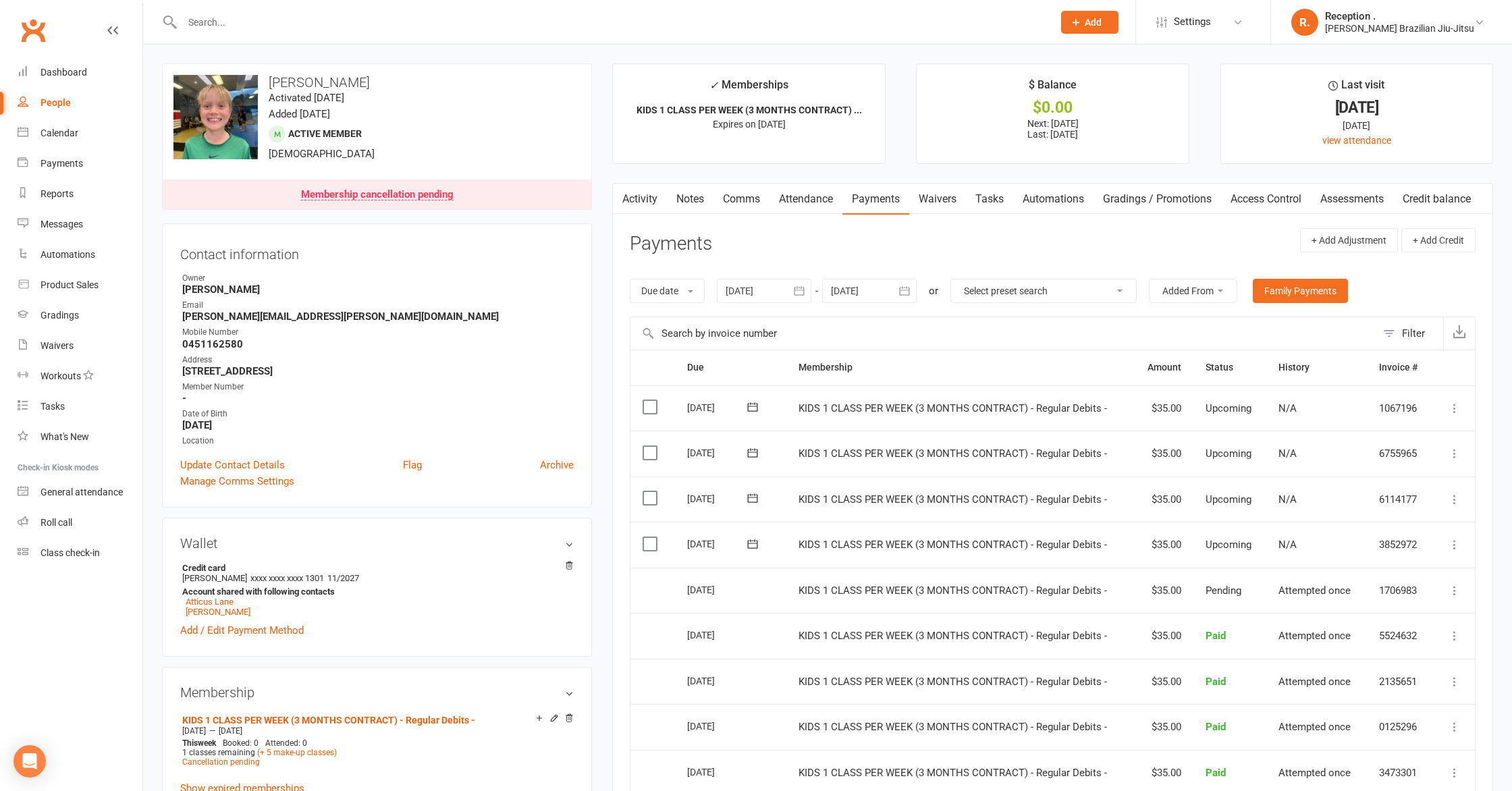
click at [878, 289] on div at bounding box center [869, 291] width 95 height 25
click at [1064, 325] on button "button" at bounding box center [1058, 323] width 29 height 25
click at [978, 417] on button "15" at bounding box center [966, 425] width 29 height 25
type input "[DATE]"
click at [644, 197] on link "Activity" at bounding box center [640, 198] width 54 height 31
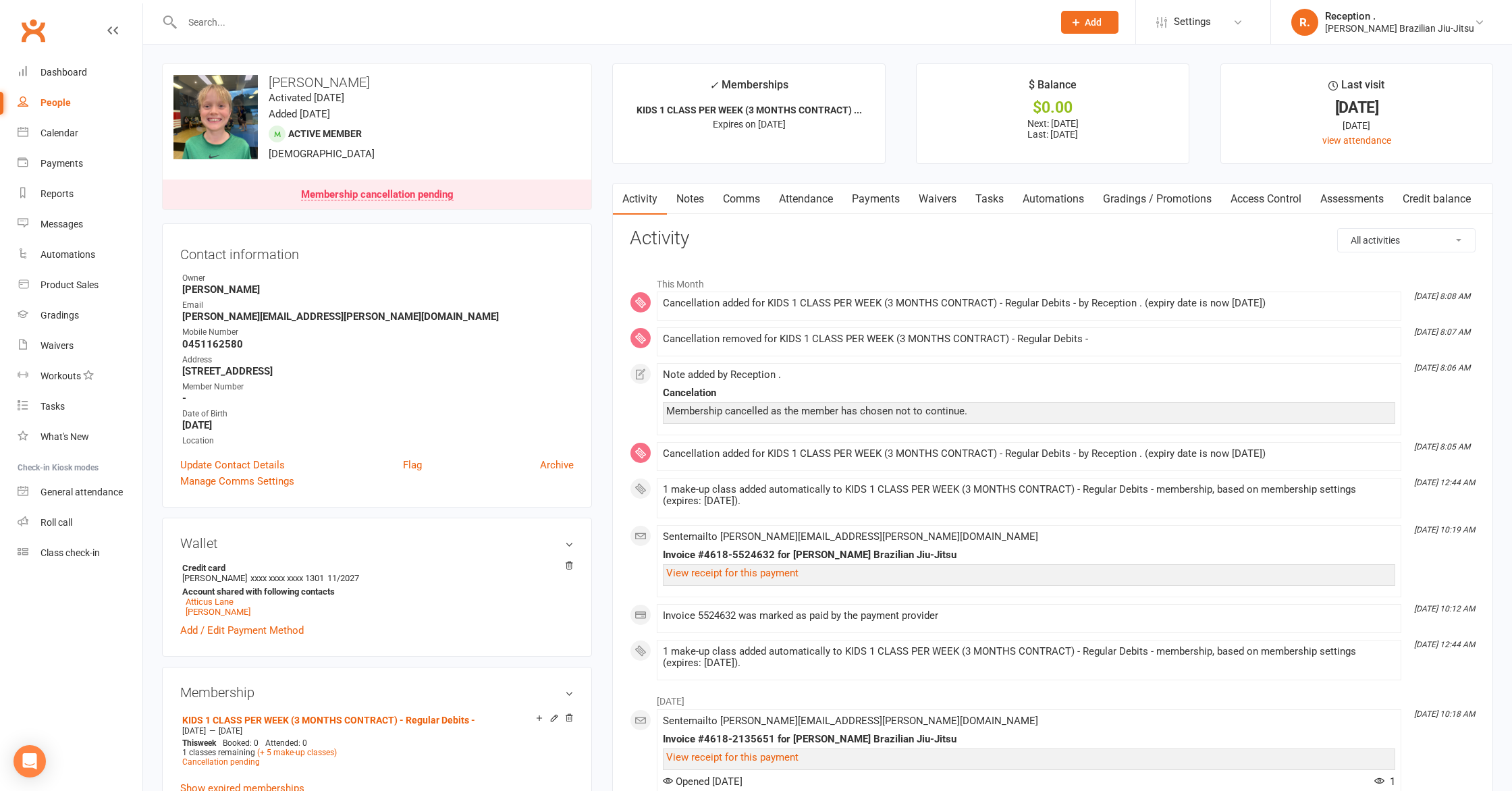
drag, startPoint x: 857, startPoint y: 304, endPoint x: 1059, endPoint y: 316, distance: 202.4
click at [1059, 316] on li "[DATE] 8:08 AM Cancellation added for KIDS 1 CLASS PER WEEK (3 MONTHS CONTRACT)…" at bounding box center [1028, 306] width 745 height 29
click at [1022, 343] on div "Cancellation removed for KIDS 1 CLASS PER WEEK (3 MONTHS CONTRACT) - Regular De…" at bounding box center [1028, 339] width 732 height 11
click at [672, 197] on link "Notes" at bounding box center [690, 198] width 46 height 31
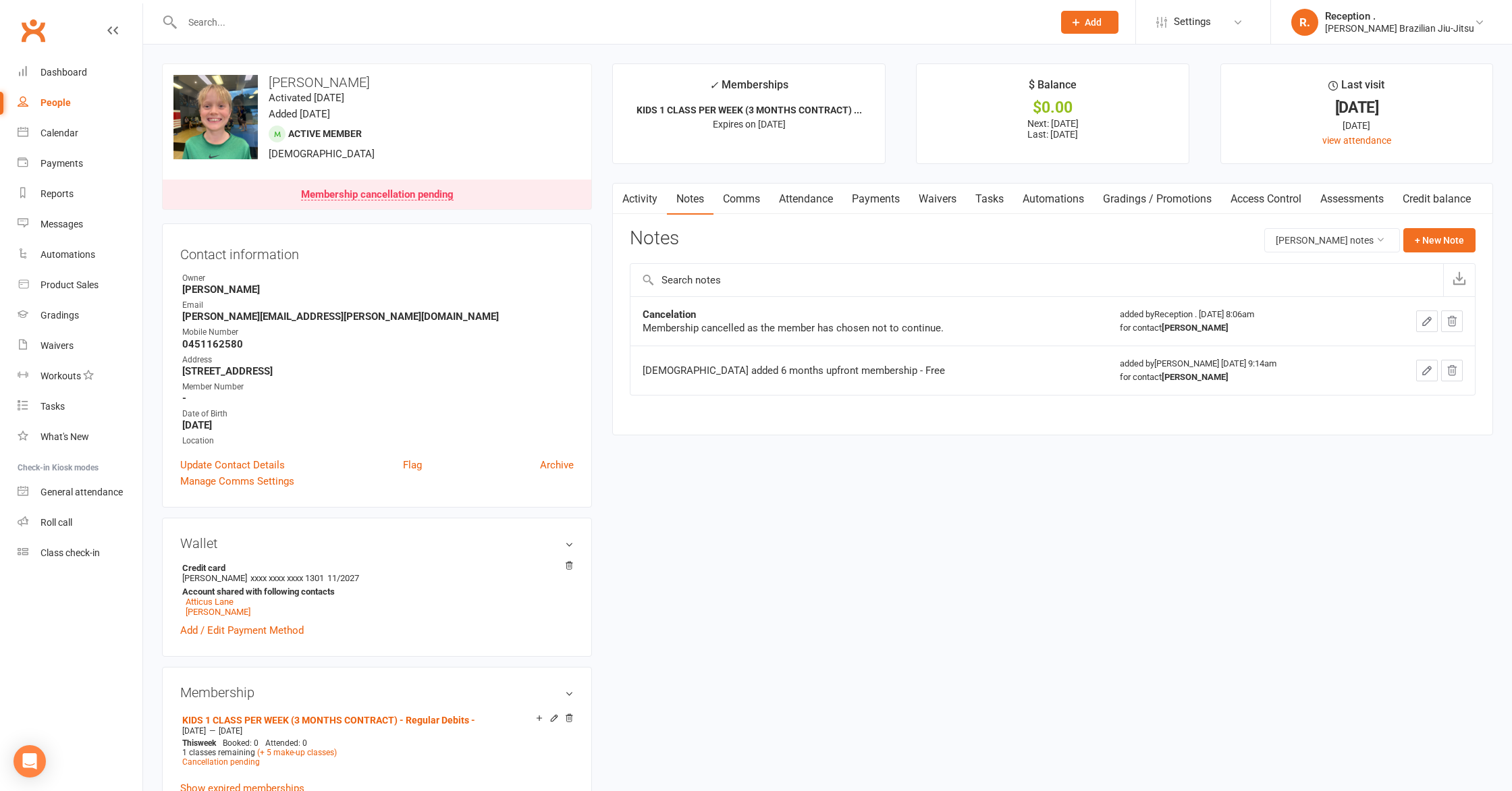
click at [777, 207] on link "Attendance" at bounding box center [806, 198] width 73 height 31
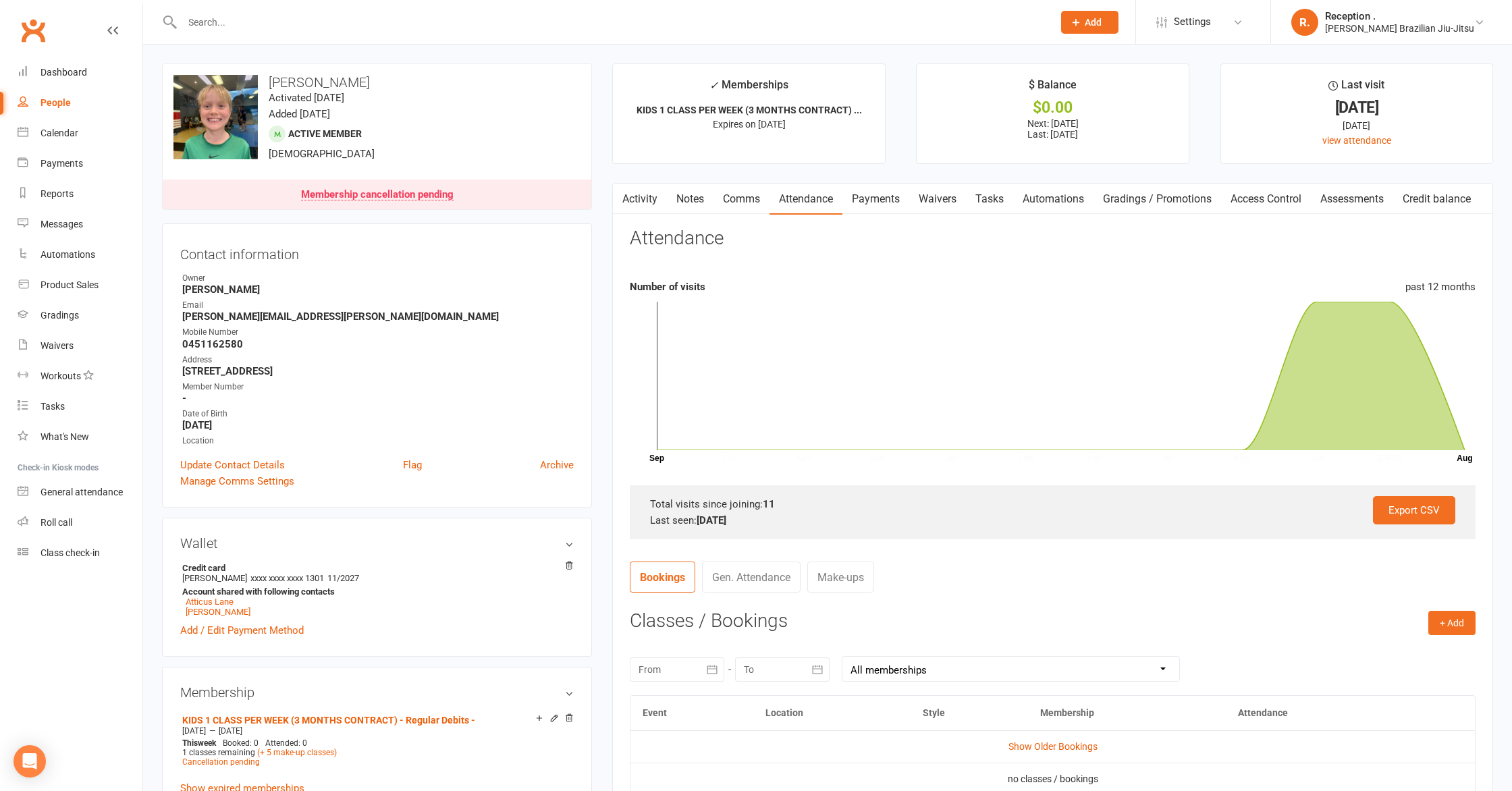
click at [745, 205] on link "Comms" at bounding box center [742, 198] width 56 height 31
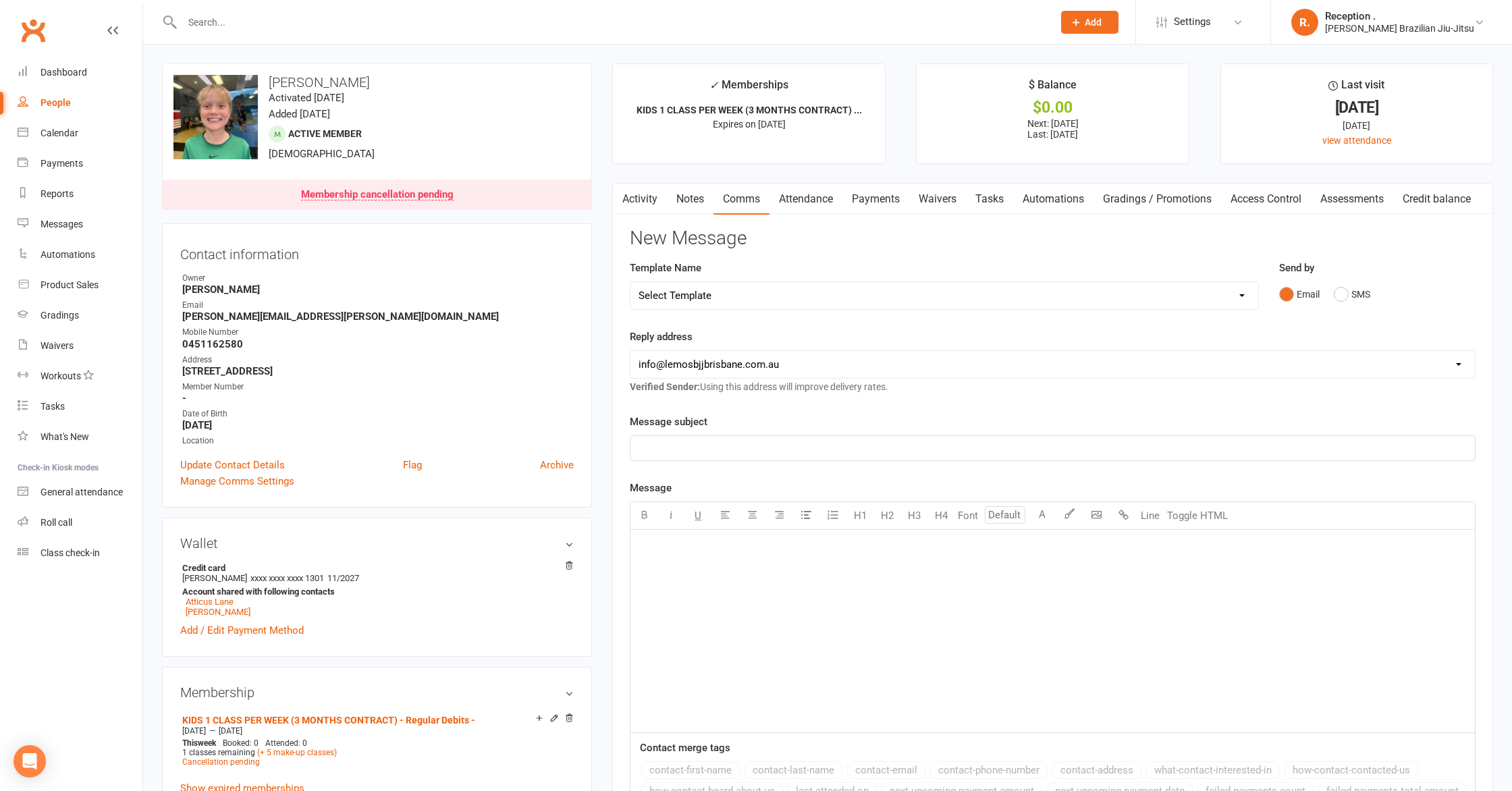
click at [802, 202] on link "Attendance" at bounding box center [806, 198] width 73 height 31
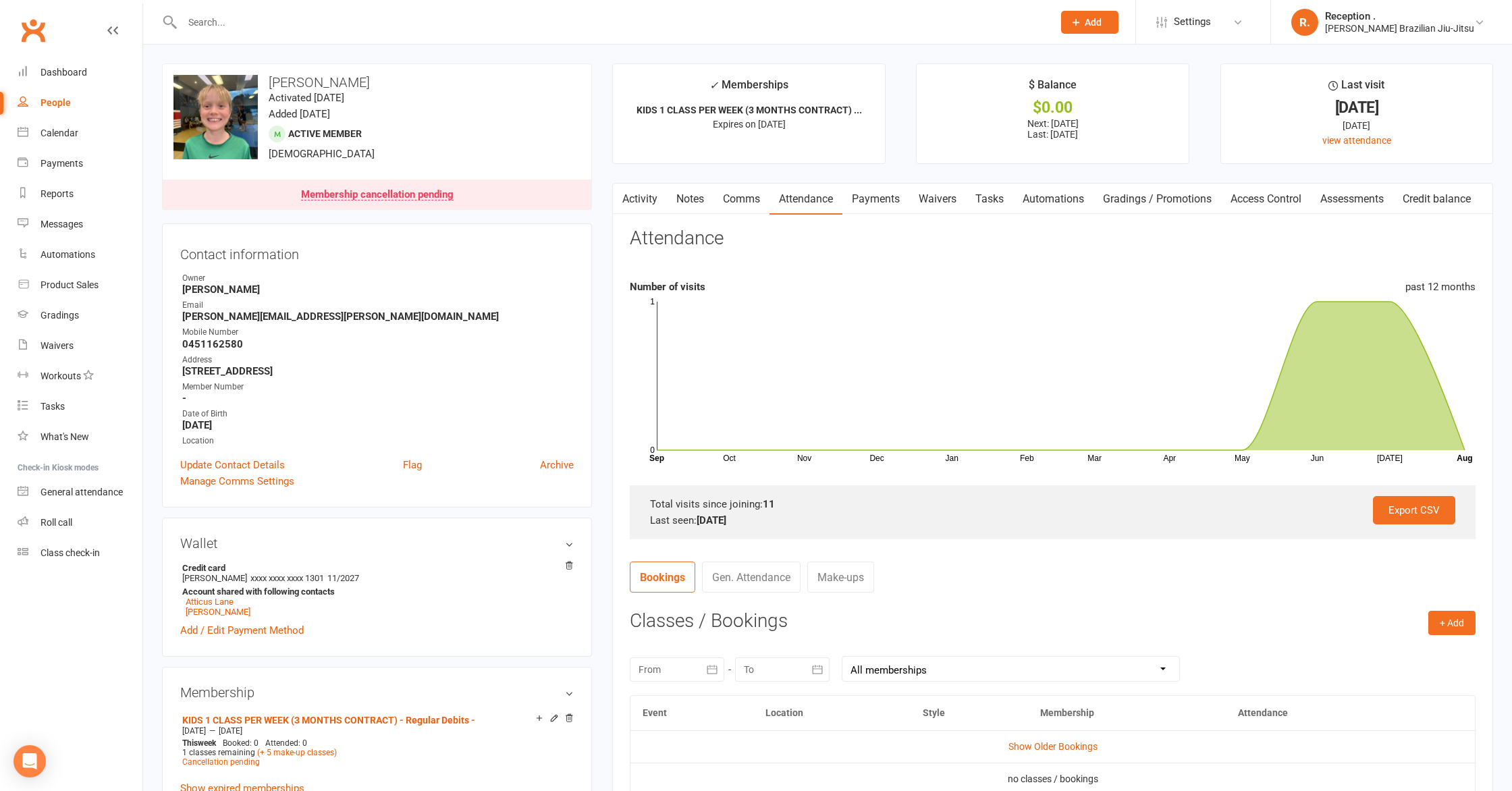
click at [652, 198] on link "Activity" at bounding box center [640, 198] width 54 height 31
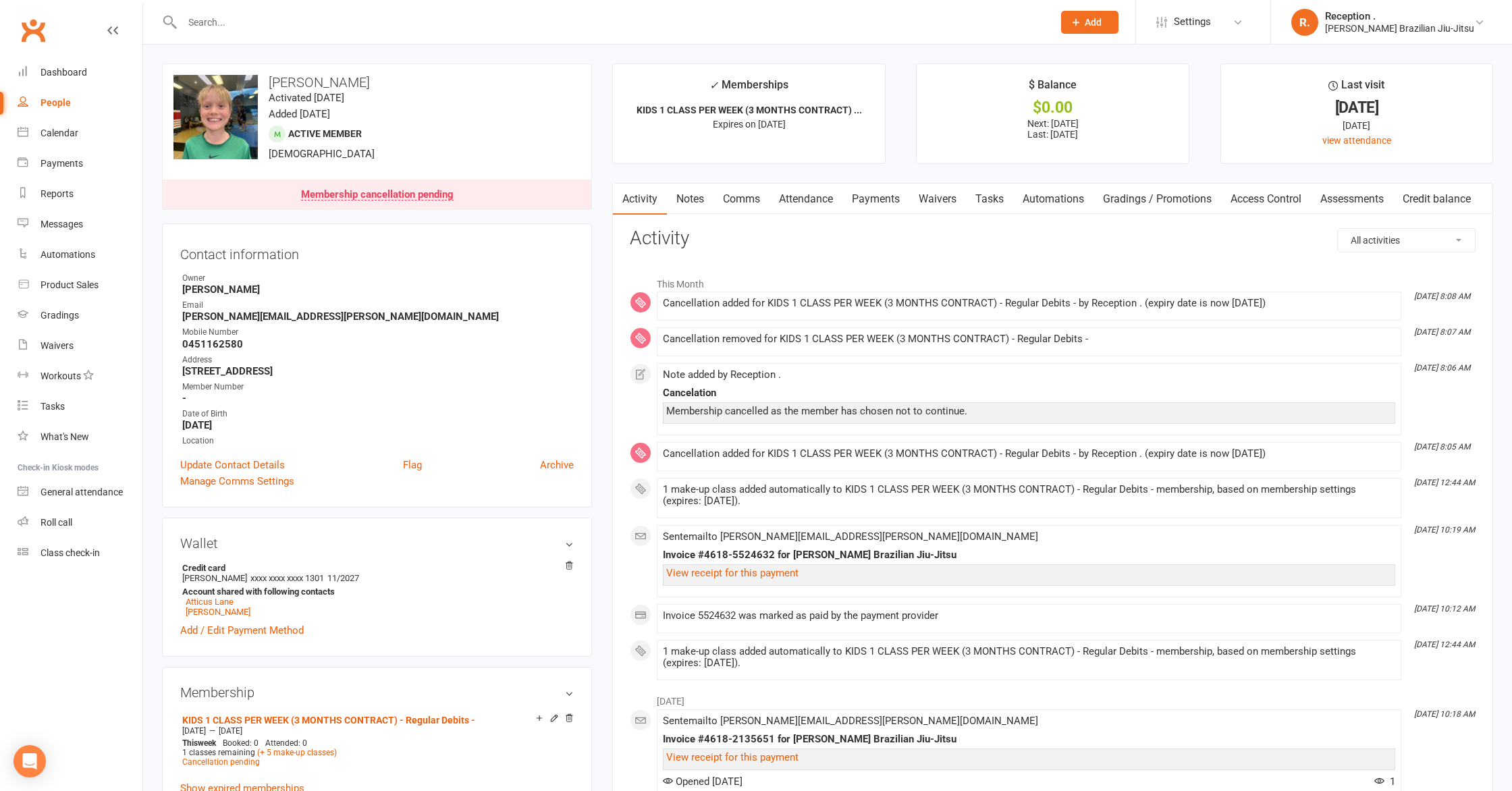
click at [698, 197] on link "Notes" at bounding box center [690, 198] width 46 height 31
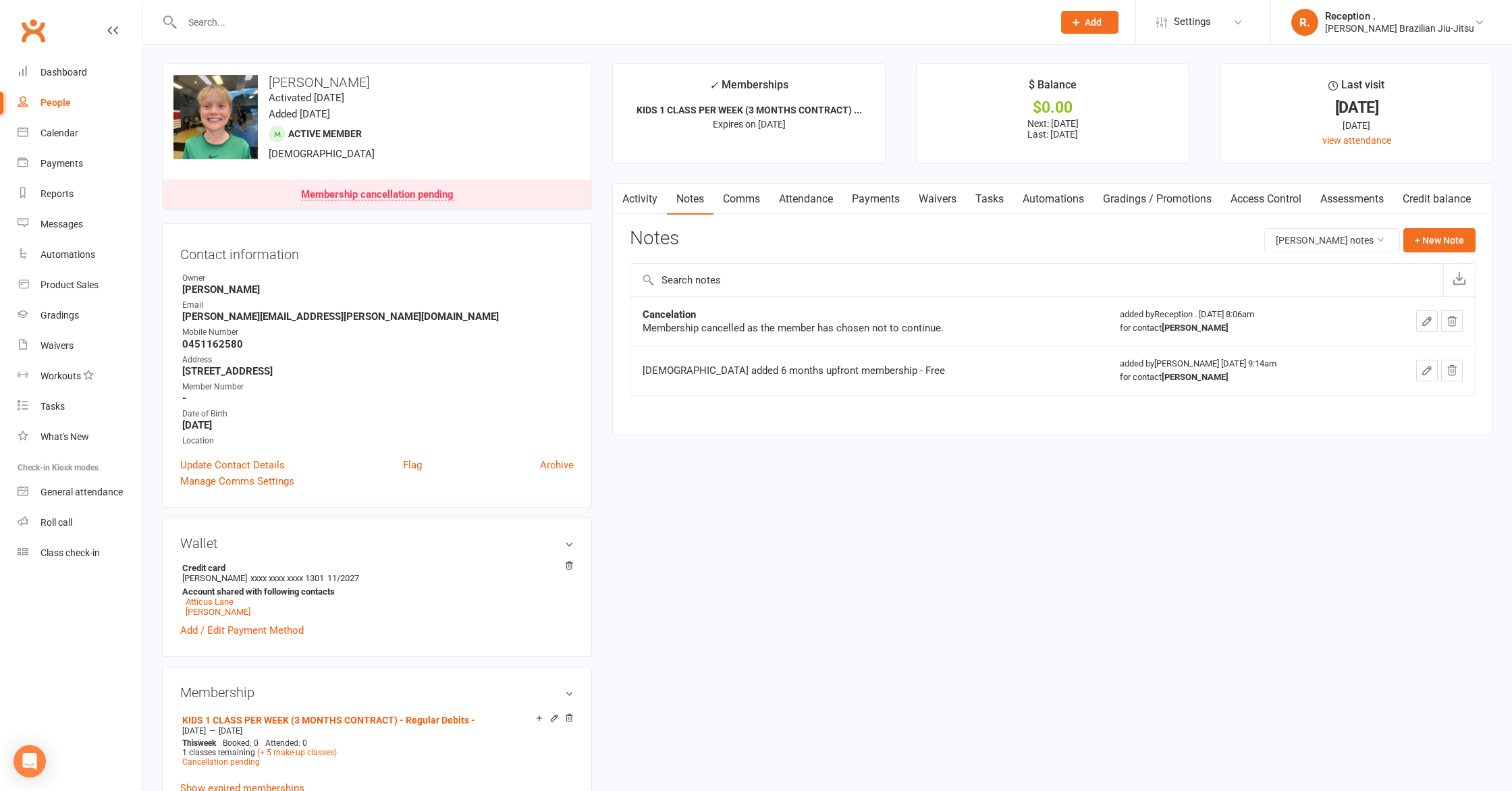
click at [763, 203] on link "Comms" at bounding box center [742, 198] width 56 height 31
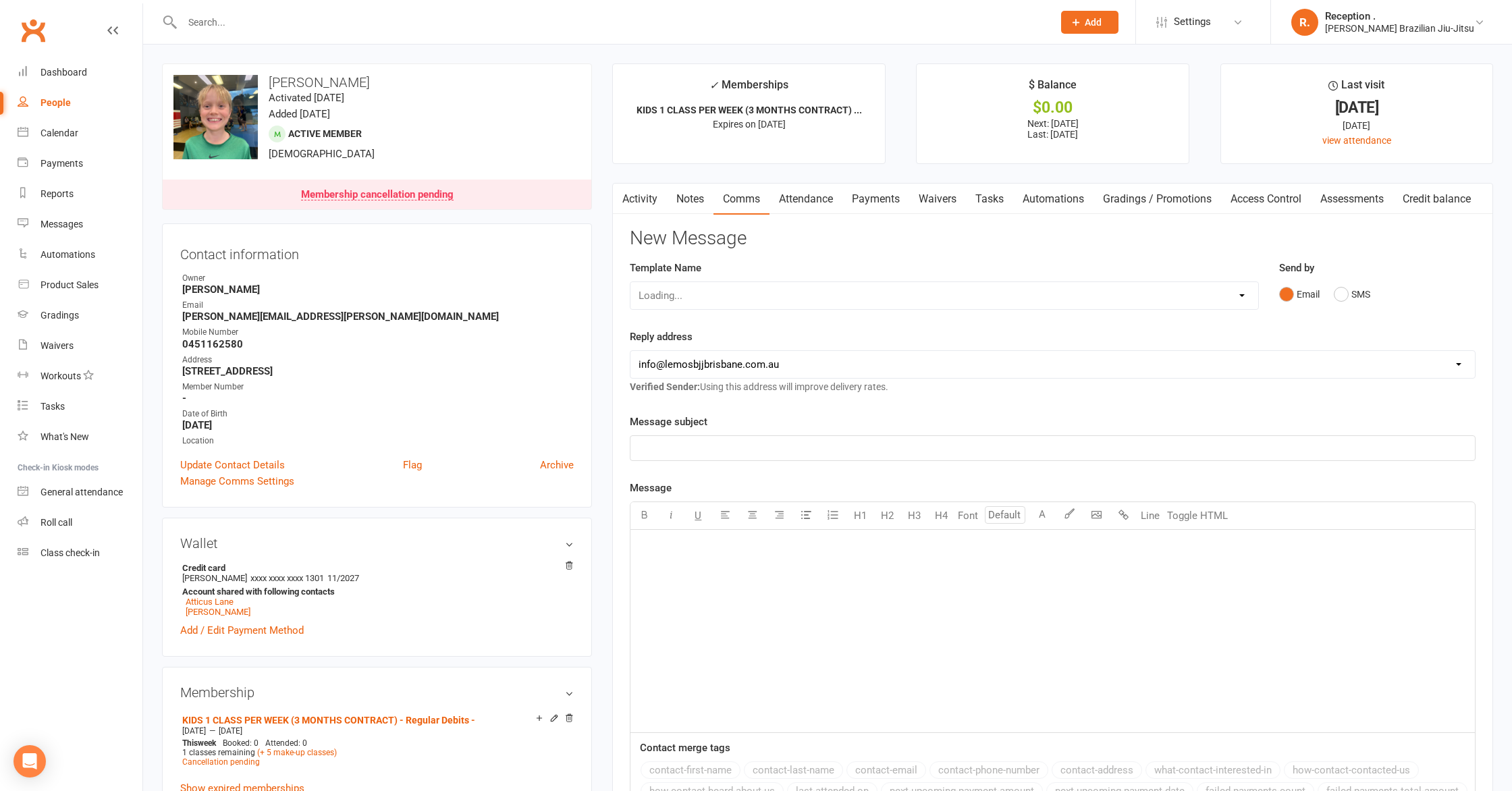
click at [821, 199] on link "Attendance" at bounding box center [806, 198] width 73 height 31
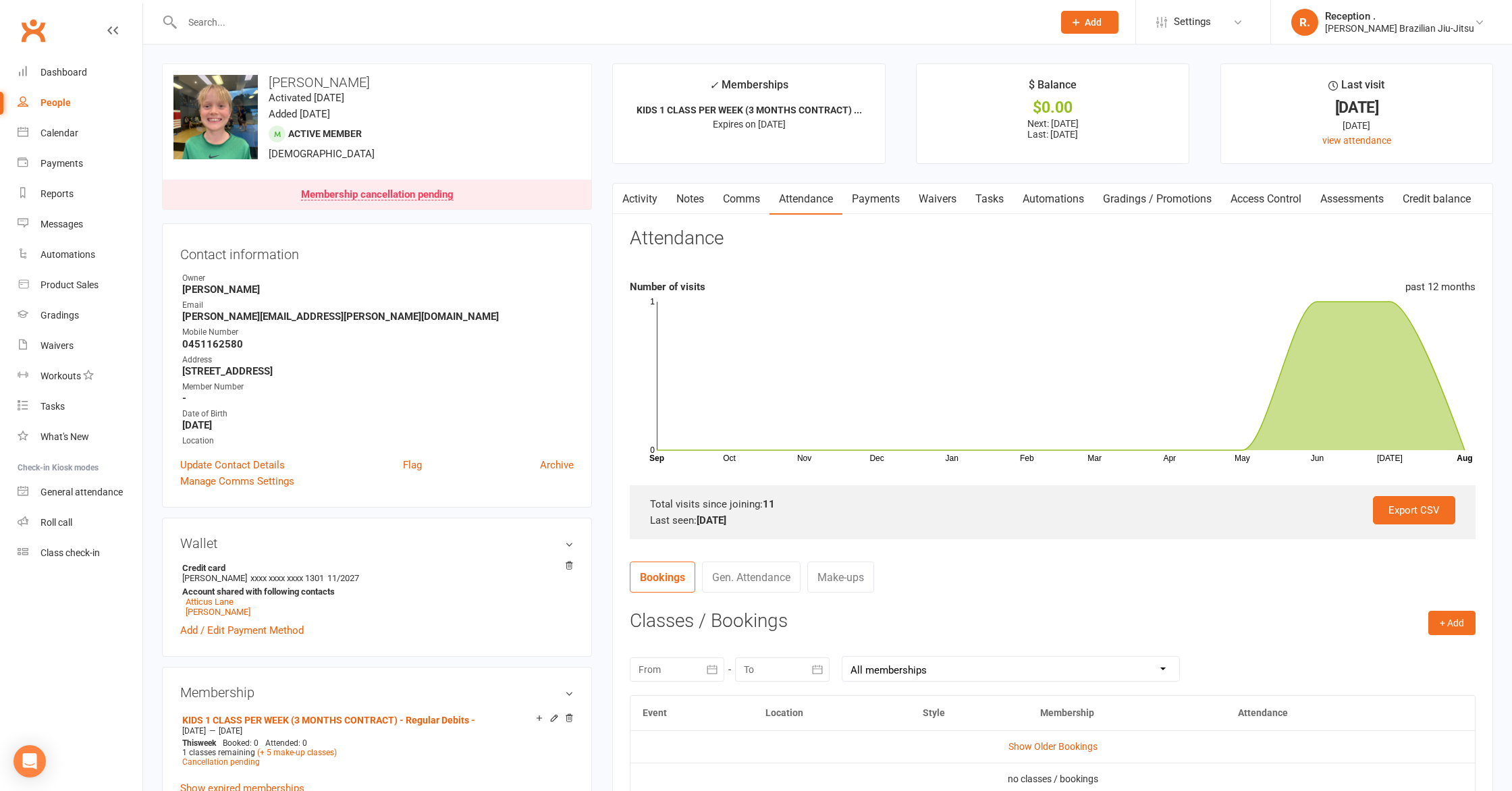
click at [882, 201] on link "Payments" at bounding box center [875, 198] width 67 height 31
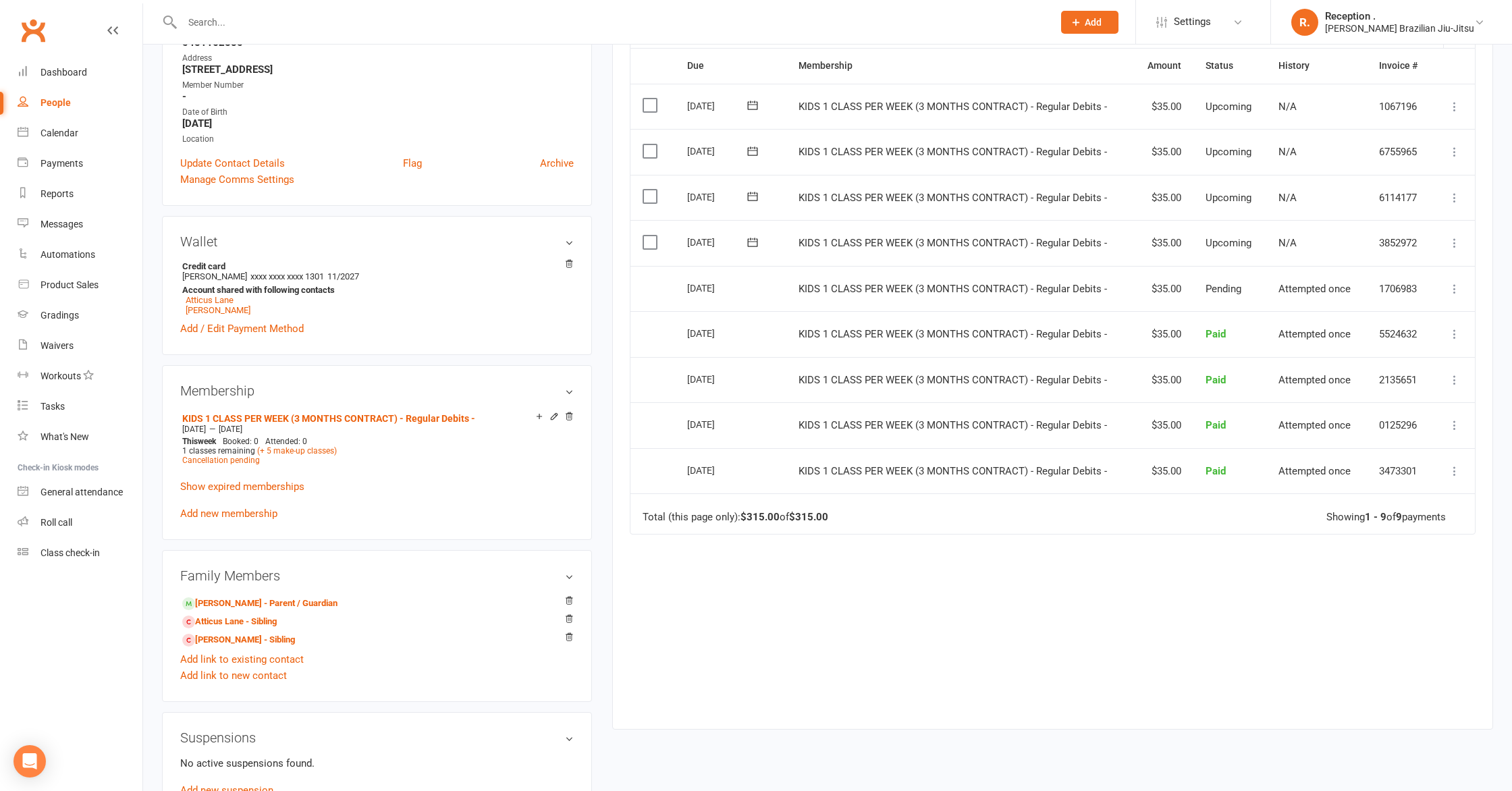
scroll to position [306, 0]
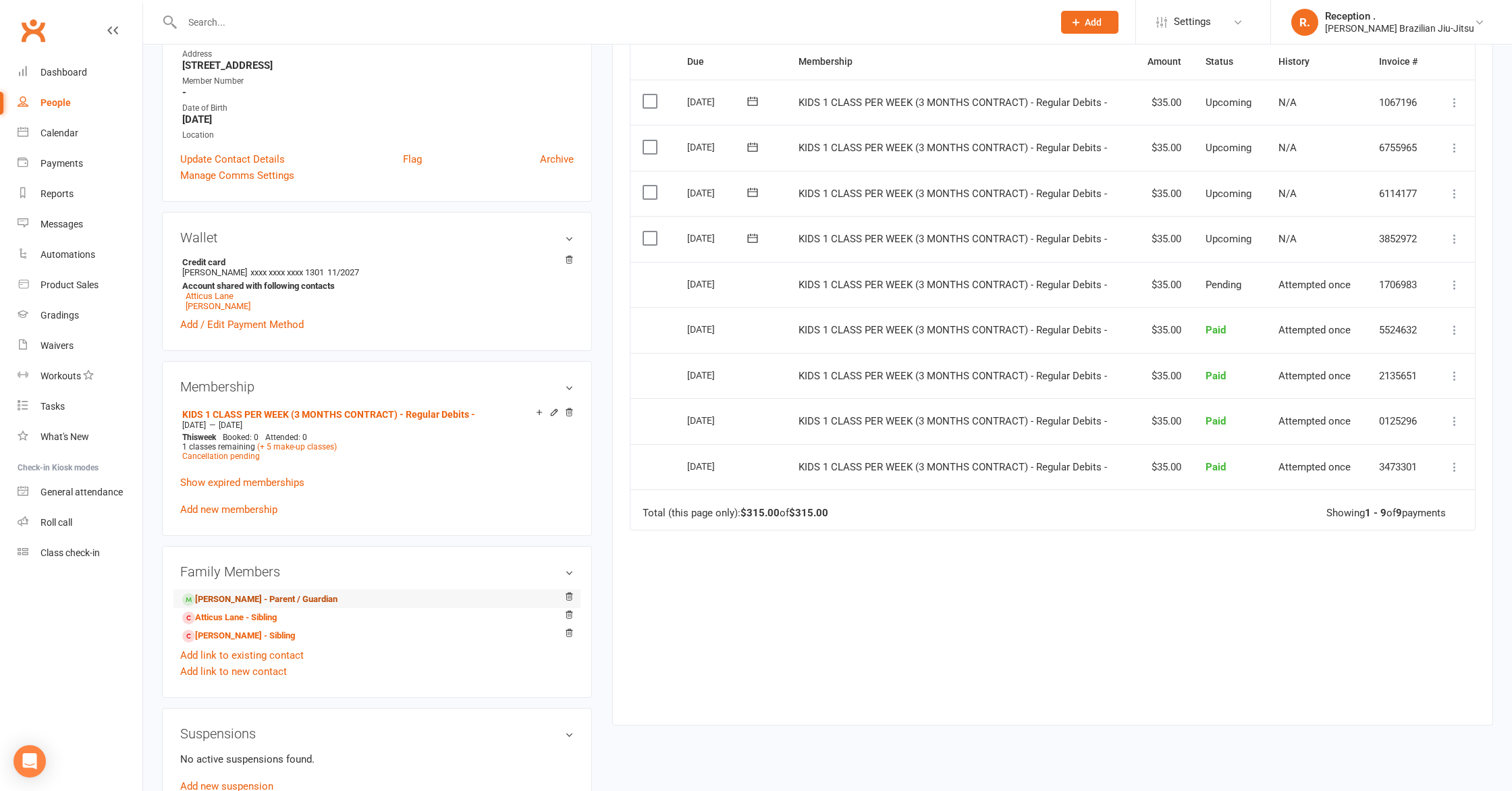
click at [292, 595] on link "[PERSON_NAME] - Parent / Guardian" at bounding box center [260, 600] width 155 height 14
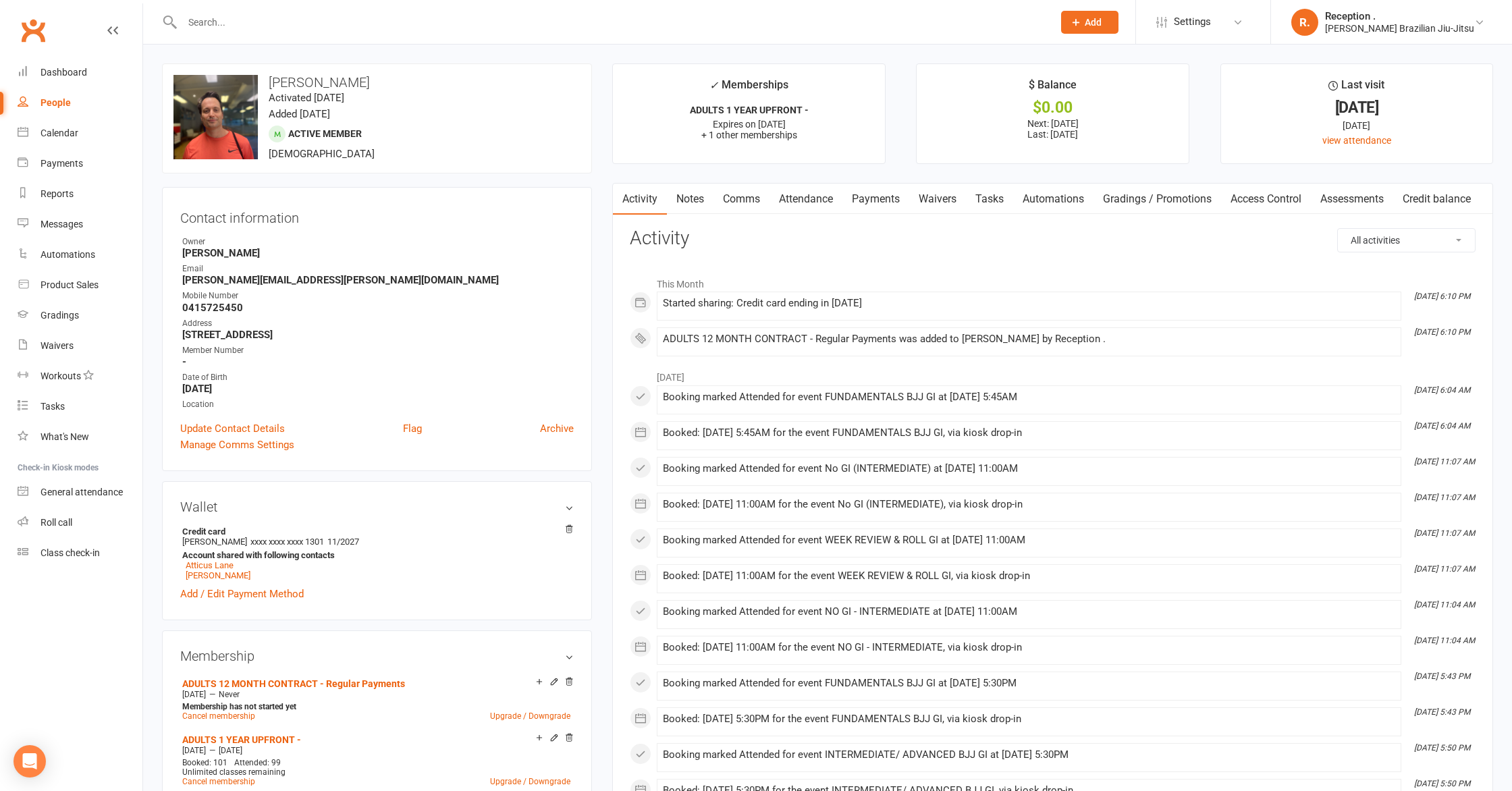
click at [692, 201] on link "Notes" at bounding box center [690, 198] width 46 height 31
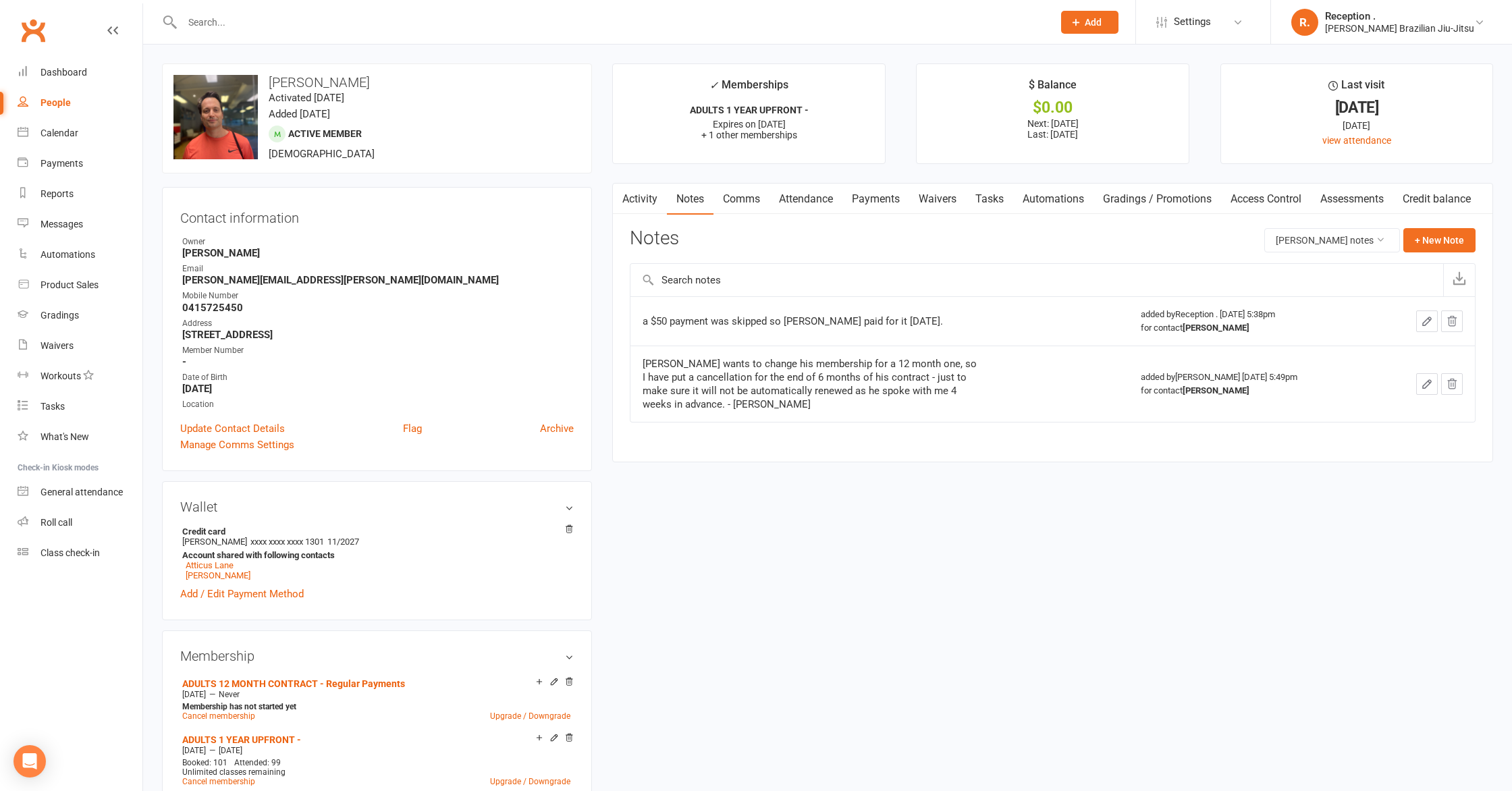
click at [754, 198] on link "Comms" at bounding box center [742, 198] width 56 height 31
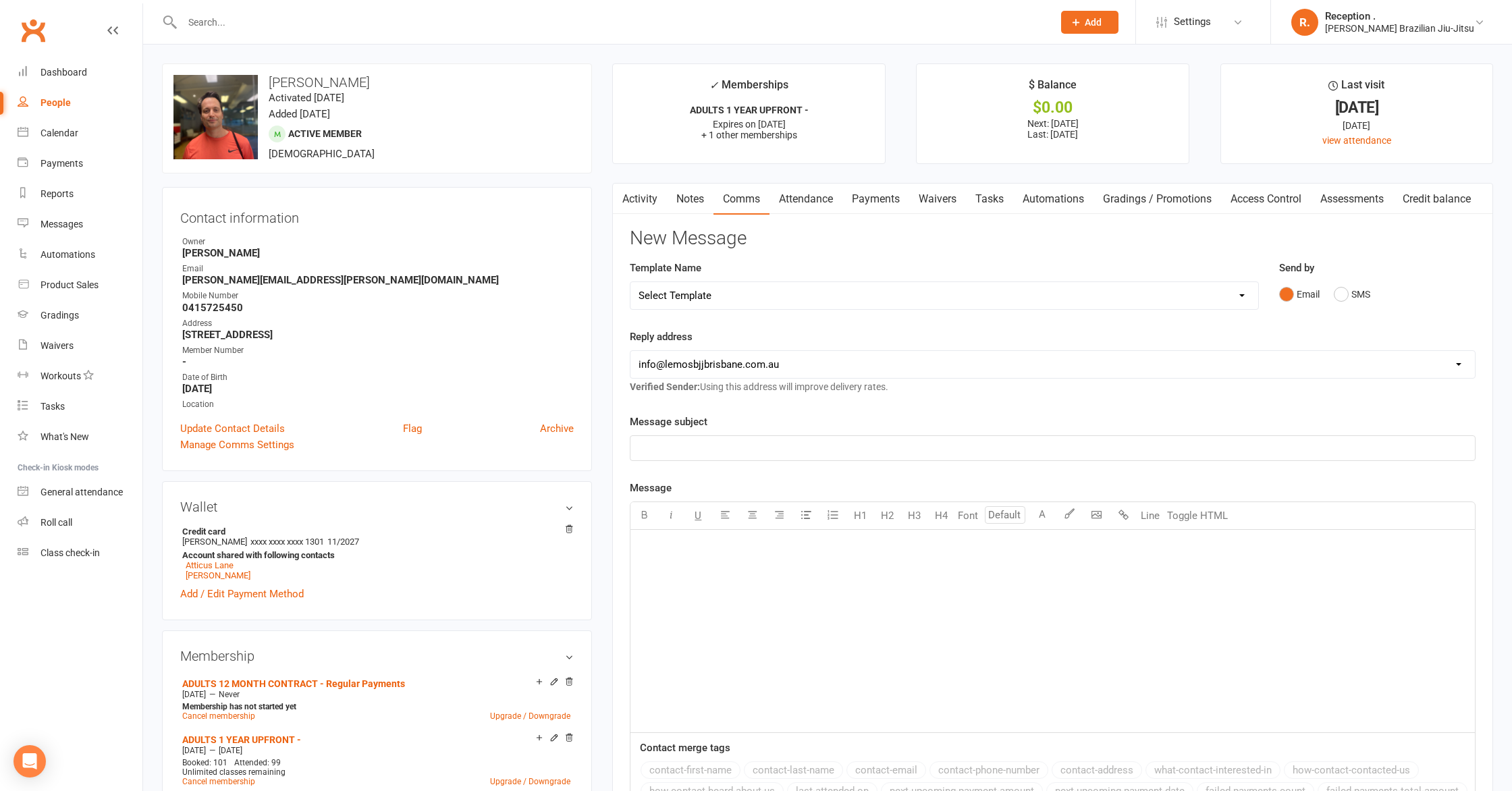
click at [709, 197] on link "Notes" at bounding box center [690, 198] width 46 height 31
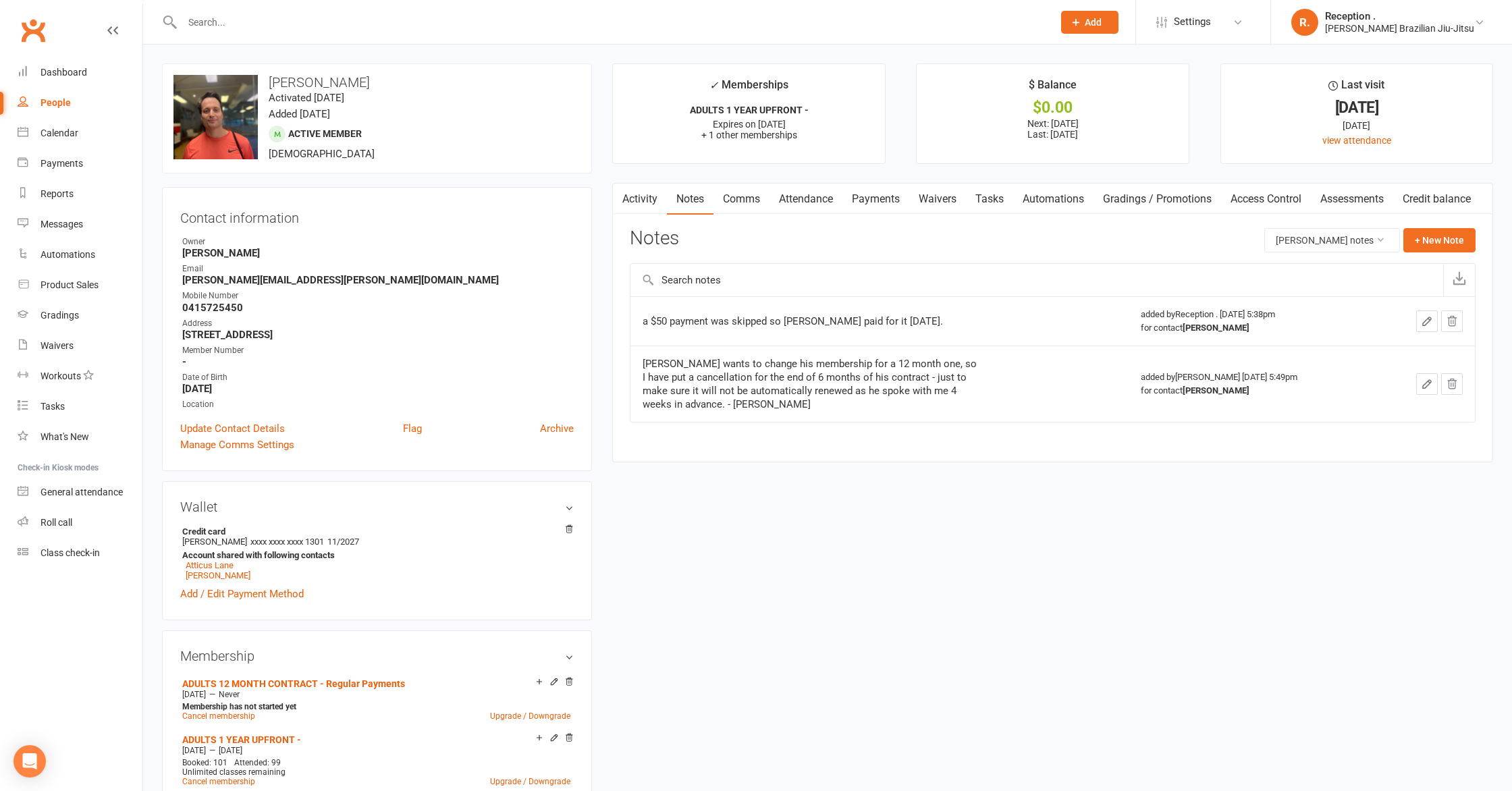
click at [755, 201] on link "Comms" at bounding box center [742, 198] width 56 height 31
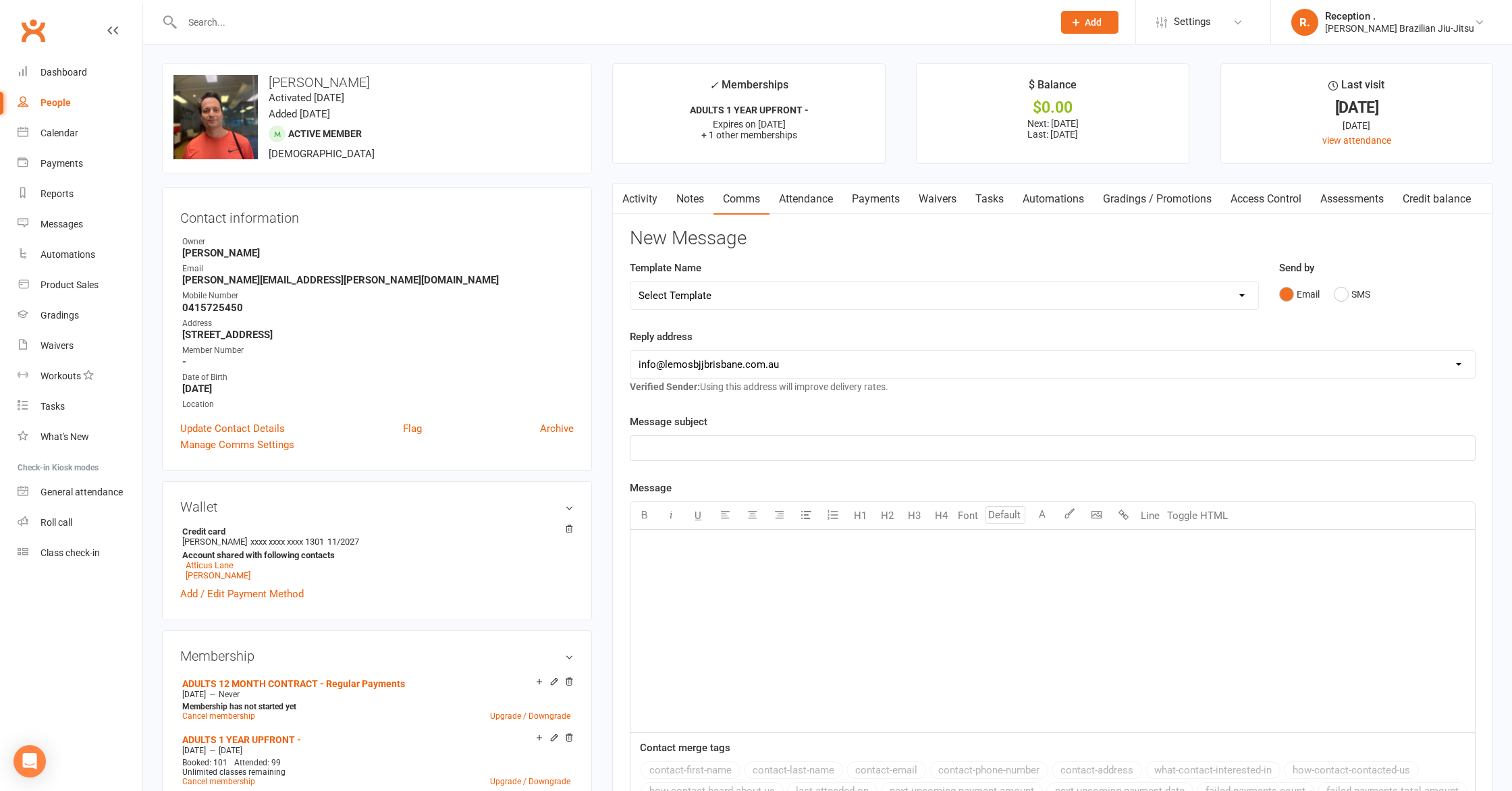
click at [691, 205] on link "Notes" at bounding box center [690, 198] width 46 height 31
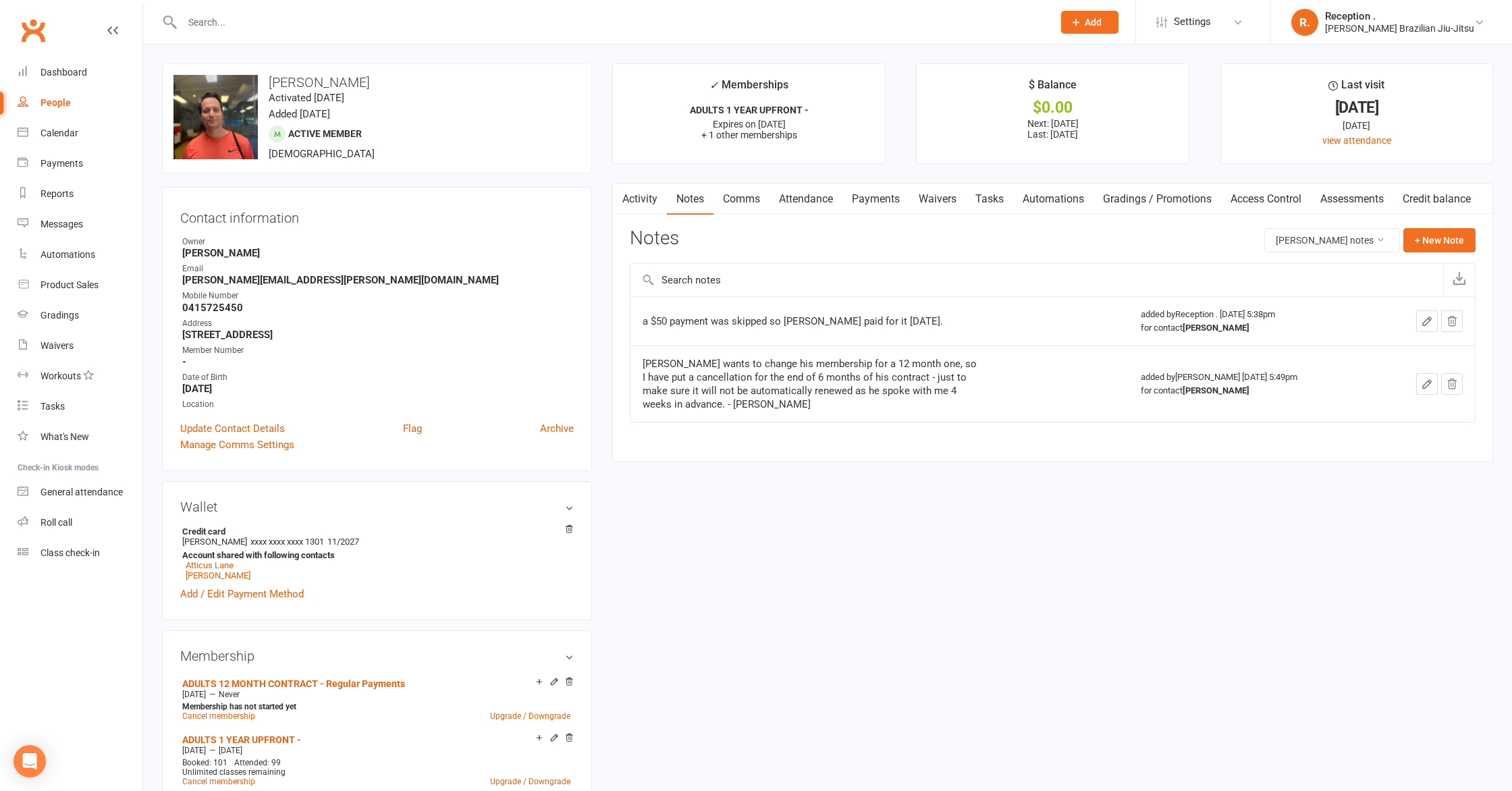
click at [751, 202] on link "Comms" at bounding box center [742, 198] width 56 height 31
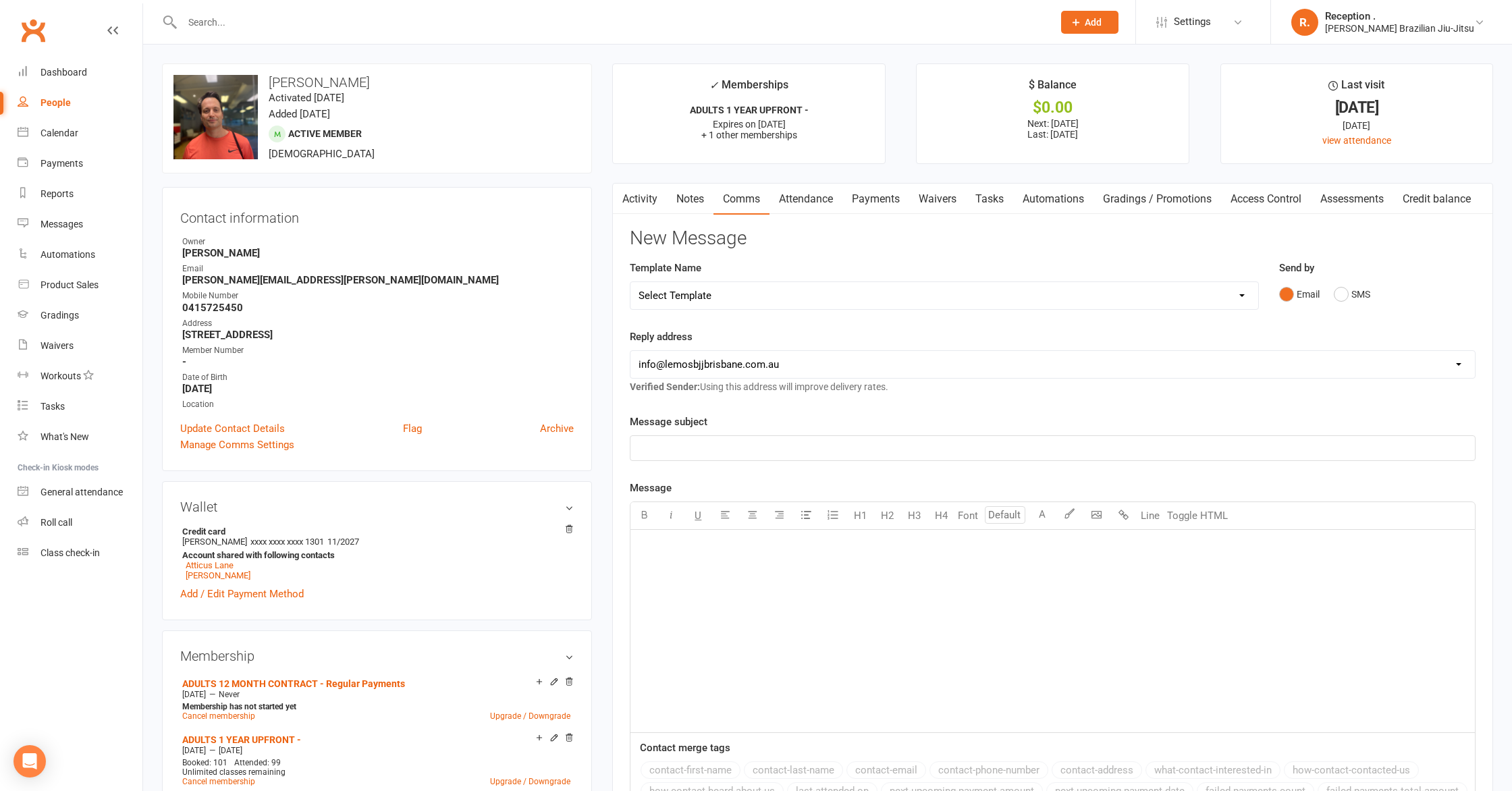
click at [817, 201] on link "Attendance" at bounding box center [806, 198] width 73 height 31
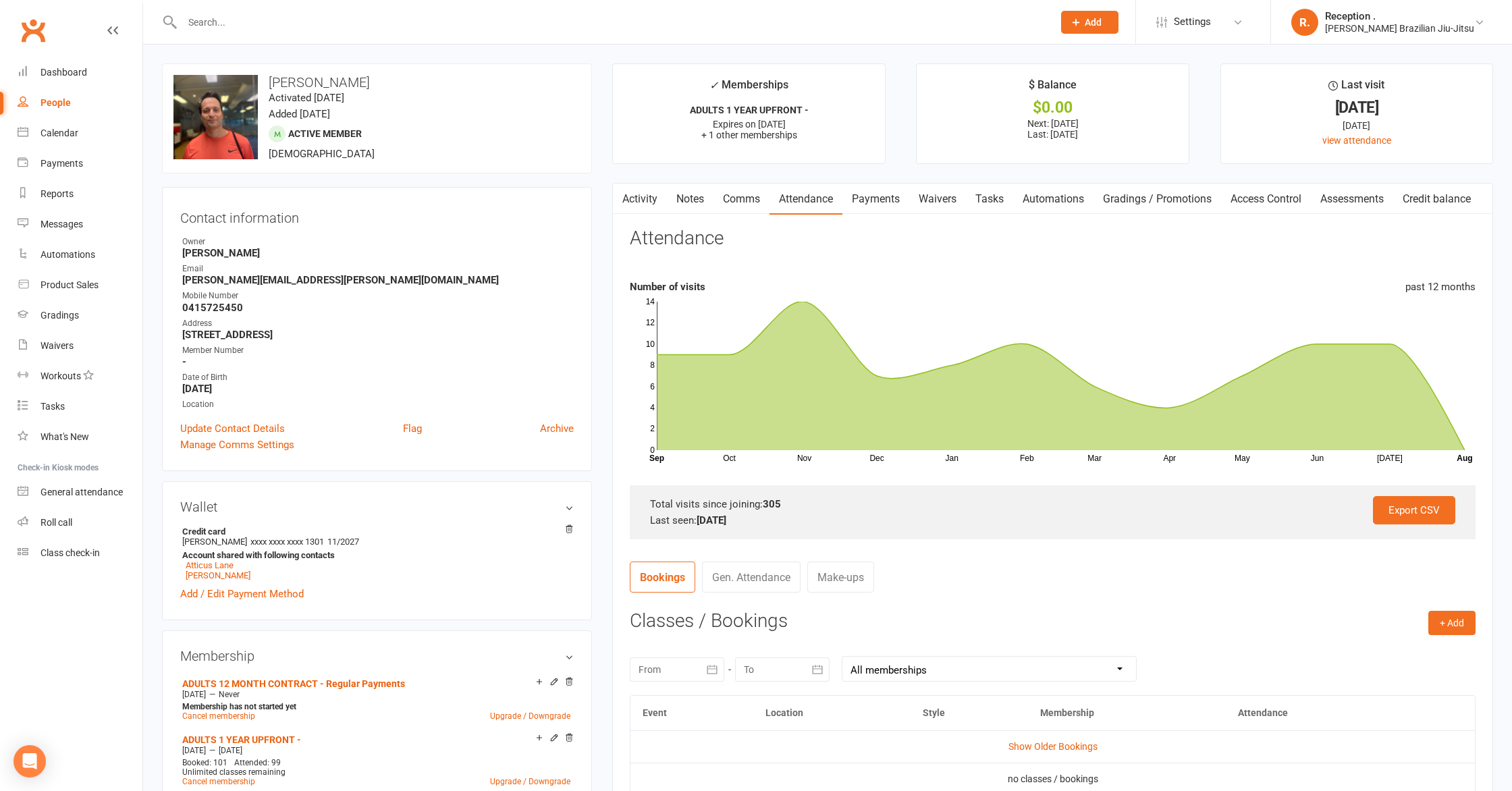
click at [891, 194] on link "Payments" at bounding box center [875, 198] width 67 height 31
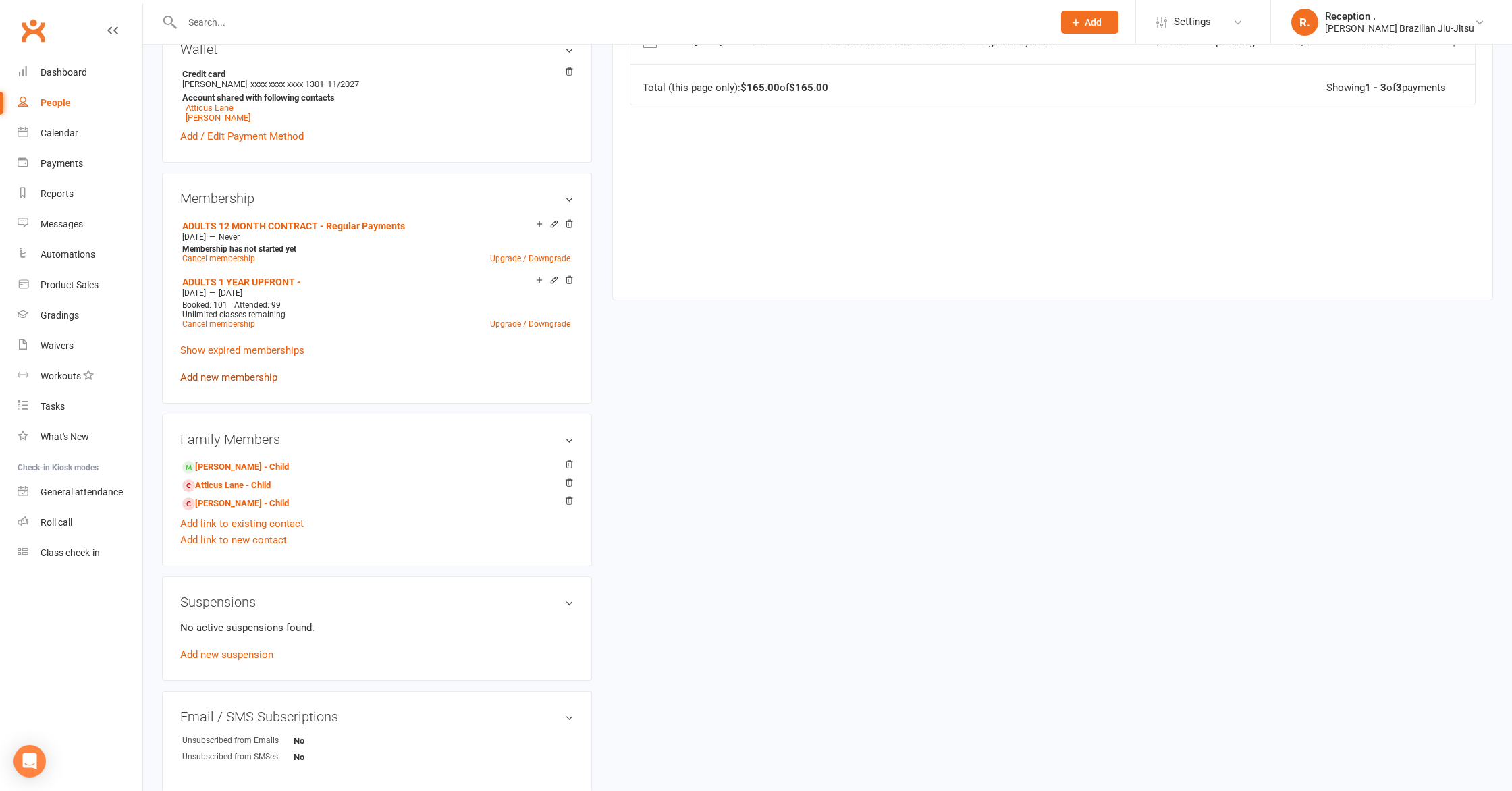
scroll to position [405, 0]
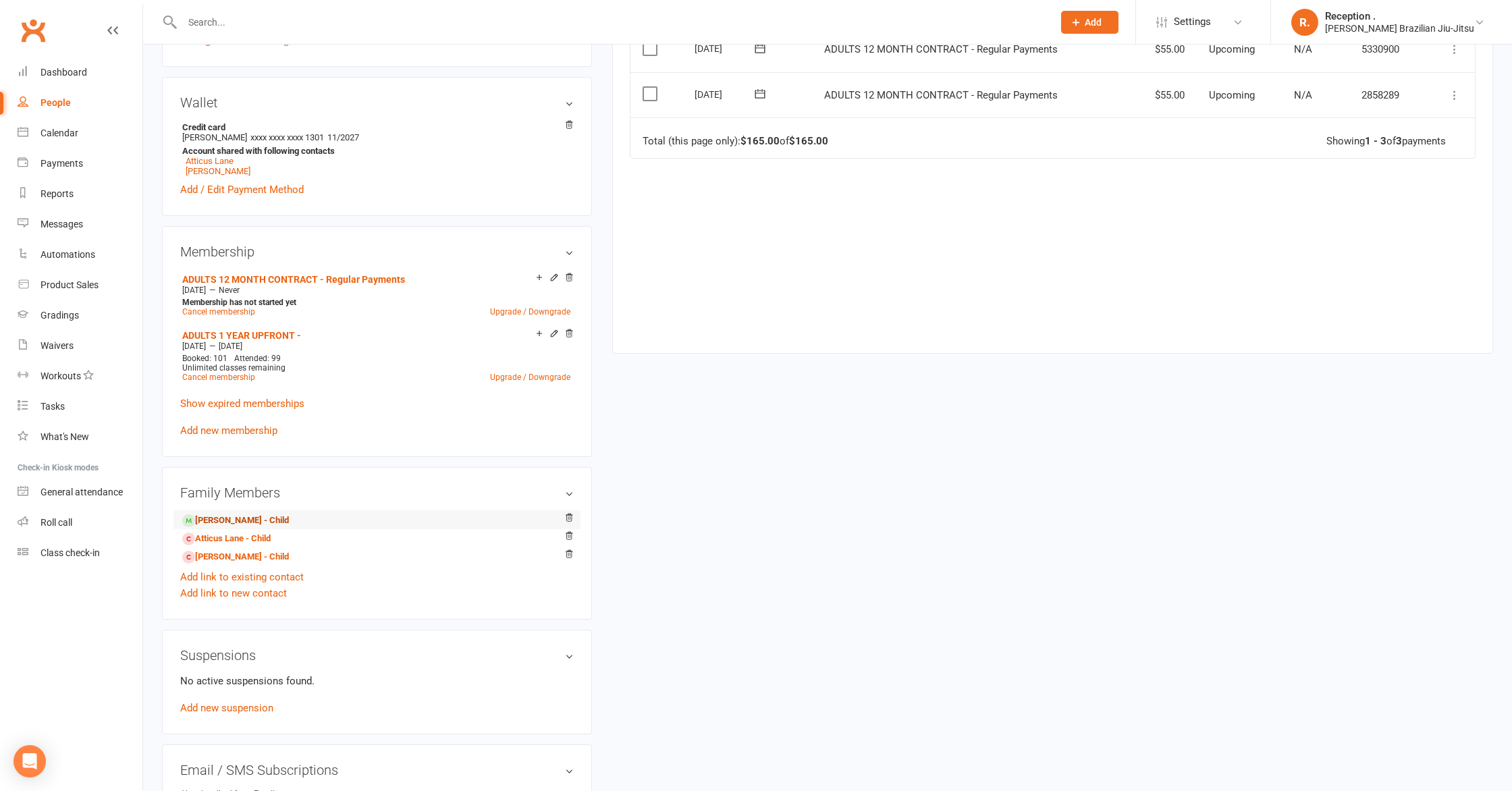
click at [250, 520] on link "[PERSON_NAME] - Child" at bounding box center [236, 521] width 107 height 14
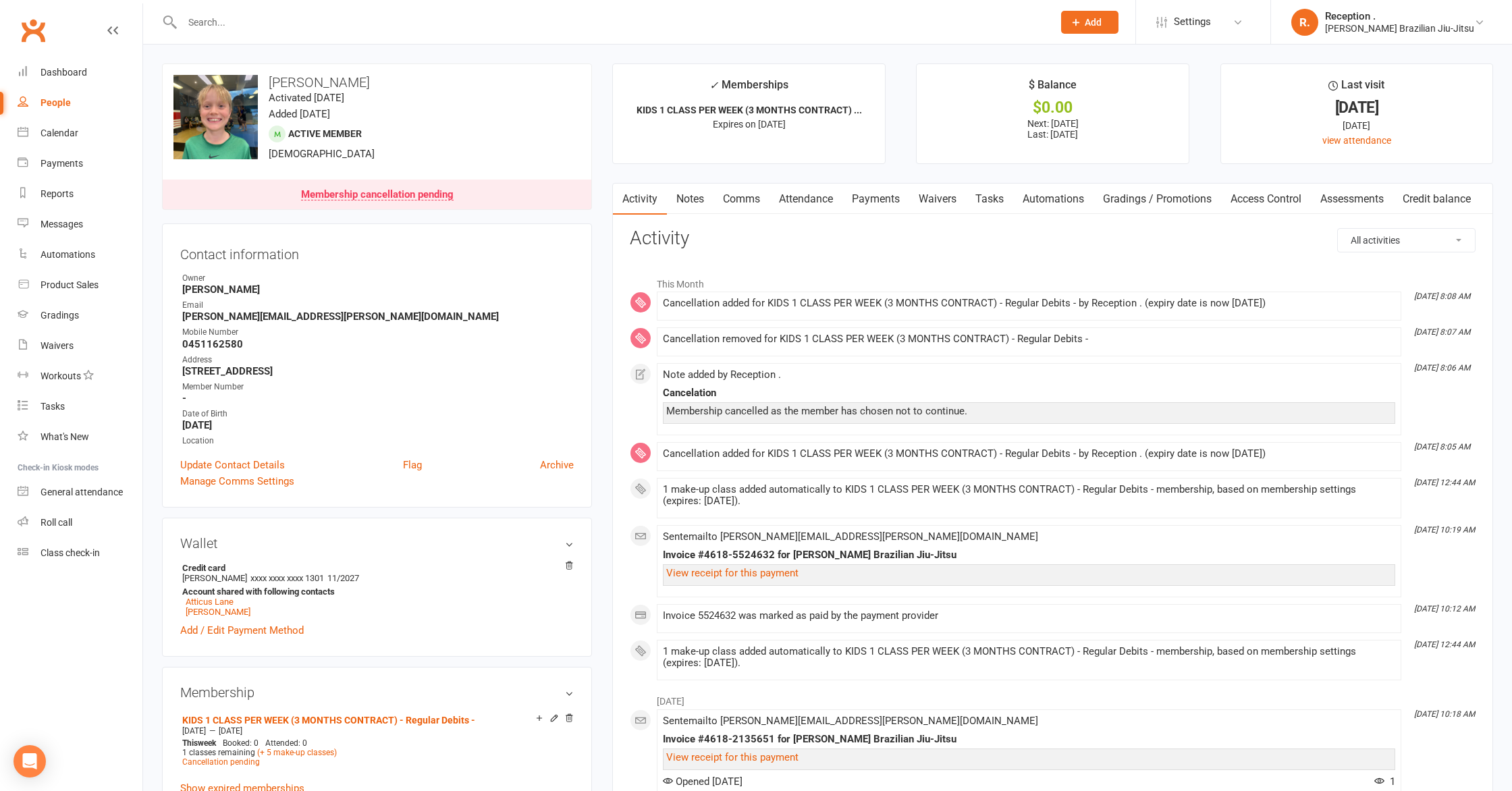
click at [254, 29] on input "text" at bounding box center [611, 22] width 865 height 19
paste input "[PERSON_NAME][EMAIL_ADDRESS][PERSON_NAME][DOMAIN_NAME]"
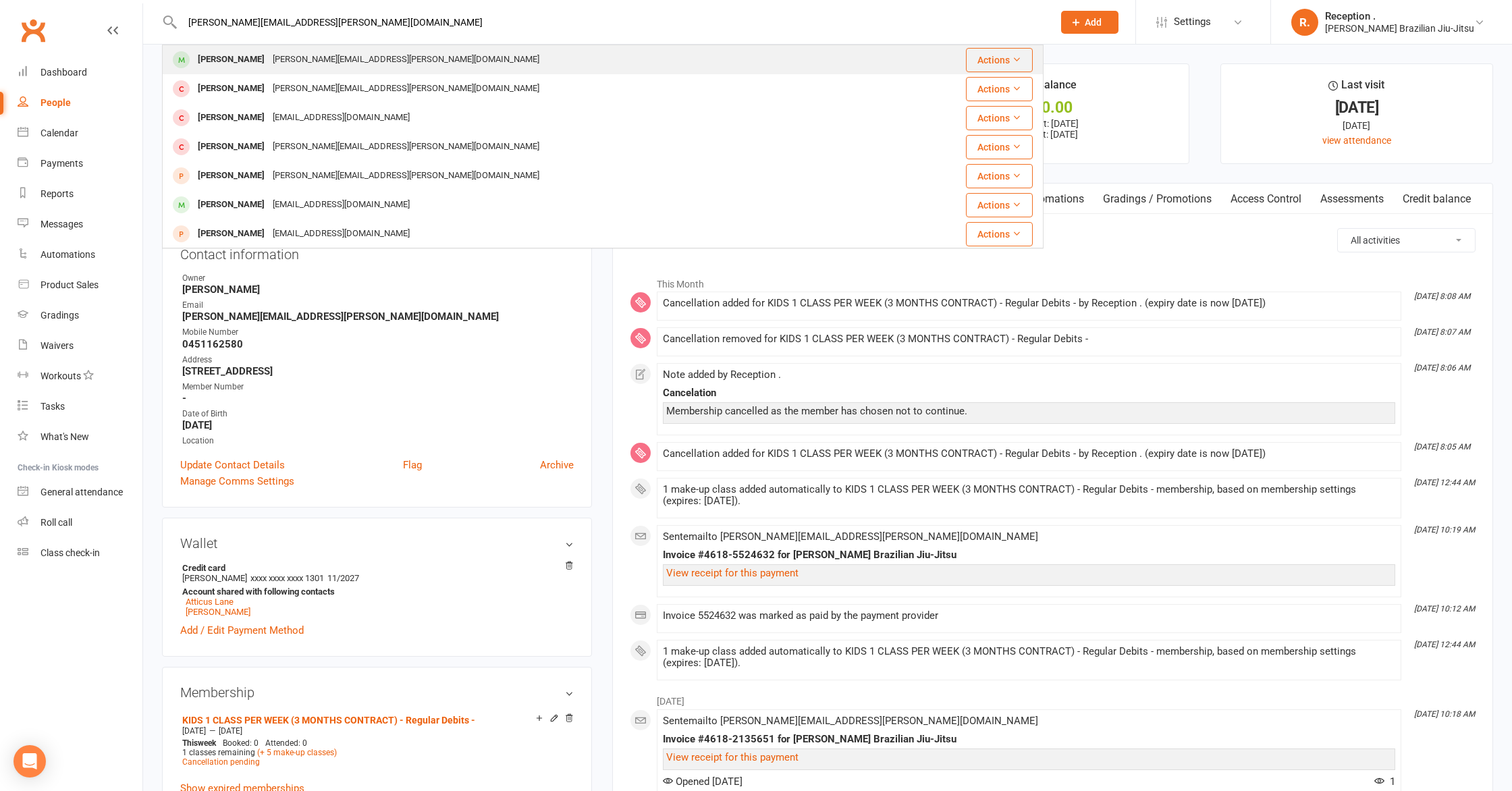
type input "[PERSON_NAME][EMAIL_ADDRESS][PERSON_NAME][DOMAIN_NAME]"
click at [282, 64] on div "[PERSON_NAME][EMAIL_ADDRESS][PERSON_NAME][DOMAIN_NAME]" at bounding box center [405, 60] width 275 height 20
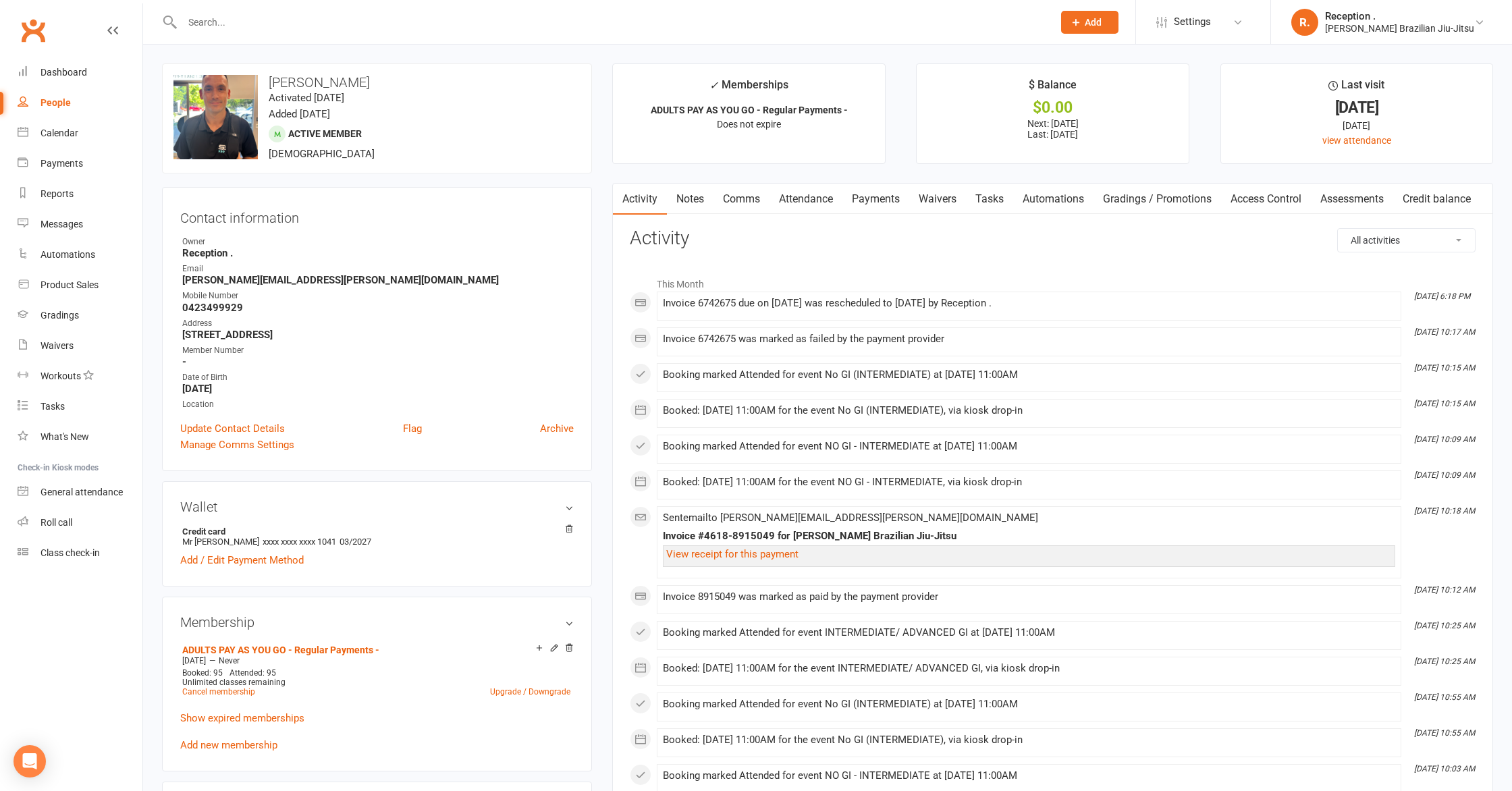
click at [866, 199] on link "Payments" at bounding box center [875, 198] width 67 height 31
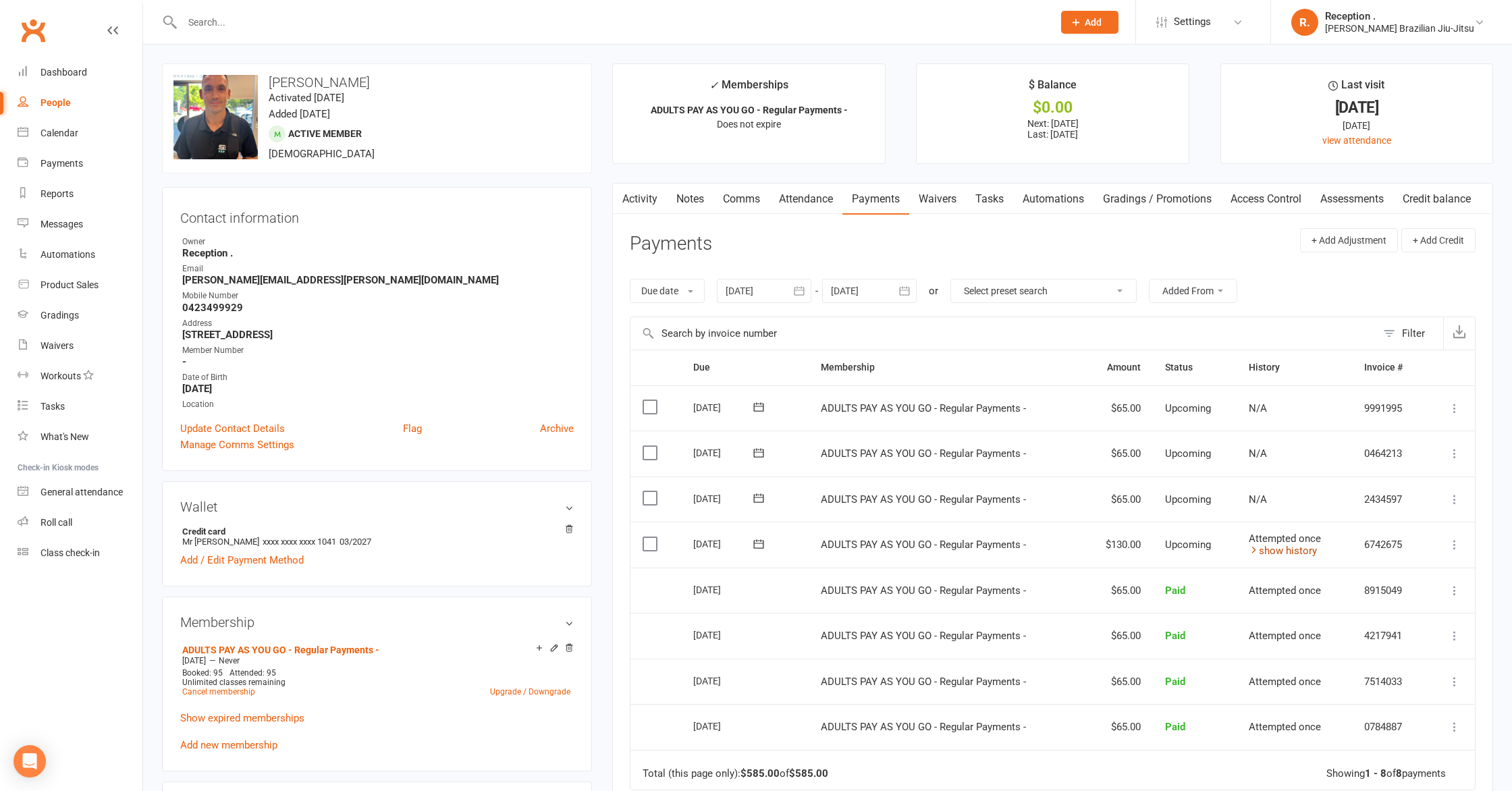
click at [1289, 550] on link "show history" at bounding box center [1283, 550] width 69 height 12
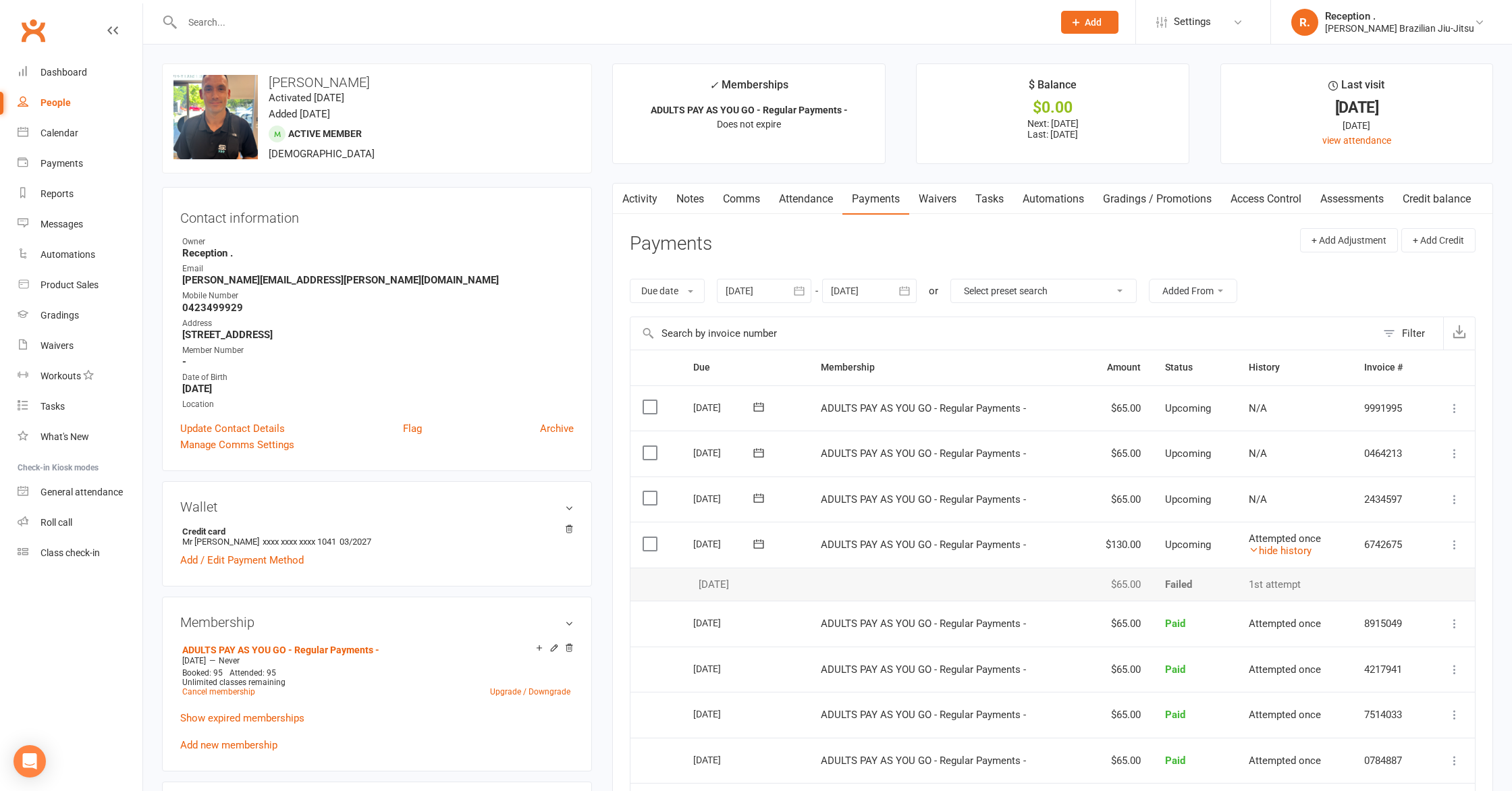
click at [1459, 546] on icon at bounding box center [1454, 544] width 14 height 14
click at [760, 546] on icon at bounding box center [758, 543] width 14 height 14
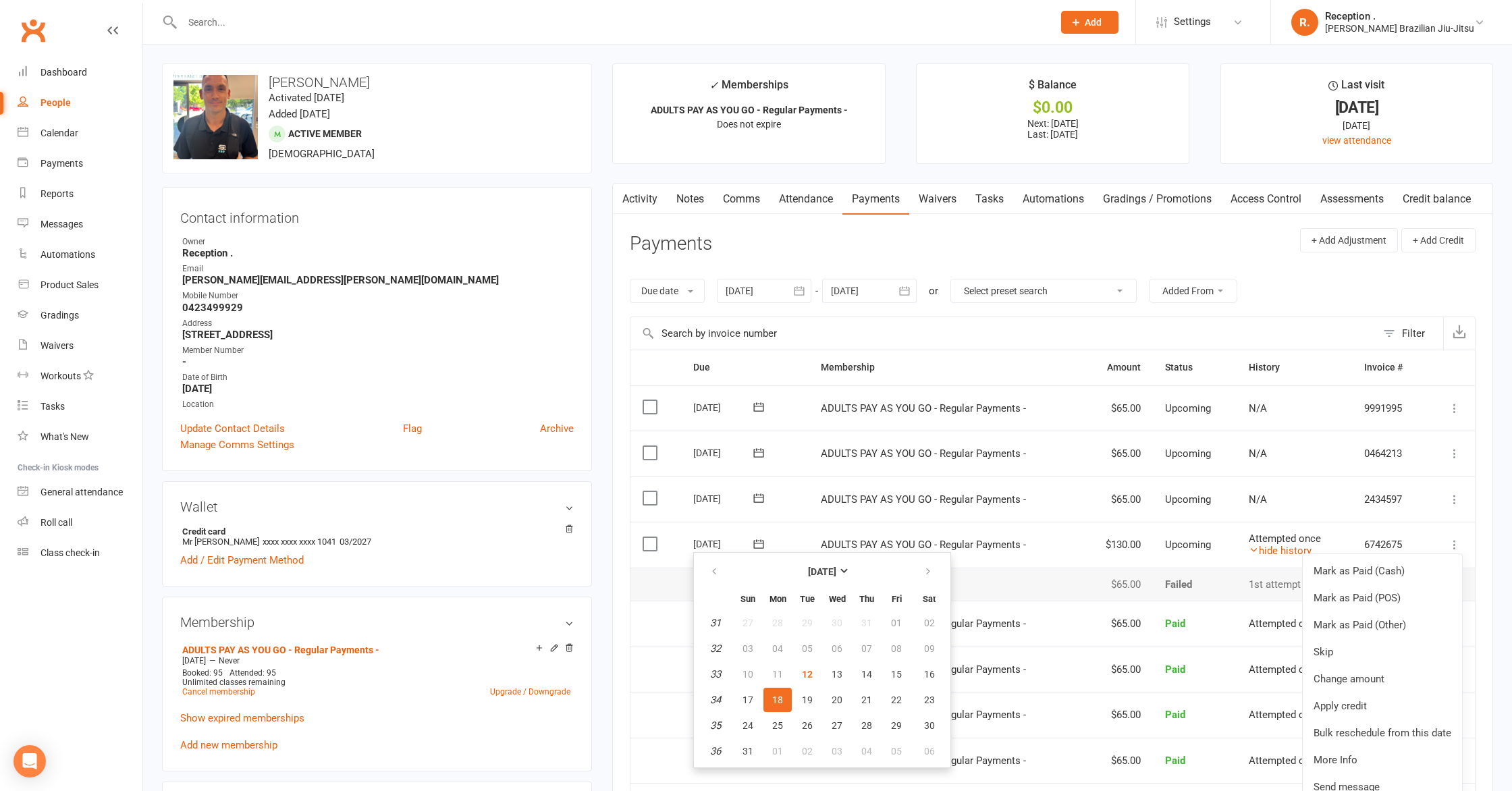
click at [802, 522] on td "[DATE] [DATE]" at bounding box center [744, 545] width 127 height 46
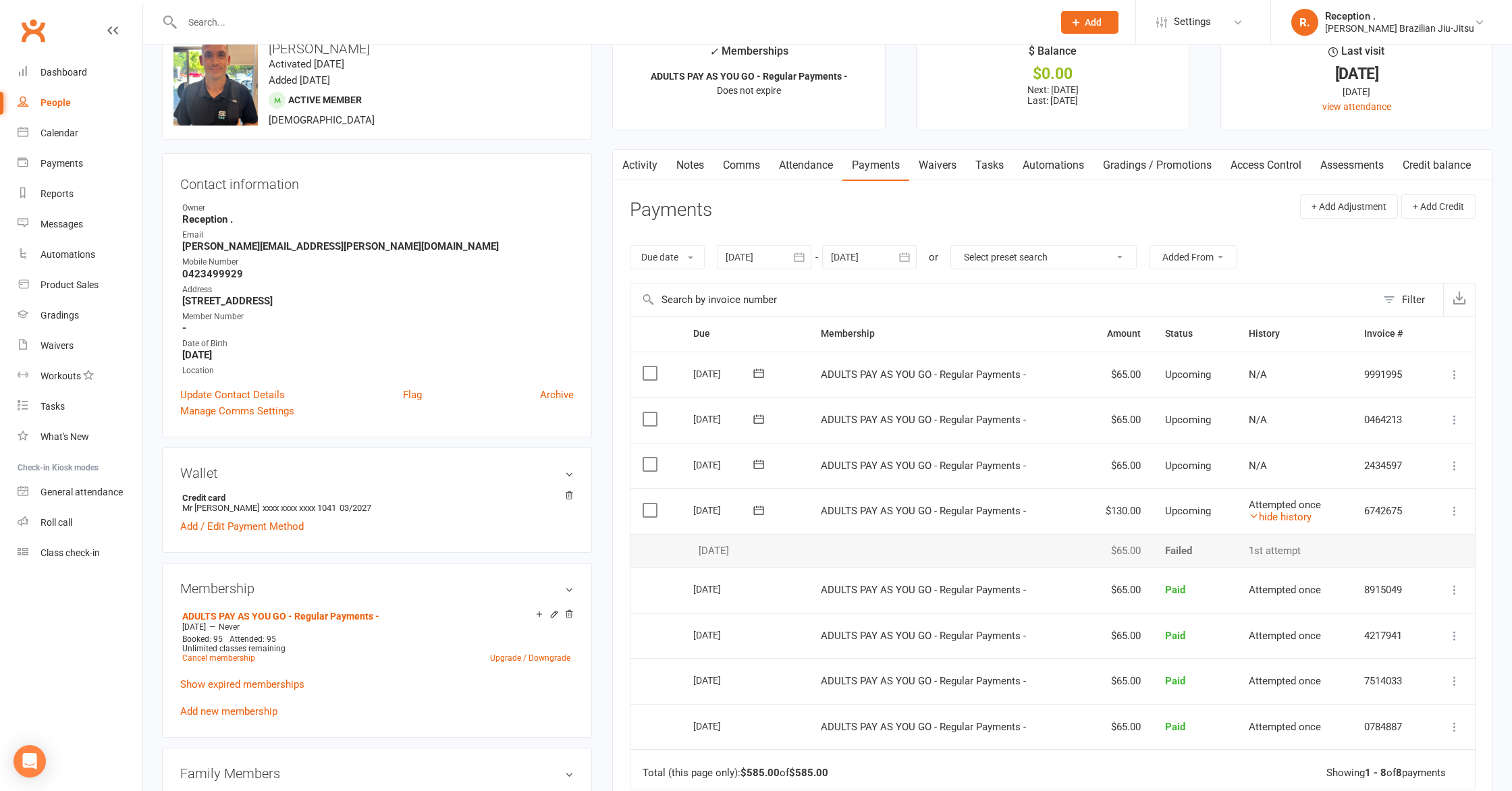
scroll to position [47, 0]
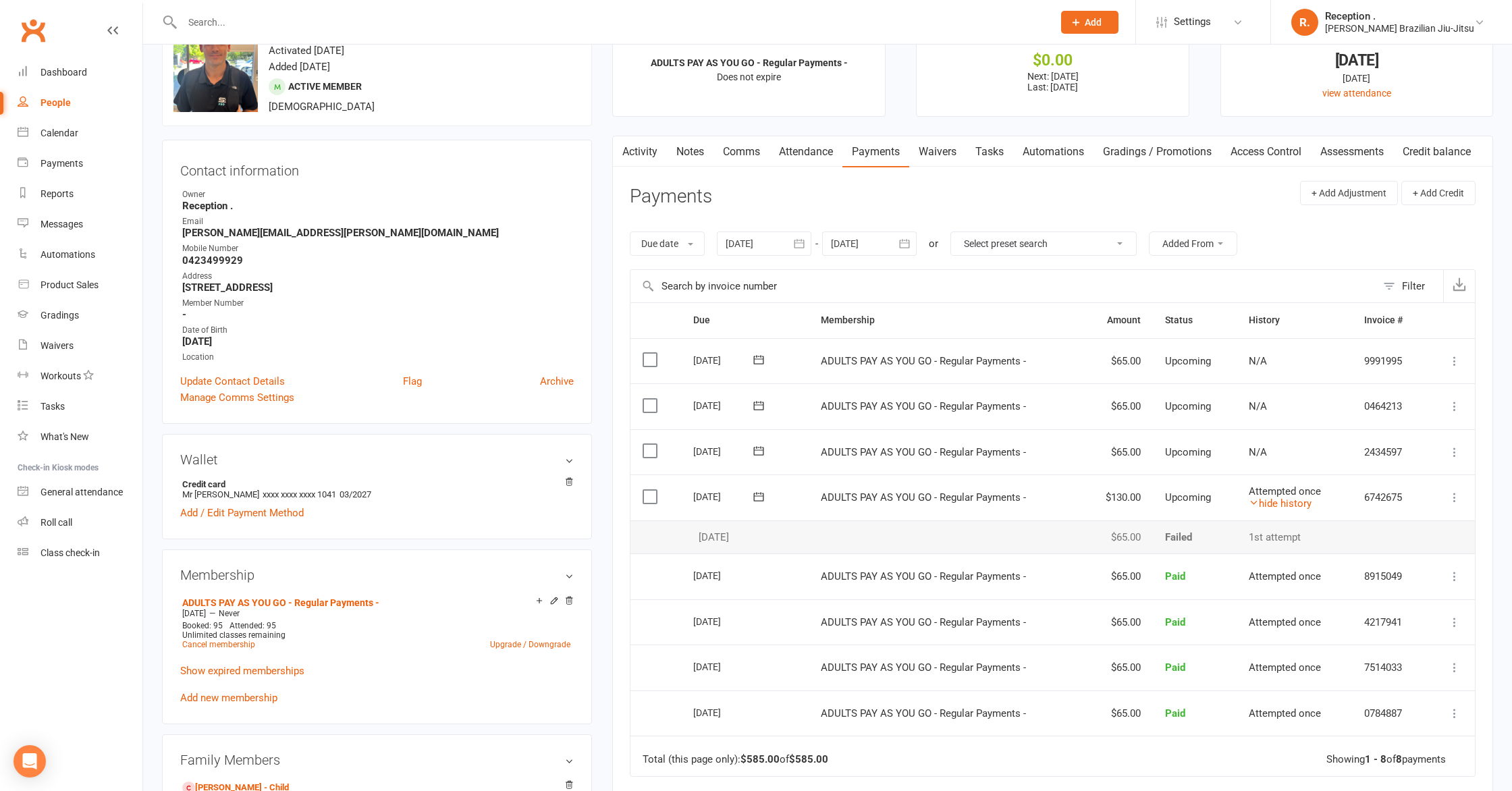
click at [769, 496] on button at bounding box center [758, 496] width 27 height 14
click at [1019, 503] on td "ADULTS PAY AS YOU GO - Regular Payments -" at bounding box center [945, 498] width 273 height 46
click at [768, 495] on button at bounding box center [758, 496] width 27 height 14
click at [117, 87] on link "Dashboard" at bounding box center [80, 72] width 125 height 30
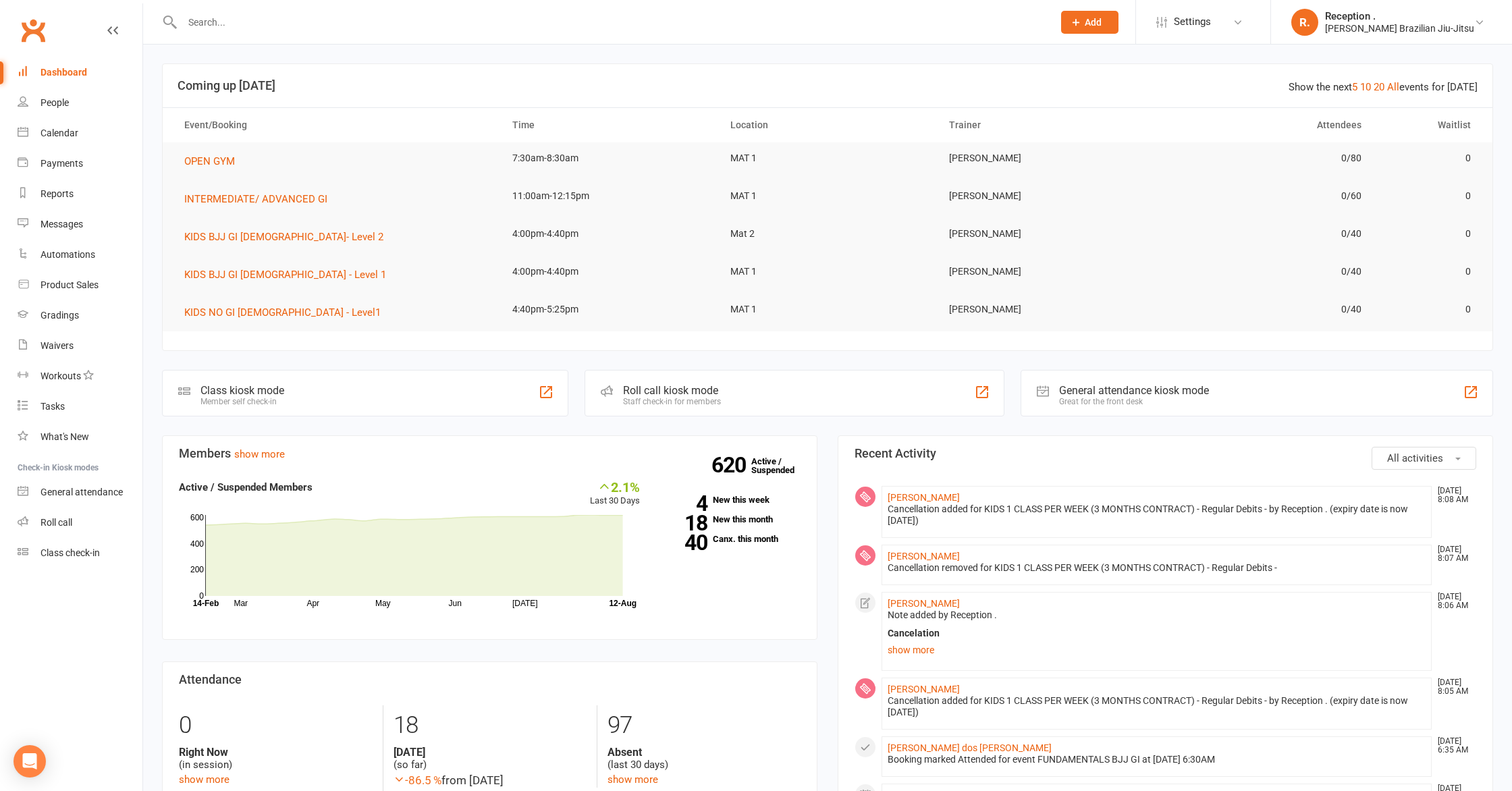
click at [239, 25] on input "text" at bounding box center [611, 22] width 865 height 19
paste input "[PERSON_NAME][EMAIL_ADDRESS][PERSON_NAME][DOMAIN_NAME]"
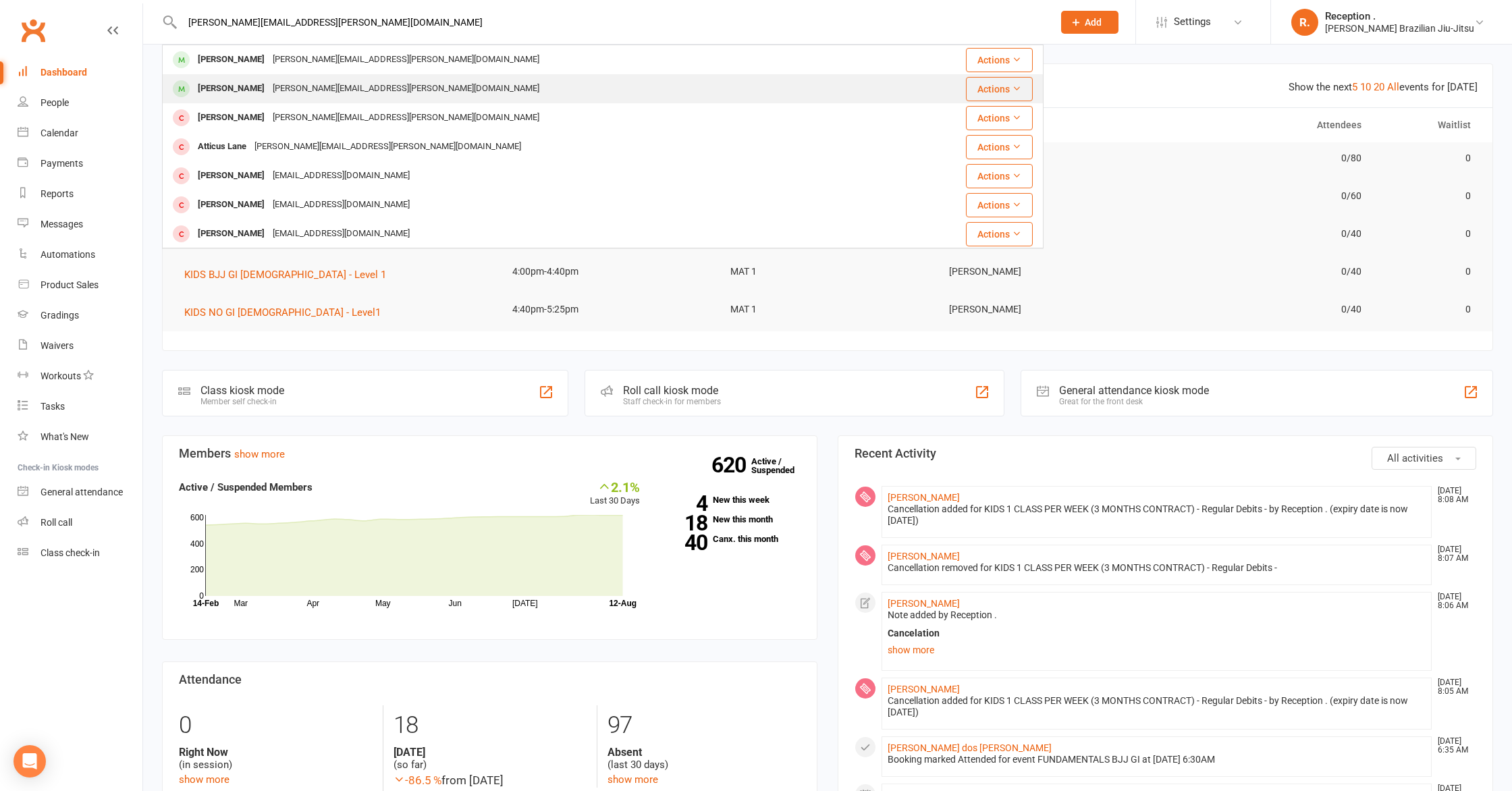
type input "[PERSON_NAME][EMAIL_ADDRESS][PERSON_NAME][DOMAIN_NAME]"
click at [268, 88] on div "[PERSON_NAME][EMAIL_ADDRESS][PERSON_NAME][DOMAIN_NAME]" at bounding box center [405, 88] width 275 height 20
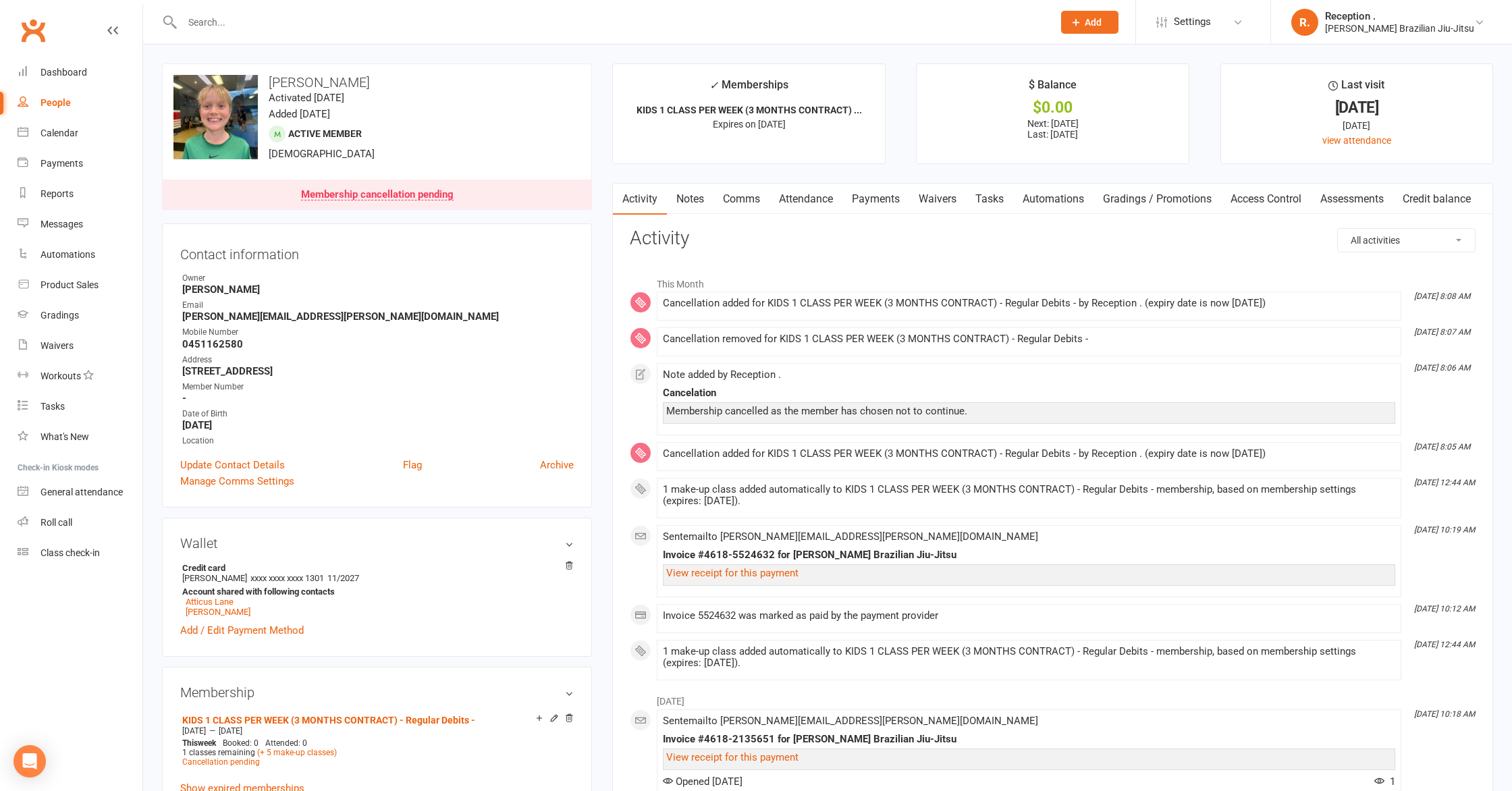
click at [292, 25] on input "text" at bounding box center [611, 22] width 865 height 19
paste input "[EMAIL_ADDRESS][DOMAIN_NAME]"
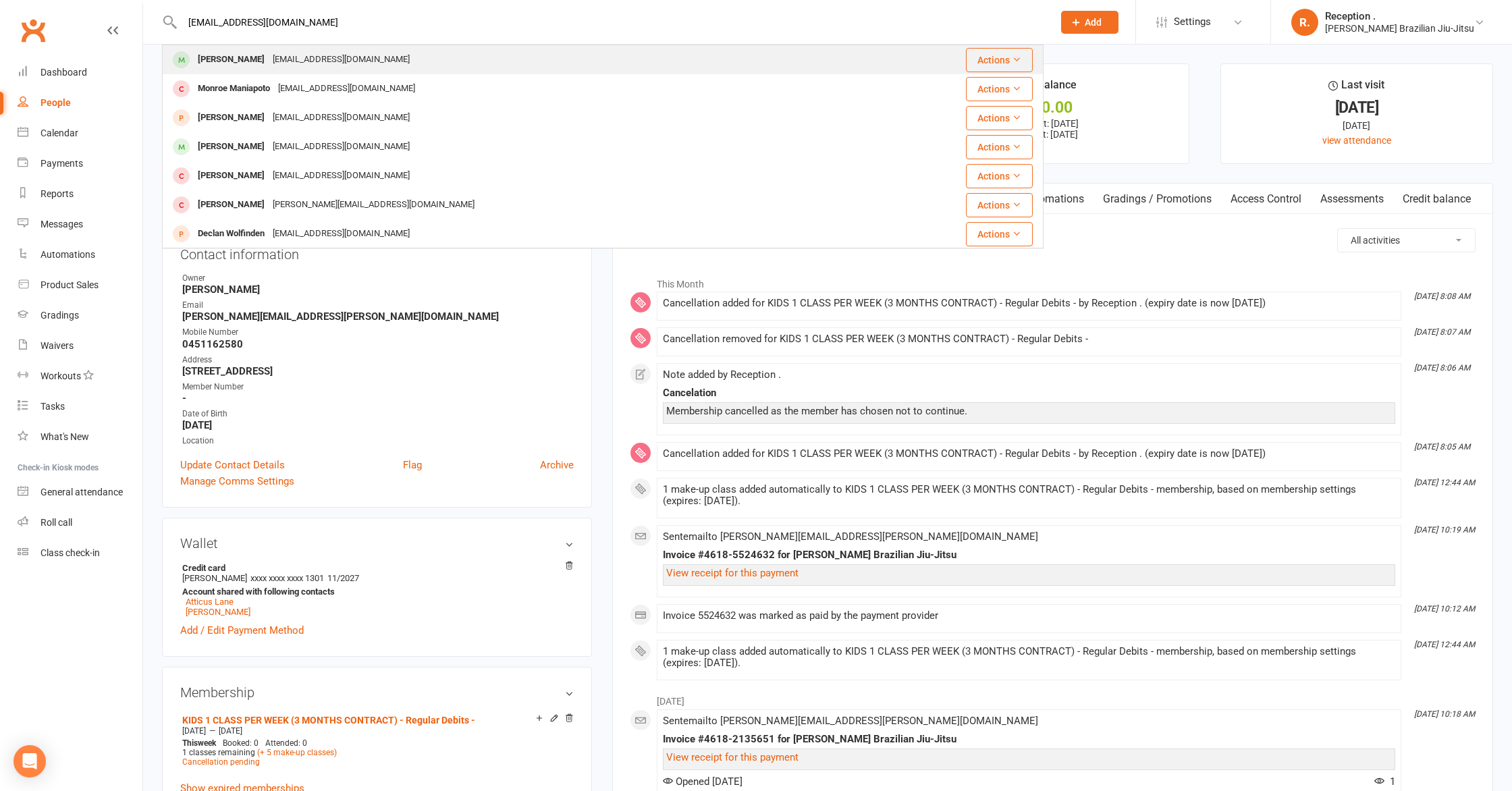
type input "[EMAIL_ADDRESS][DOMAIN_NAME]"
click at [298, 69] on div "[EMAIL_ADDRESS][DOMAIN_NAME]" at bounding box center [341, 60] width 145 height 20
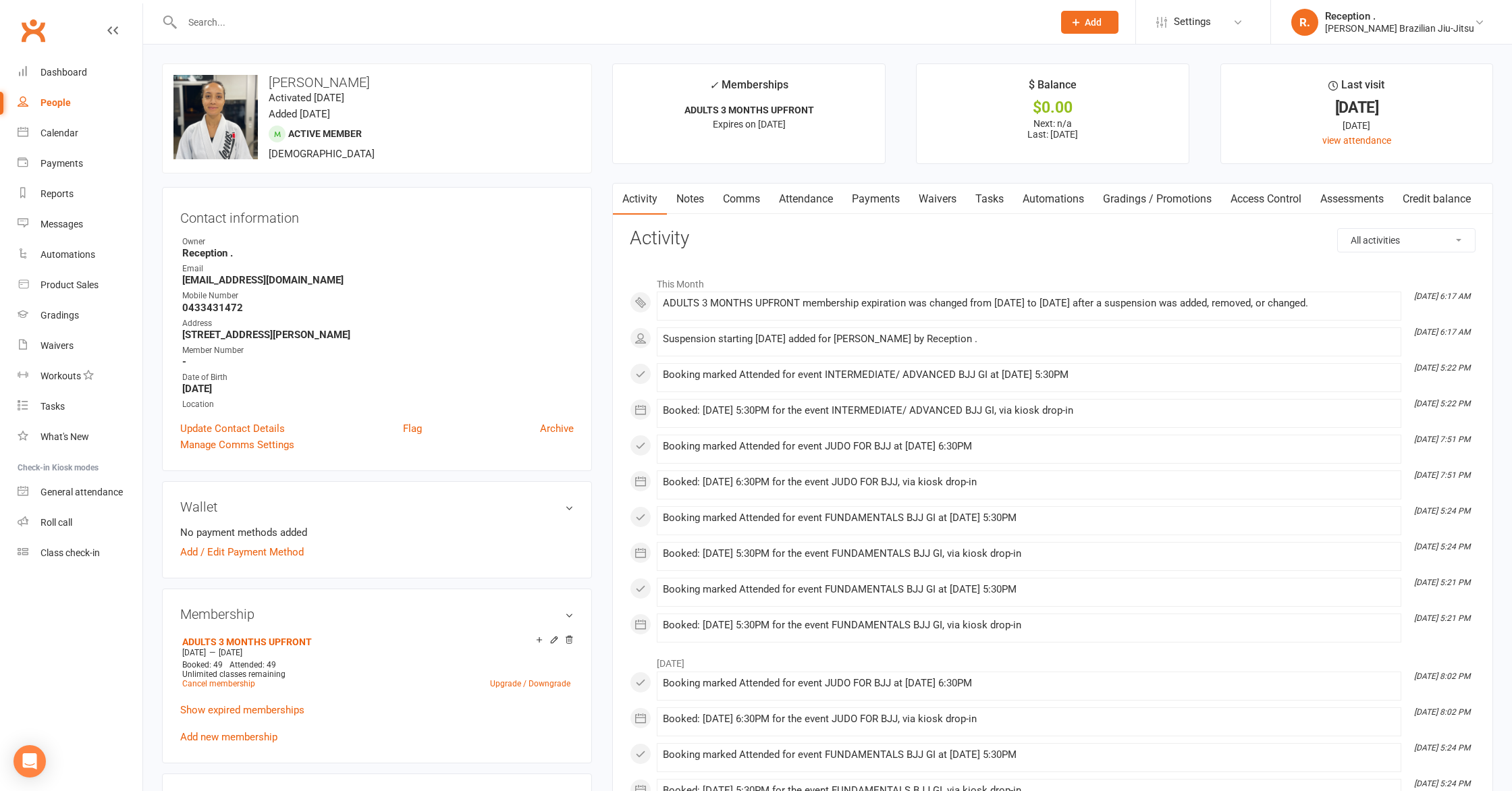
click at [813, 203] on link "Attendance" at bounding box center [806, 198] width 73 height 31
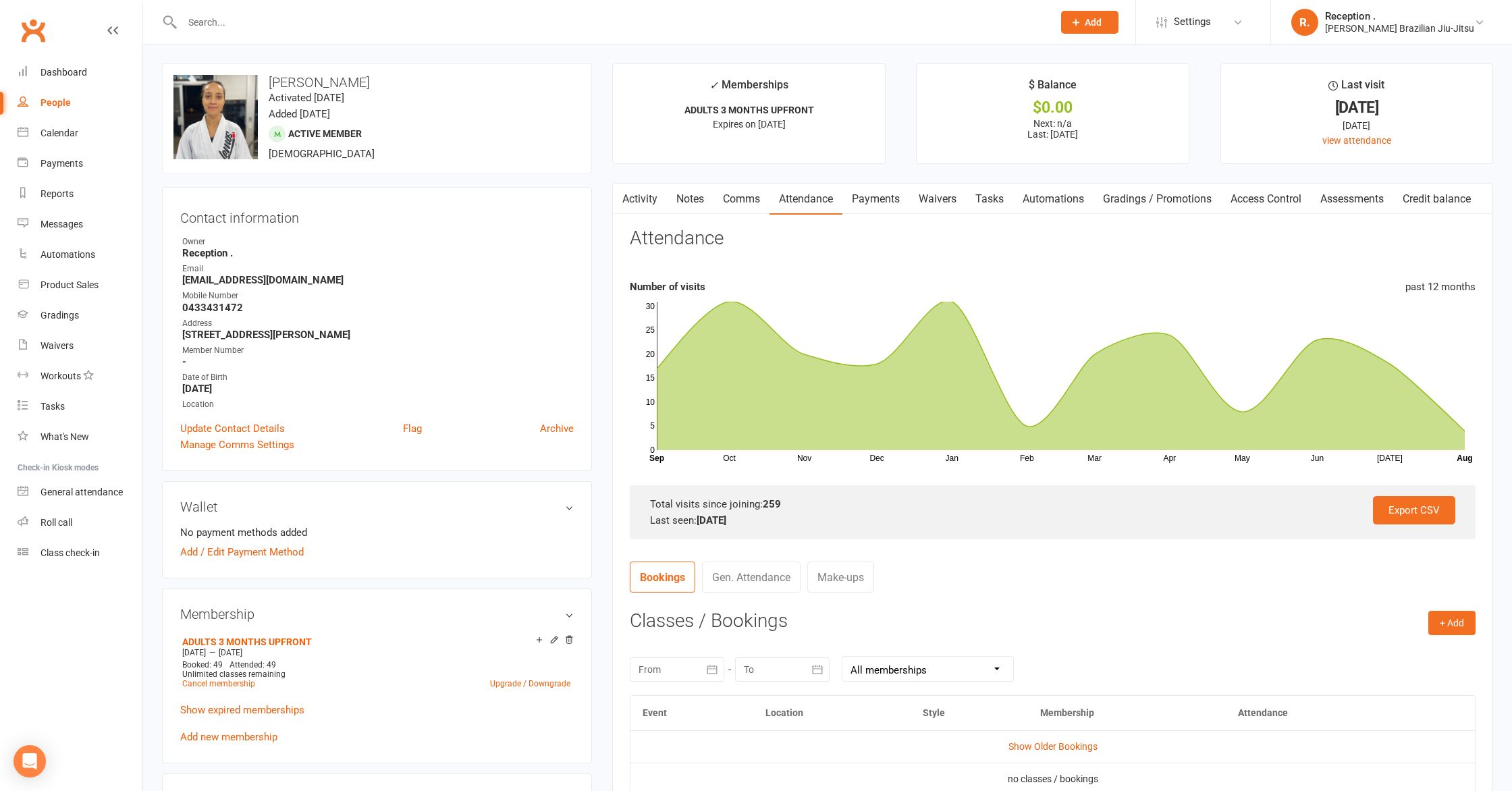
drag, startPoint x: 727, startPoint y: 204, endPoint x: 762, endPoint y: 202, distance: 35.1
click at [727, 204] on link "Comms" at bounding box center [742, 198] width 56 height 31
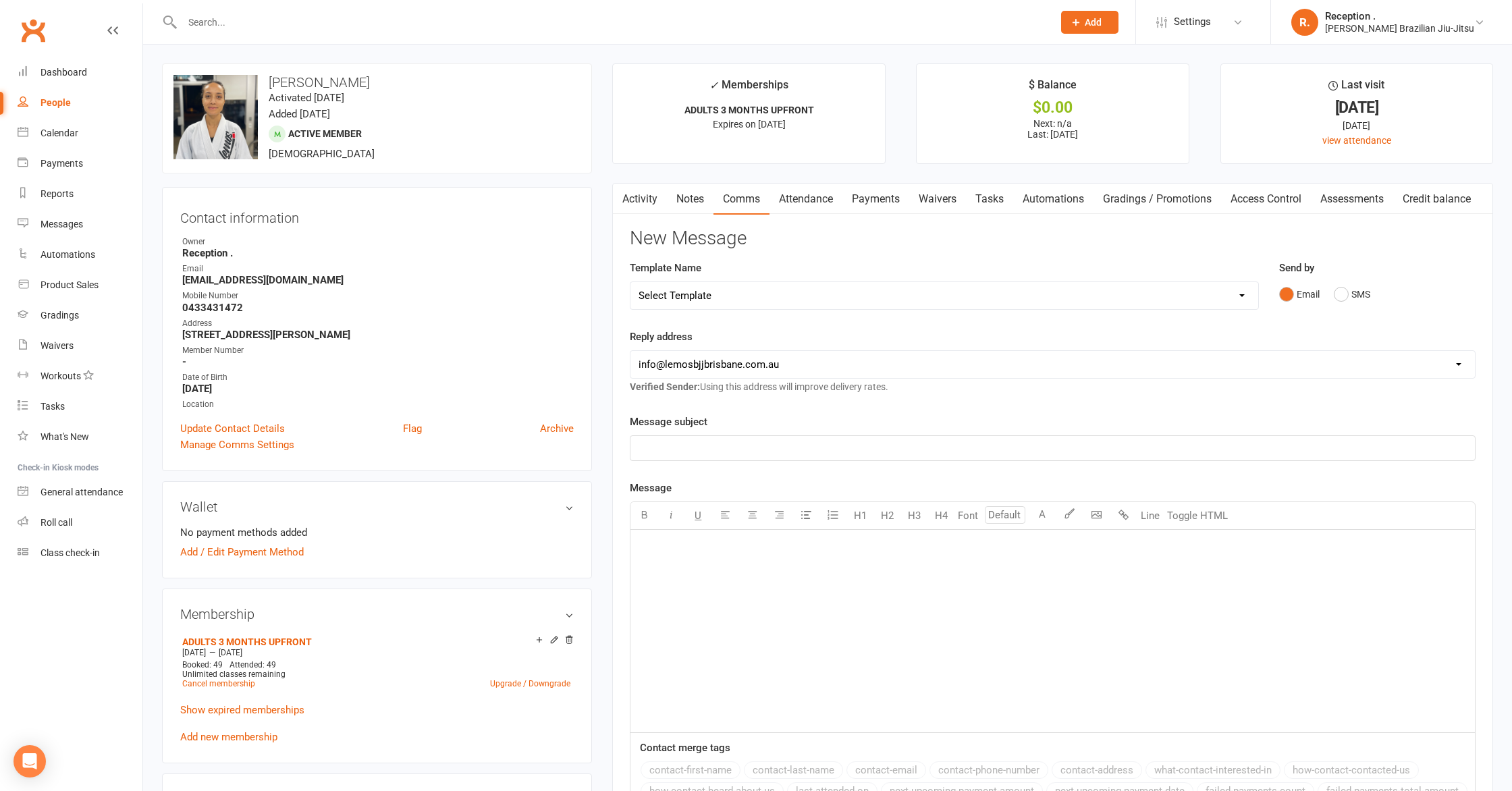
click at [868, 201] on link "Payments" at bounding box center [875, 198] width 67 height 31
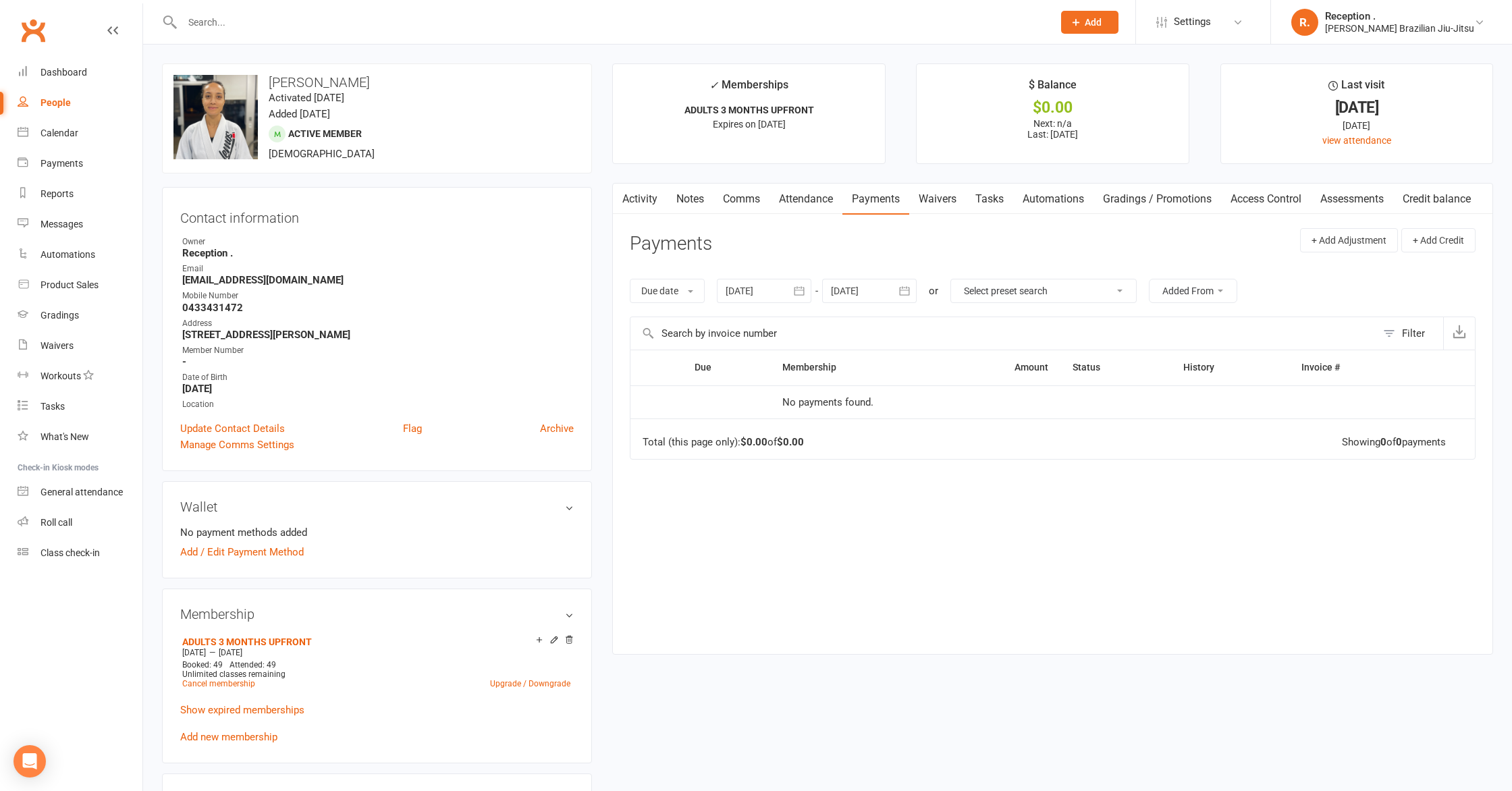
click at [652, 201] on link "Activity" at bounding box center [640, 198] width 54 height 31
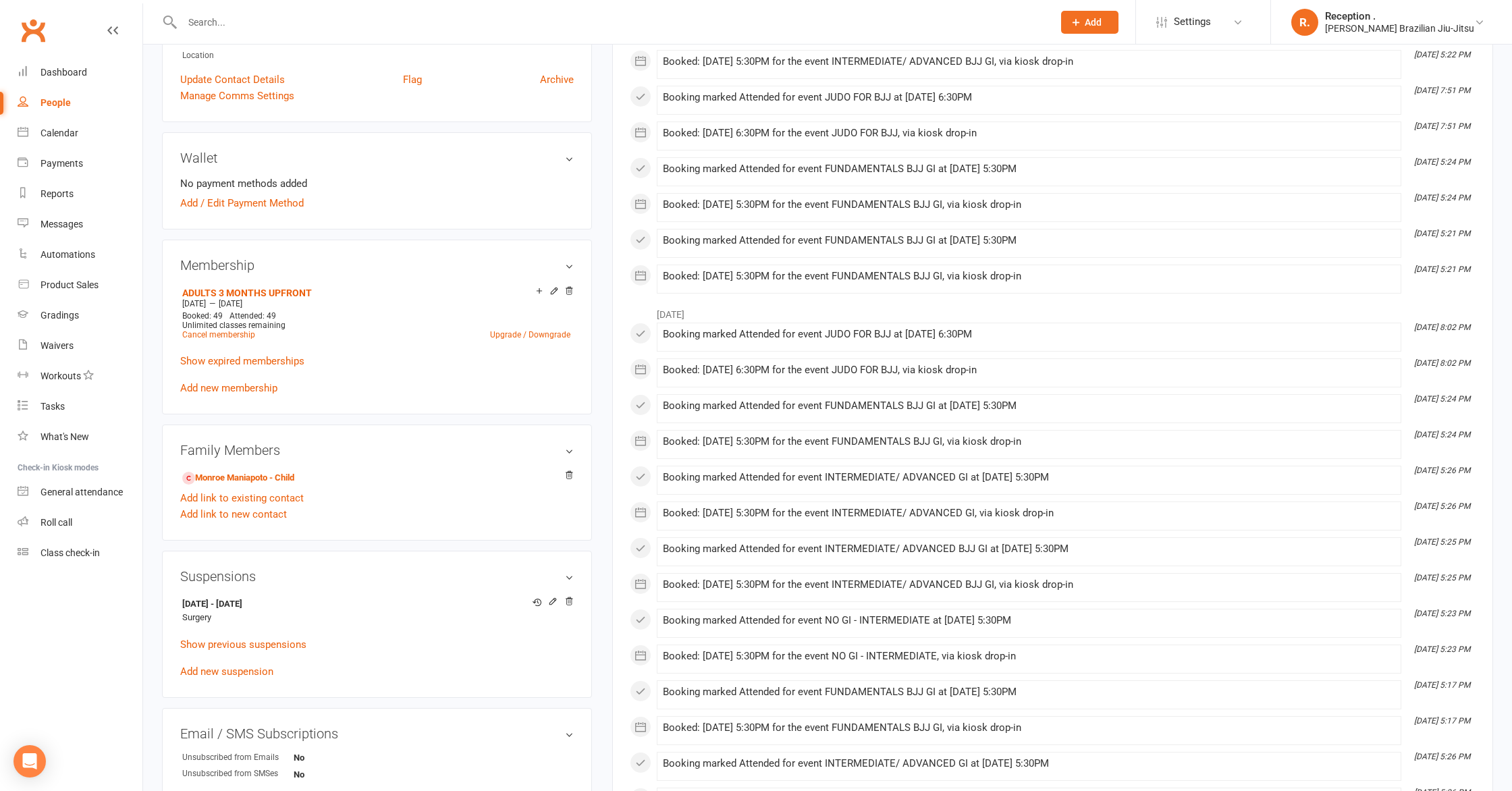
scroll to position [348, 0]
click at [88, 69] on link "Dashboard" at bounding box center [80, 72] width 125 height 30
